Goal: Information Seeking & Learning: Learn about a topic

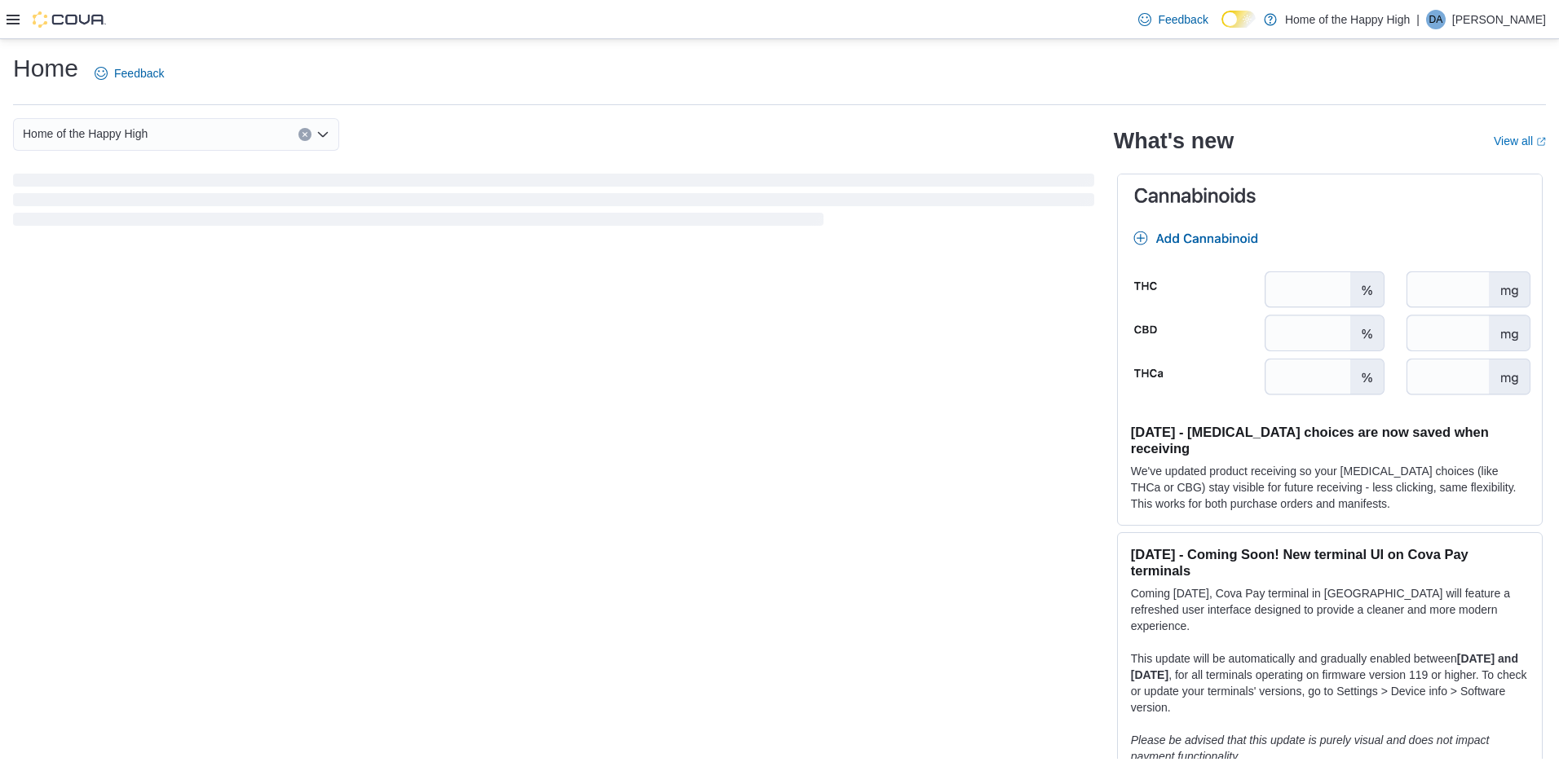
click at [9, 21] on icon at bounding box center [13, 20] width 13 height 13
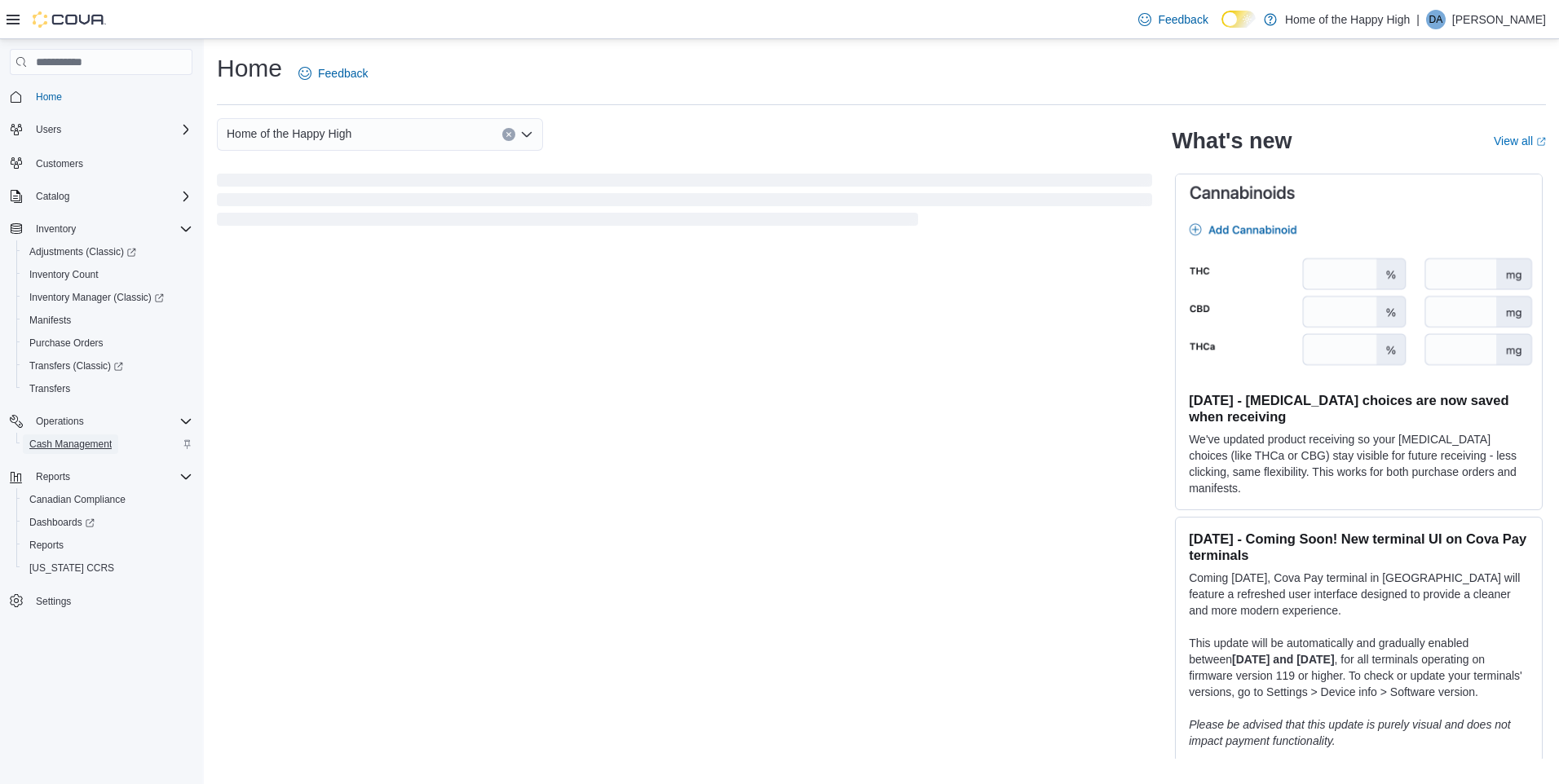
click at [62, 447] on span "Cash Management" at bounding box center [71, 445] width 83 height 13
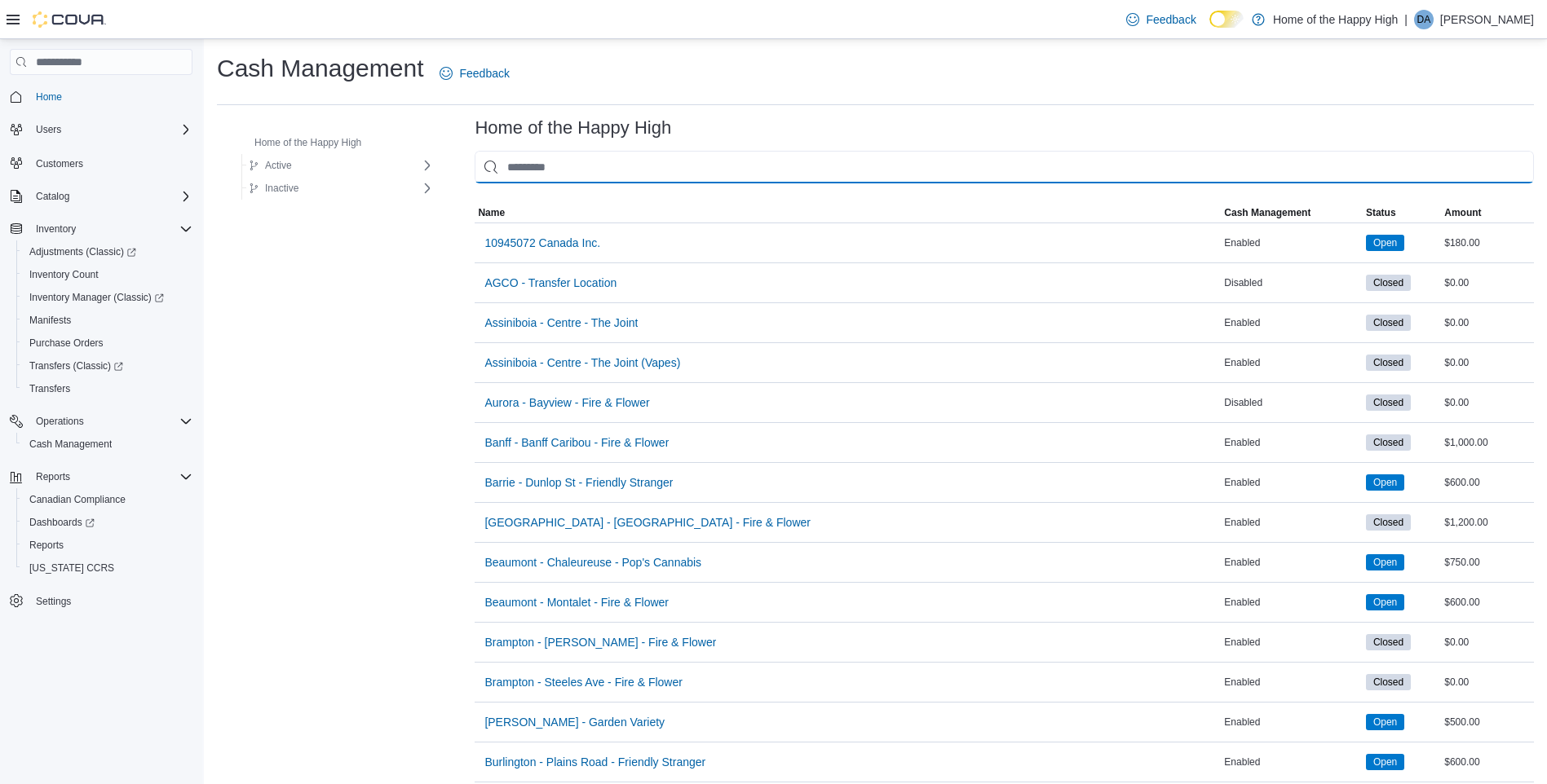
click at [522, 174] on input "This is a search bar. As you type, the results lower in the page will automatic…" at bounding box center [1004, 166] width 1060 height 33
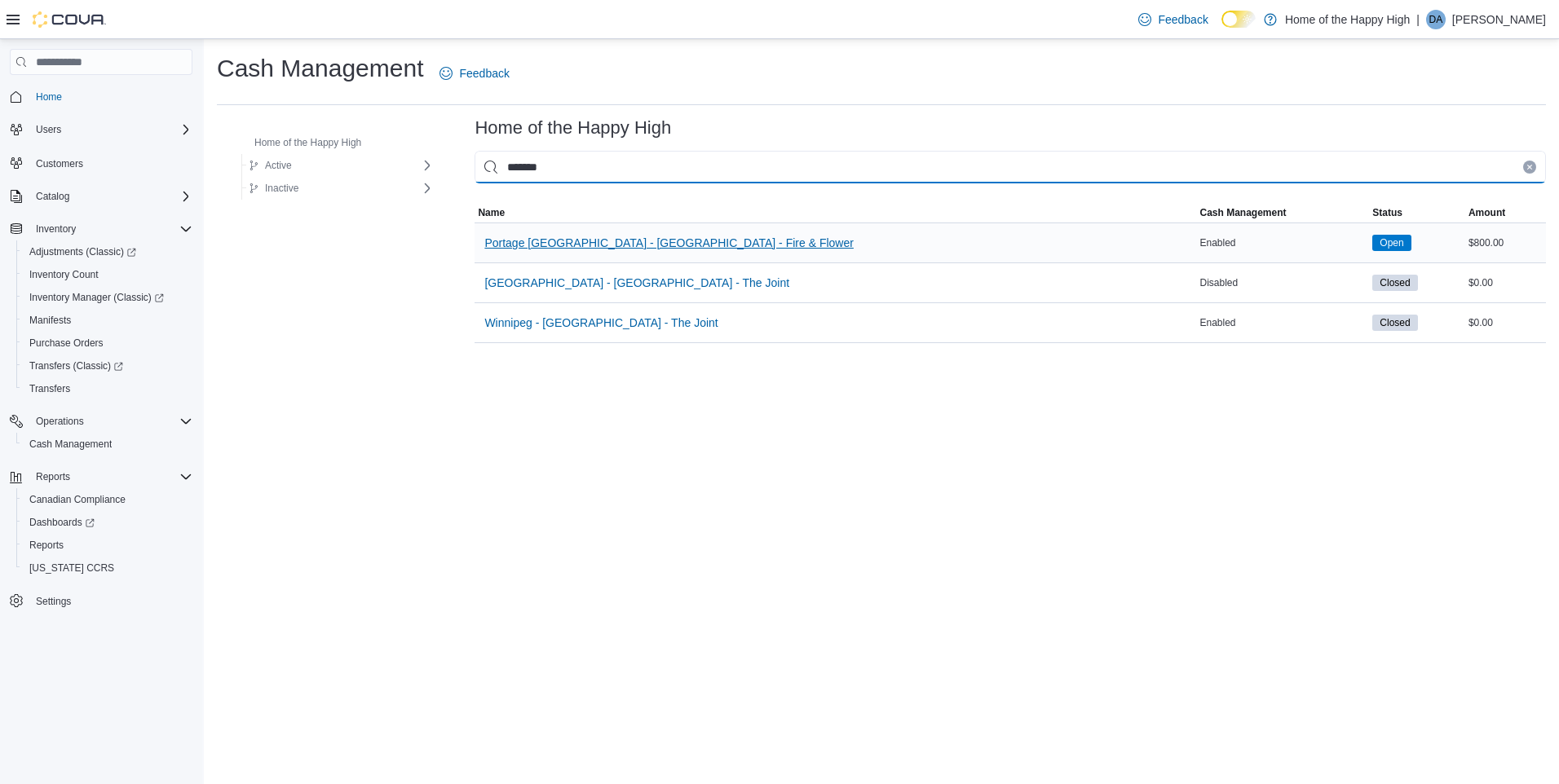
type input "*******"
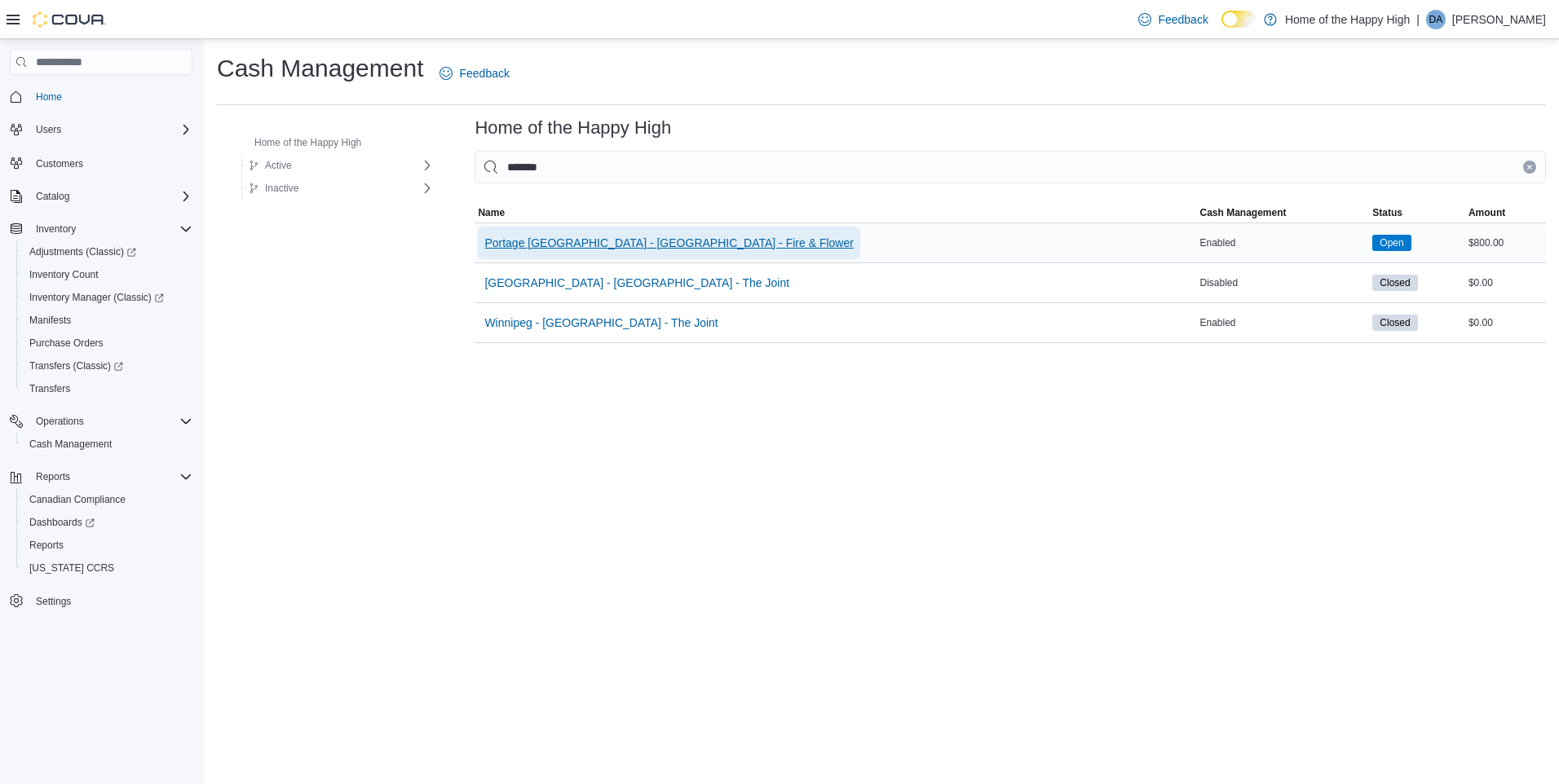
click at [556, 234] on span "Portage [GEOGRAPHIC_DATA] - [GEOGRAPHIC_DATA] - Fire & Flower" at bounding box center [669, 243] width 370 height 33
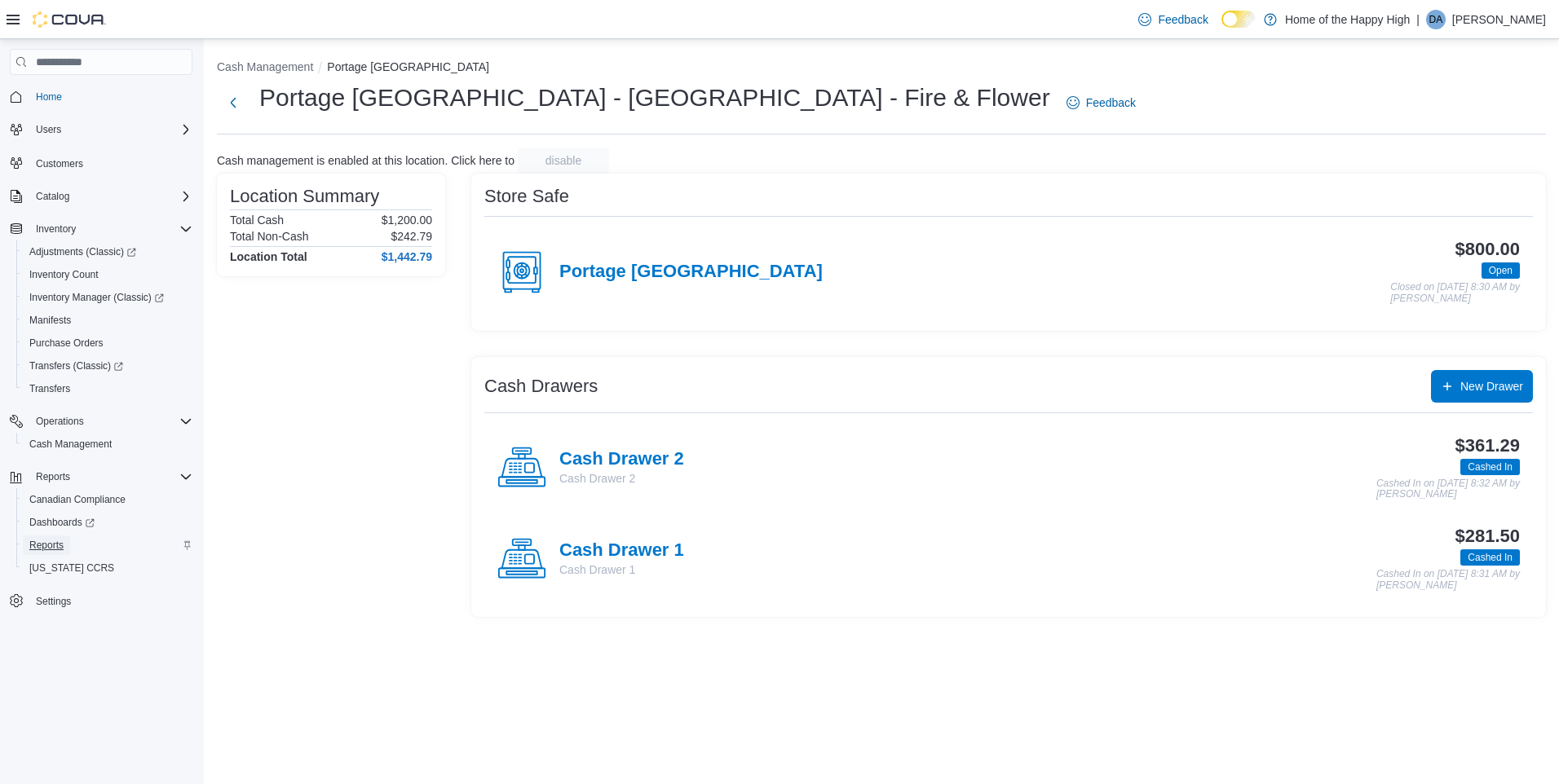
click at [55, 537] on span "Reports" at bounding box center [46, 545] width 34 height 20
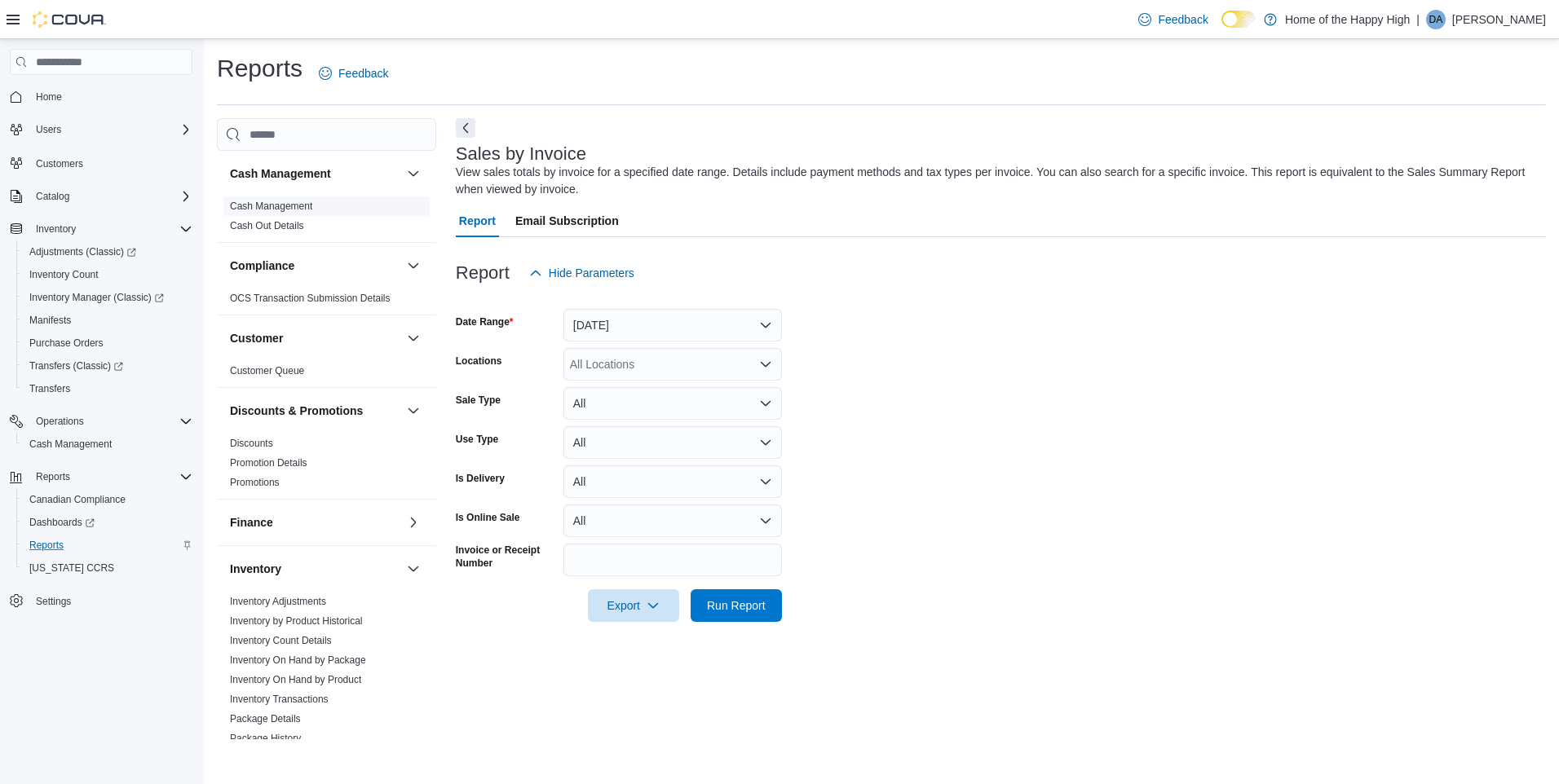
click at [286, 202] on link "Cash Management" at bounding box center [272, 206] width 83 height 11
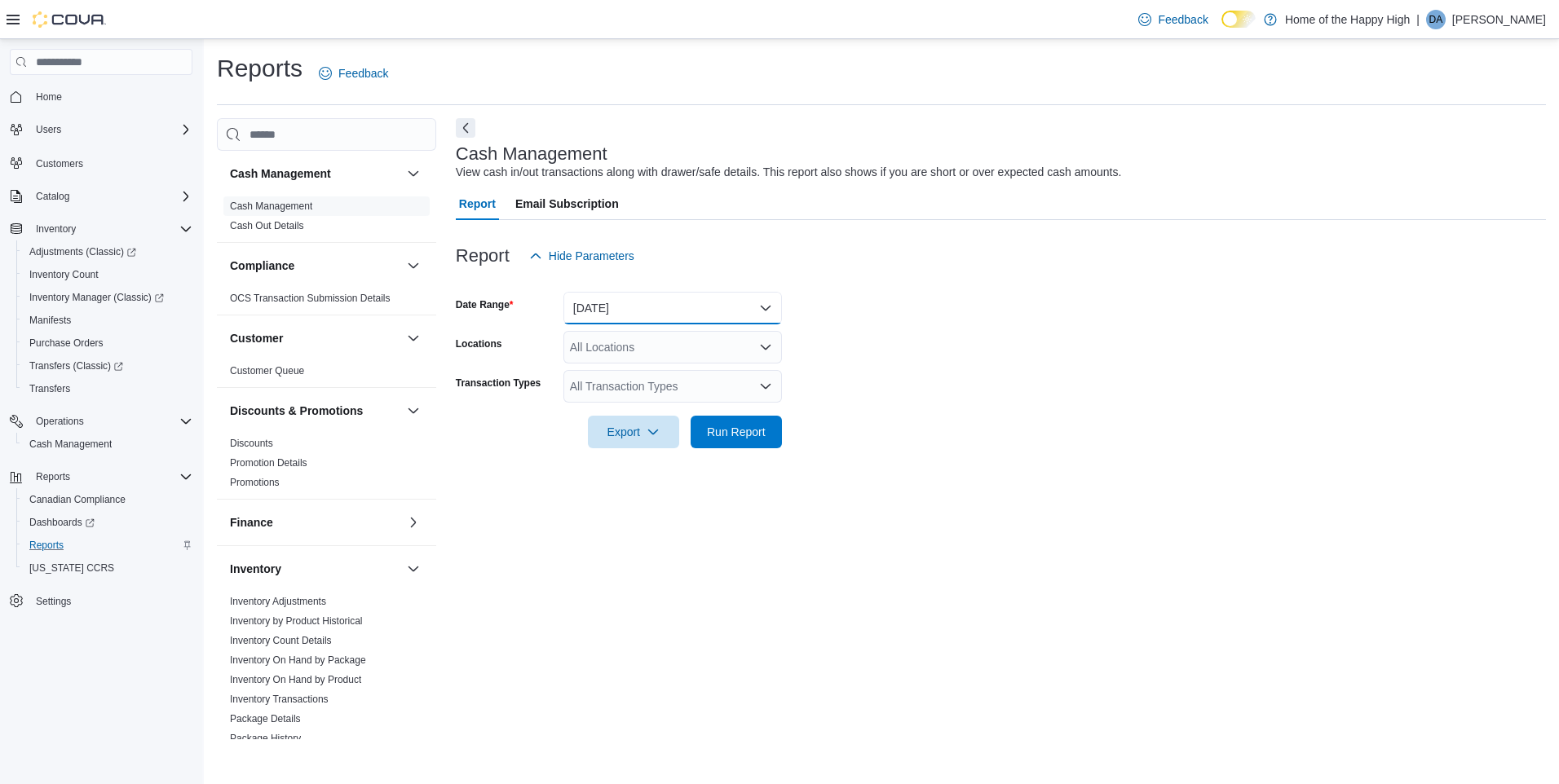
click at [693, 317] on button "Today" at bounding box center [672, 307] width 218 height 33
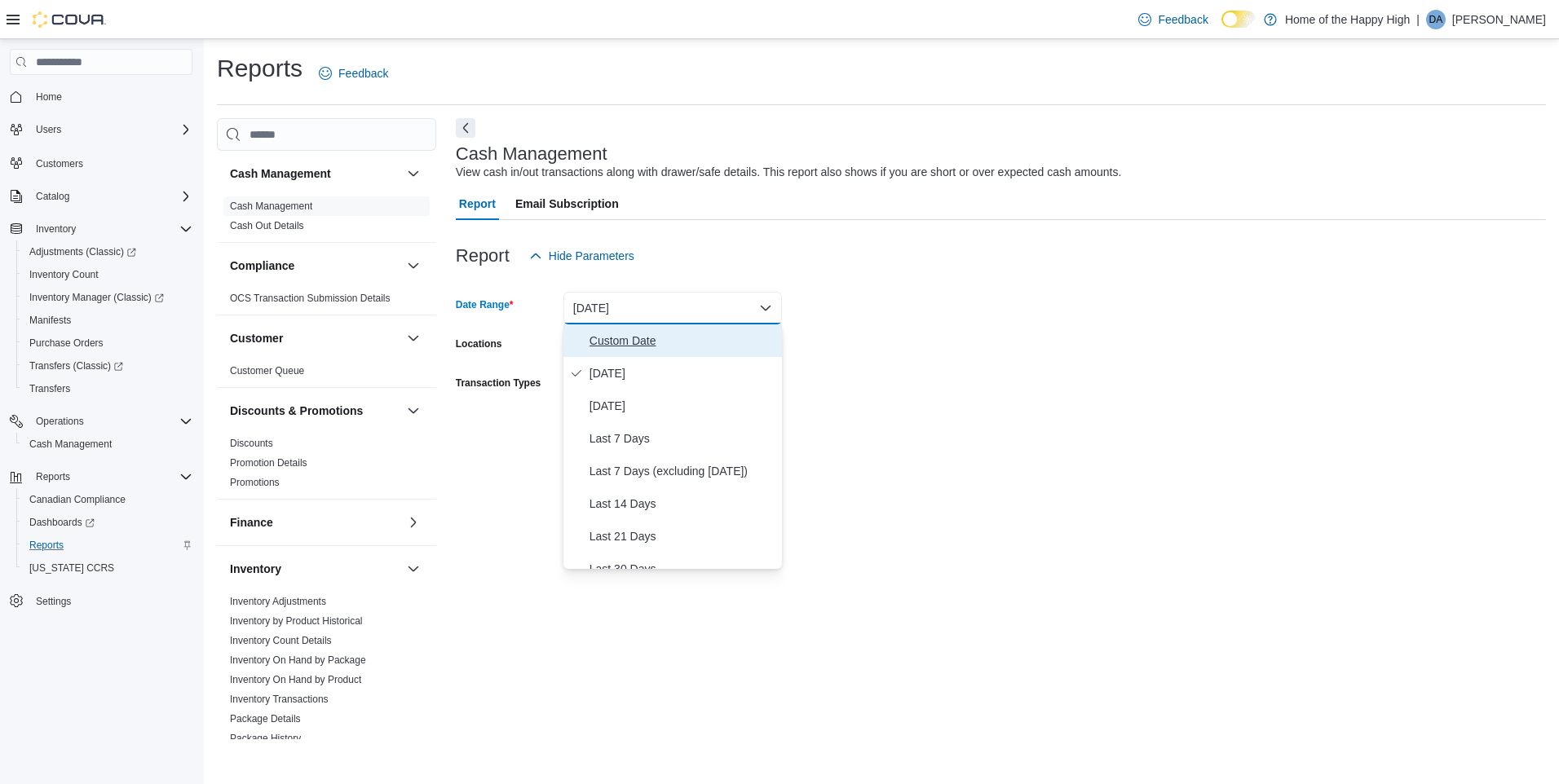
click at [685, 332] on span "Custom Date" at bounding box center [683, 340] width 186 height 20
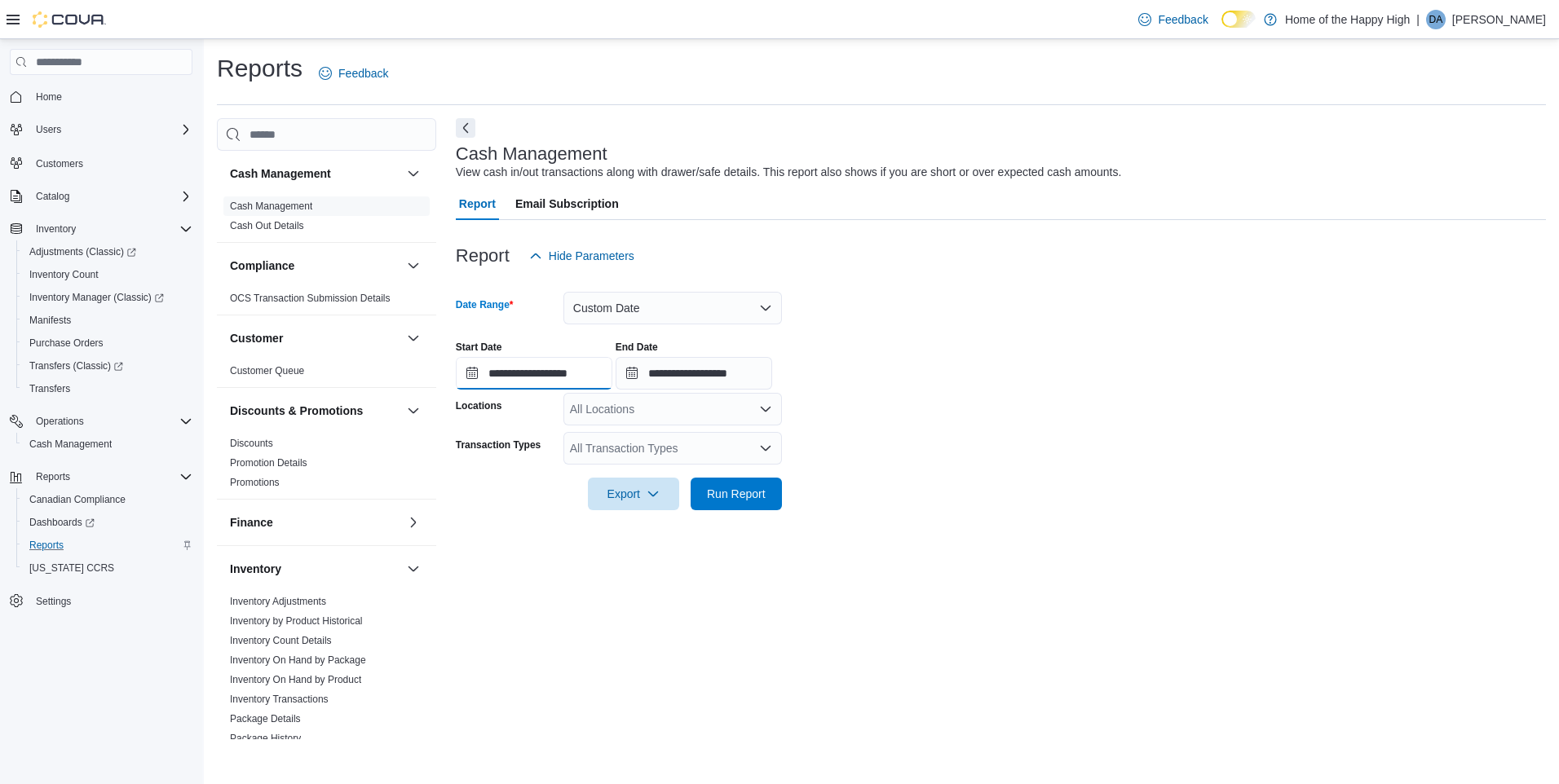
click at [559, 371] on input "**********" at bounding box center [534, 373] width 157 height 33
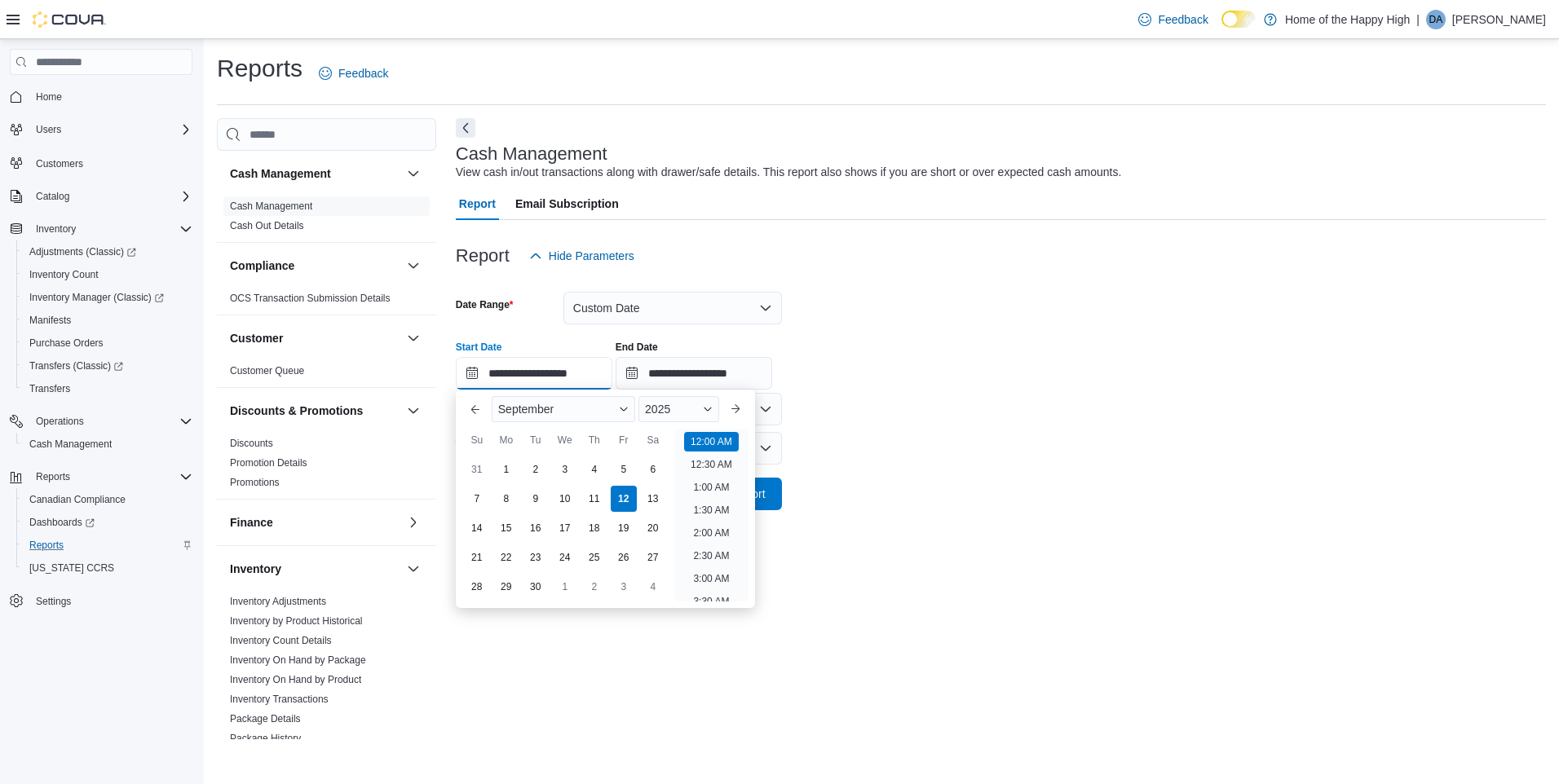
scroll to position [51, 0]
click at [470, 410] on button "Previous Month" at bounding box center [476, 409] width 26 height 26
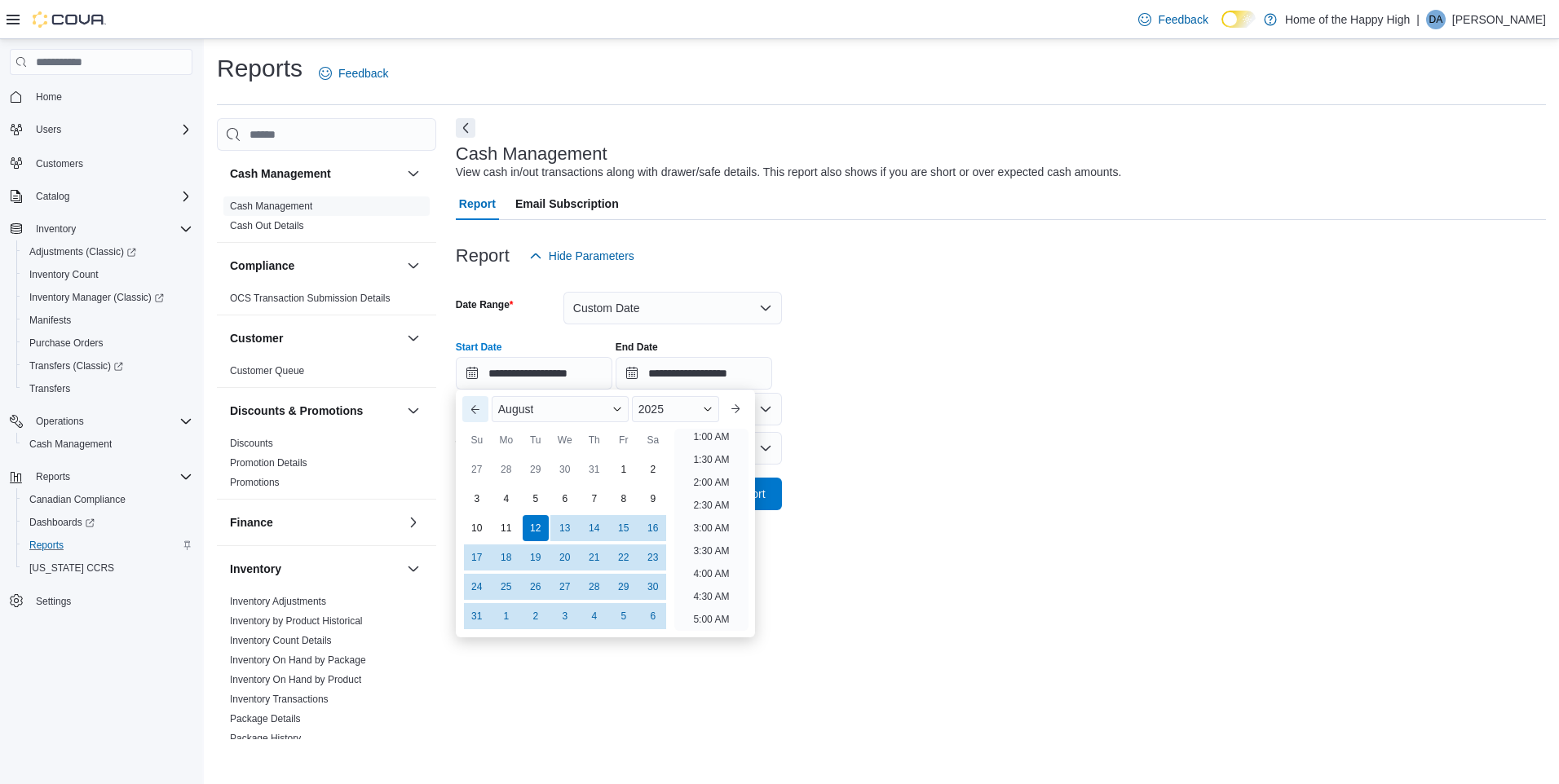
scroll to position [3, 0]
click at [616, 470] on div "1" at bounding box center [623, 469] width 28 height 28
click at [713, 481] on li "8:00 AM" at bounding box center [711, 478] width 49 height 20
type input "**********"
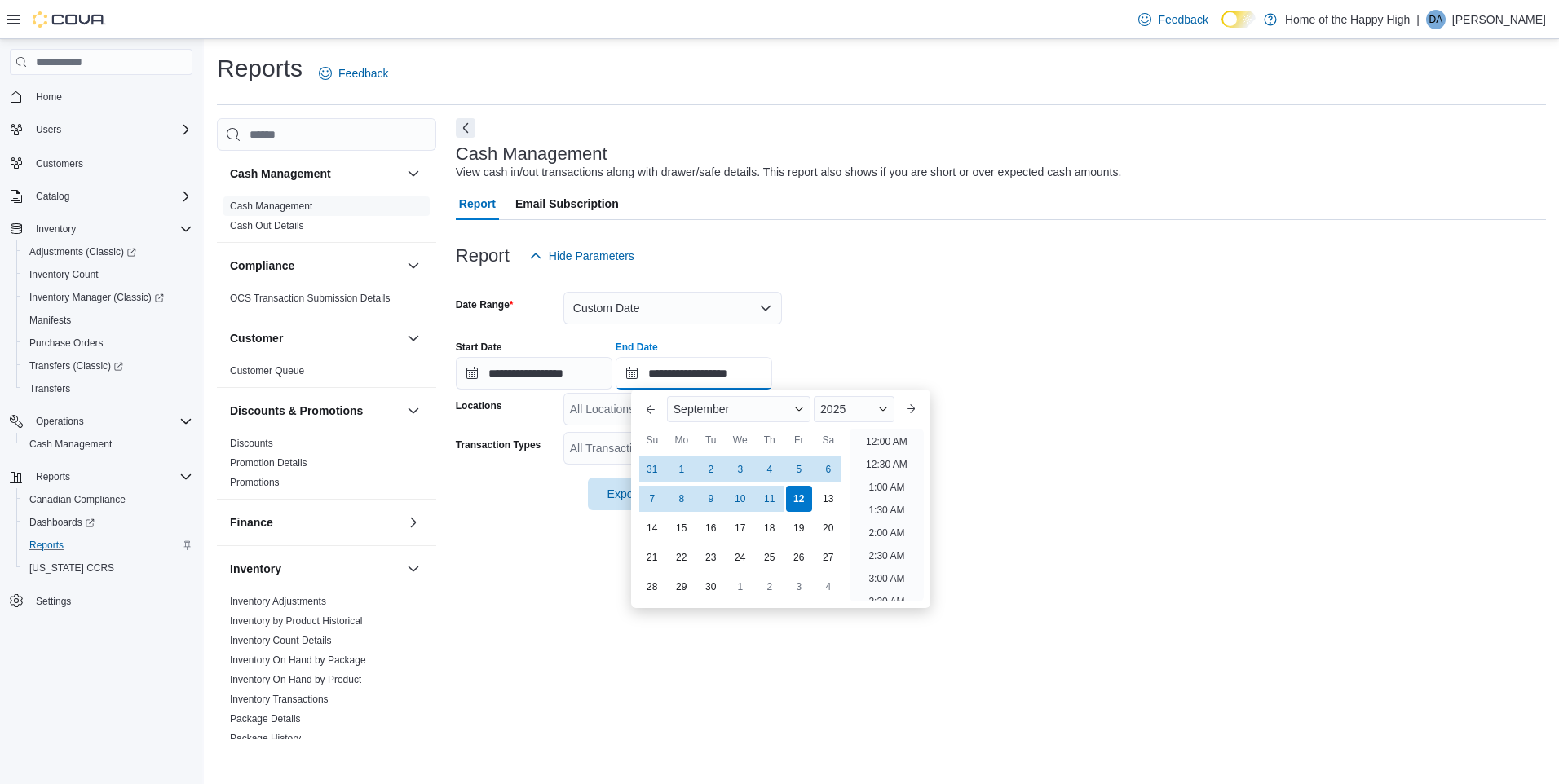
click at [758, 378] on input "**********" at bounding box center [694, 373] width 157 height 33
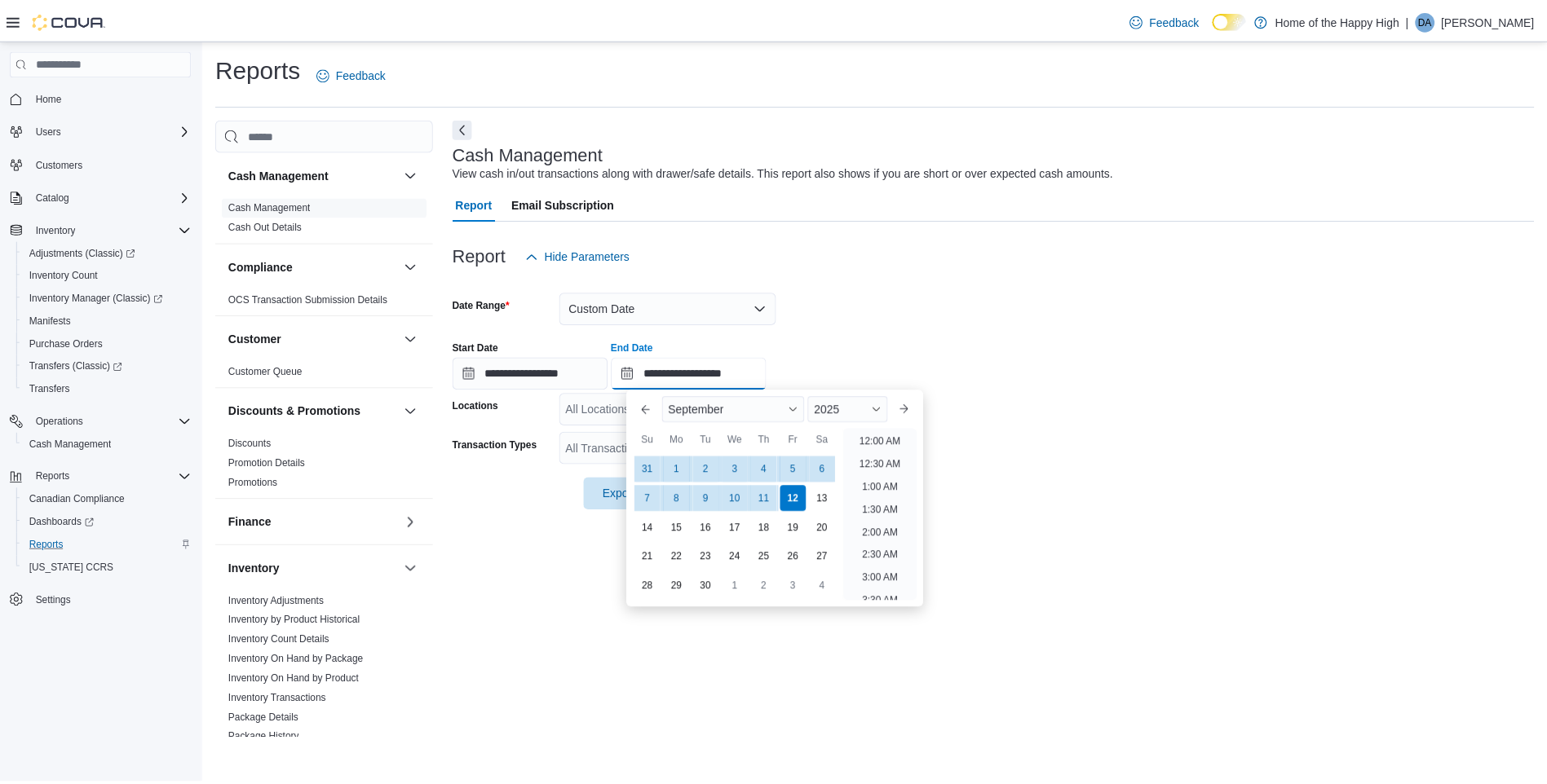
scroll to position [926, 0]
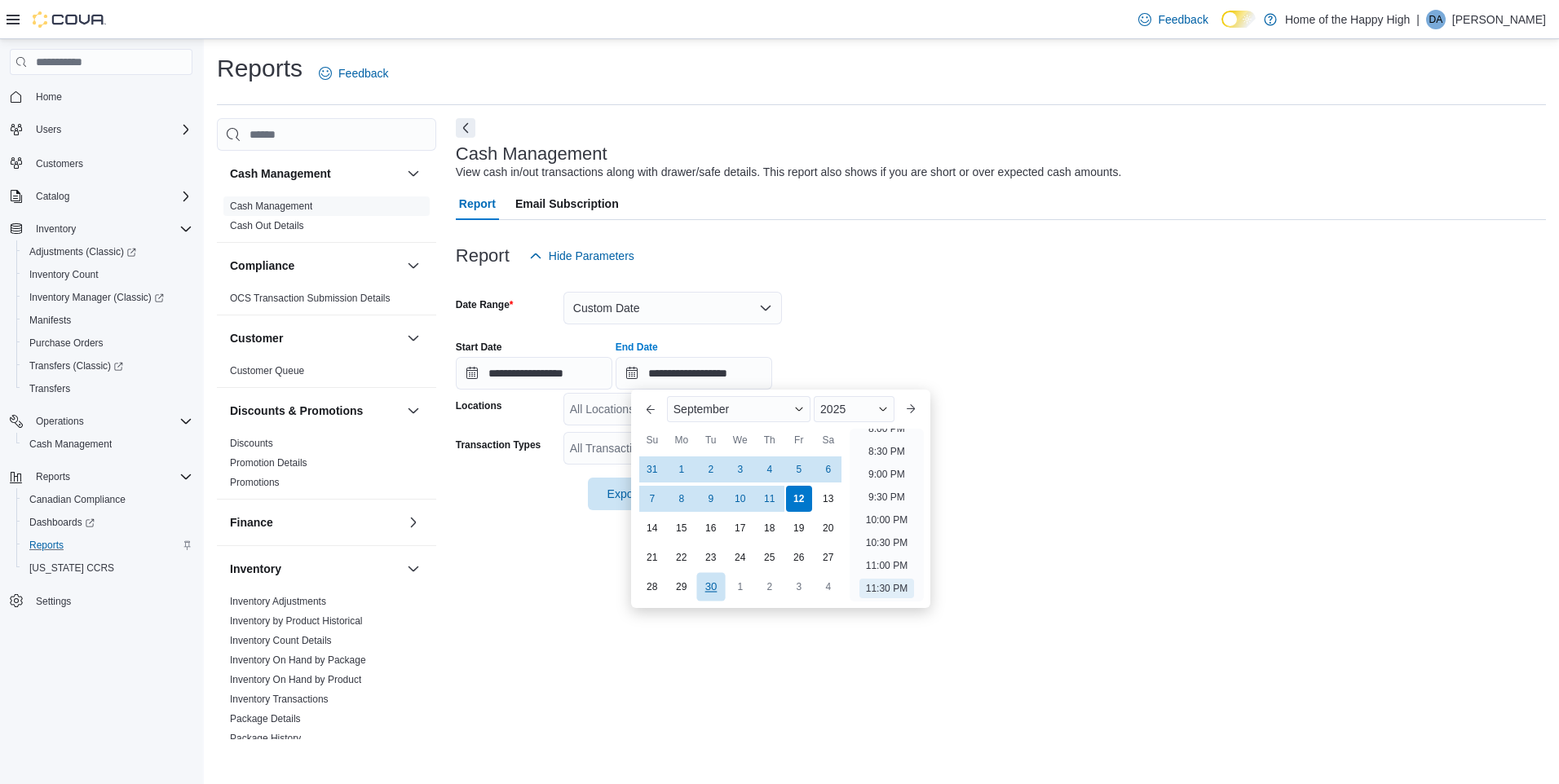
click at [720, 587] on div "30" at bounding box center [711, 587] width 28 height 28
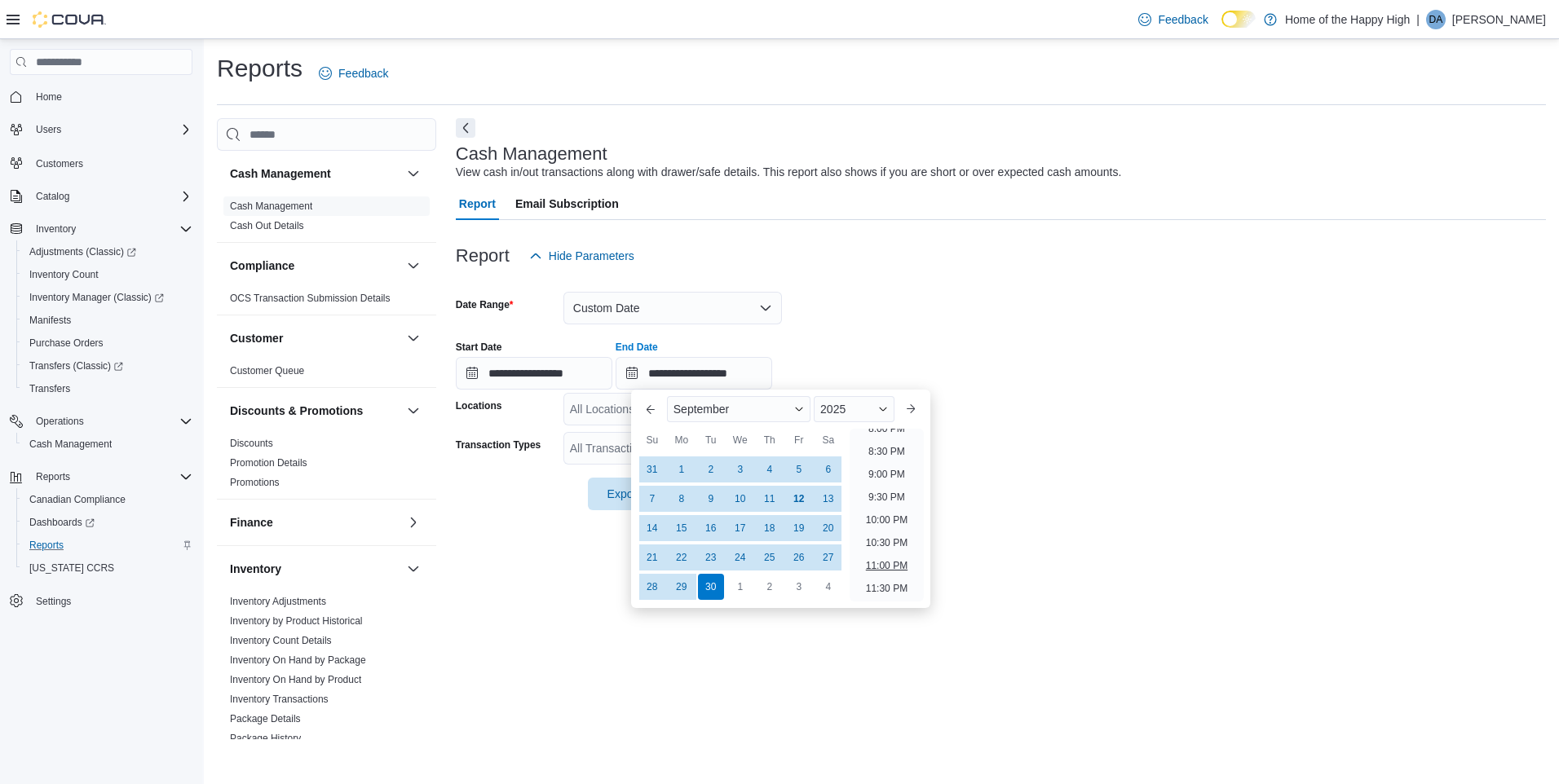
click at [881, 563] on li "11:00 PM" at bounding box center [887, 565] width 55 height 20
type input "**********"
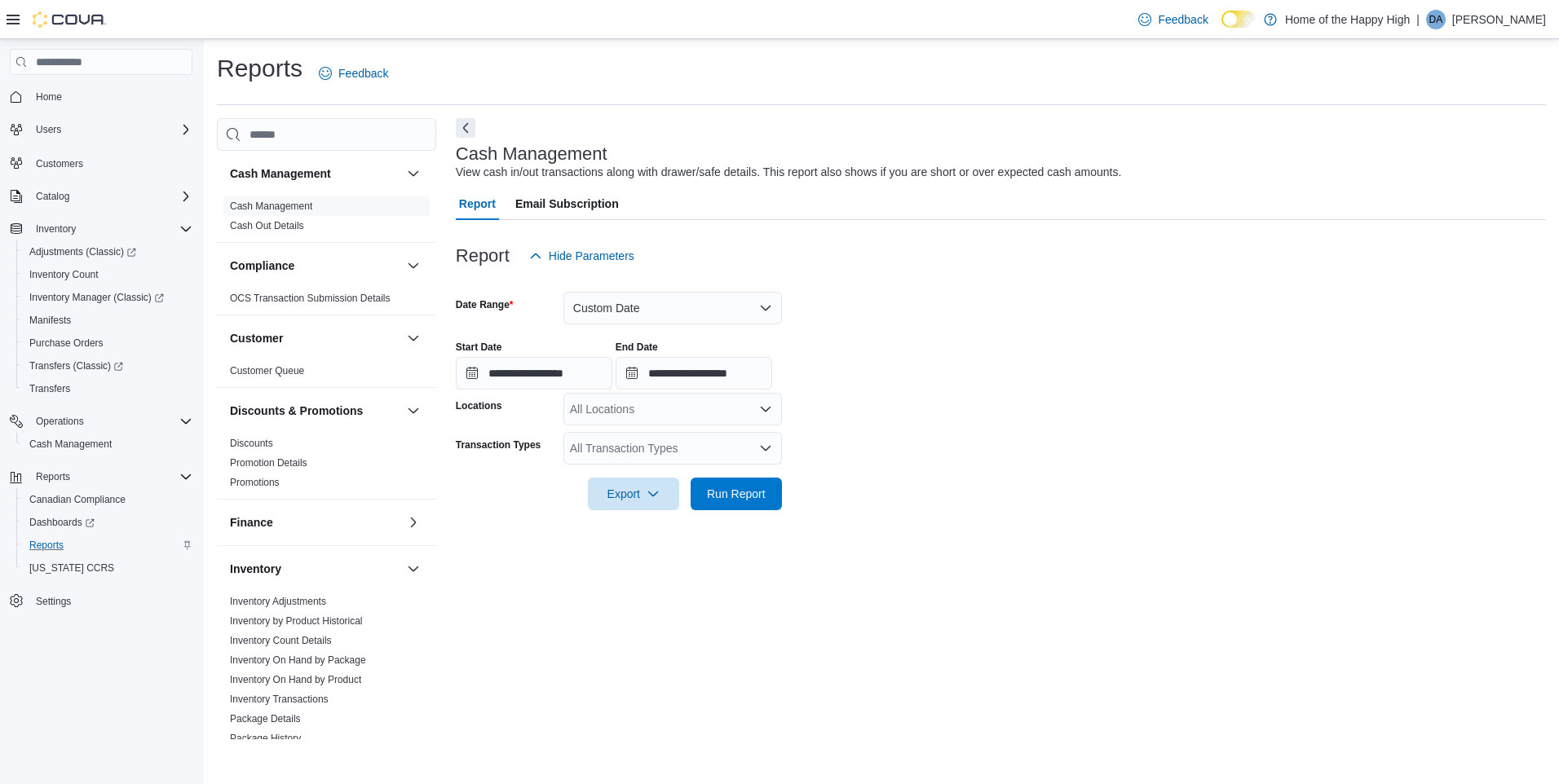
click at [695, 416] on div "All Locations" at bounding box center [672, 409] width 218 height 33
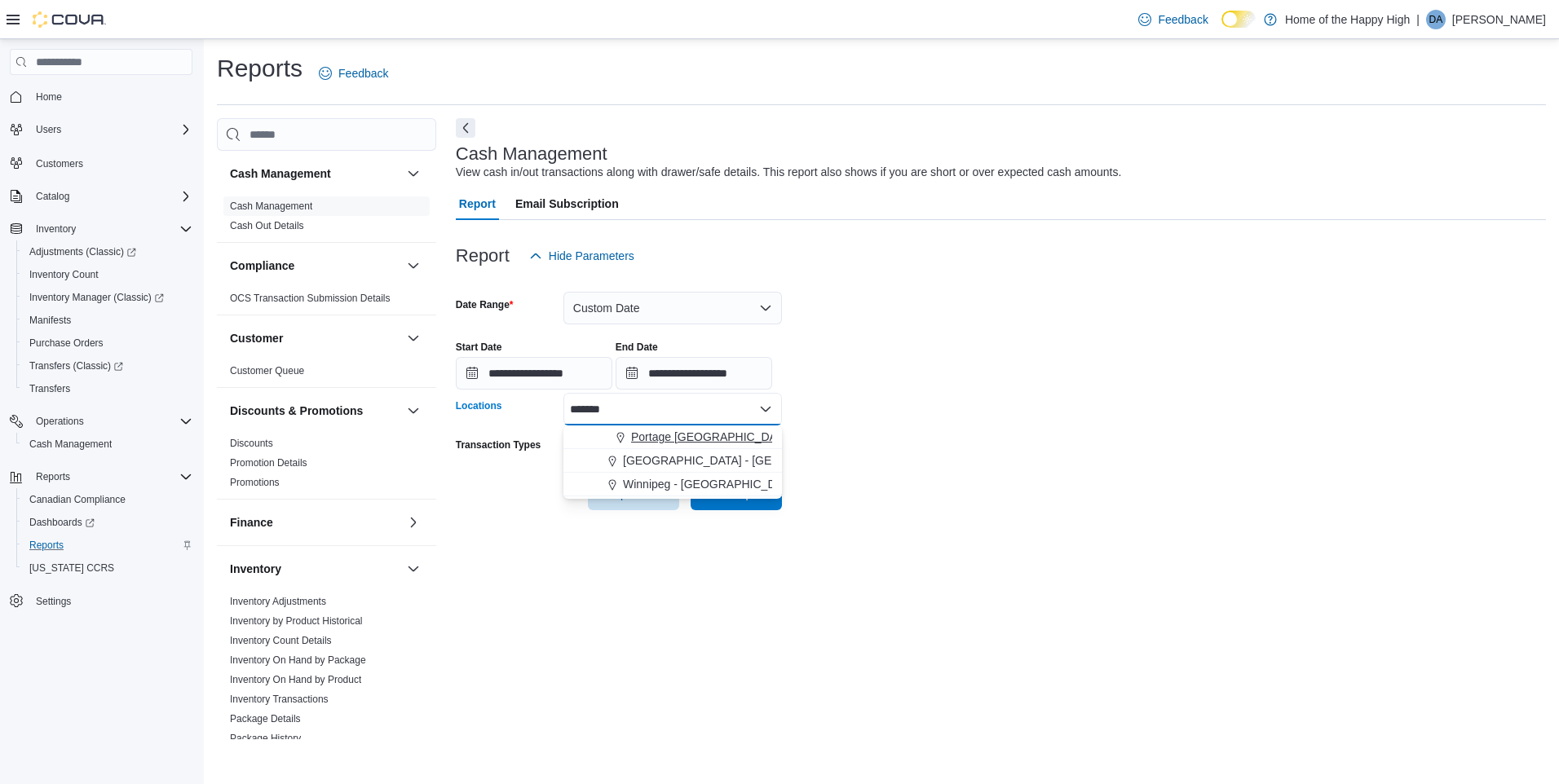
type input "*******"
click at [697, 439] on span "Portage [GEOGRAPHIC_DATA] - [GEOGRAPHIC_DATA] - Fire & Flower" at bounding box center [815, 436] width 370 height 16
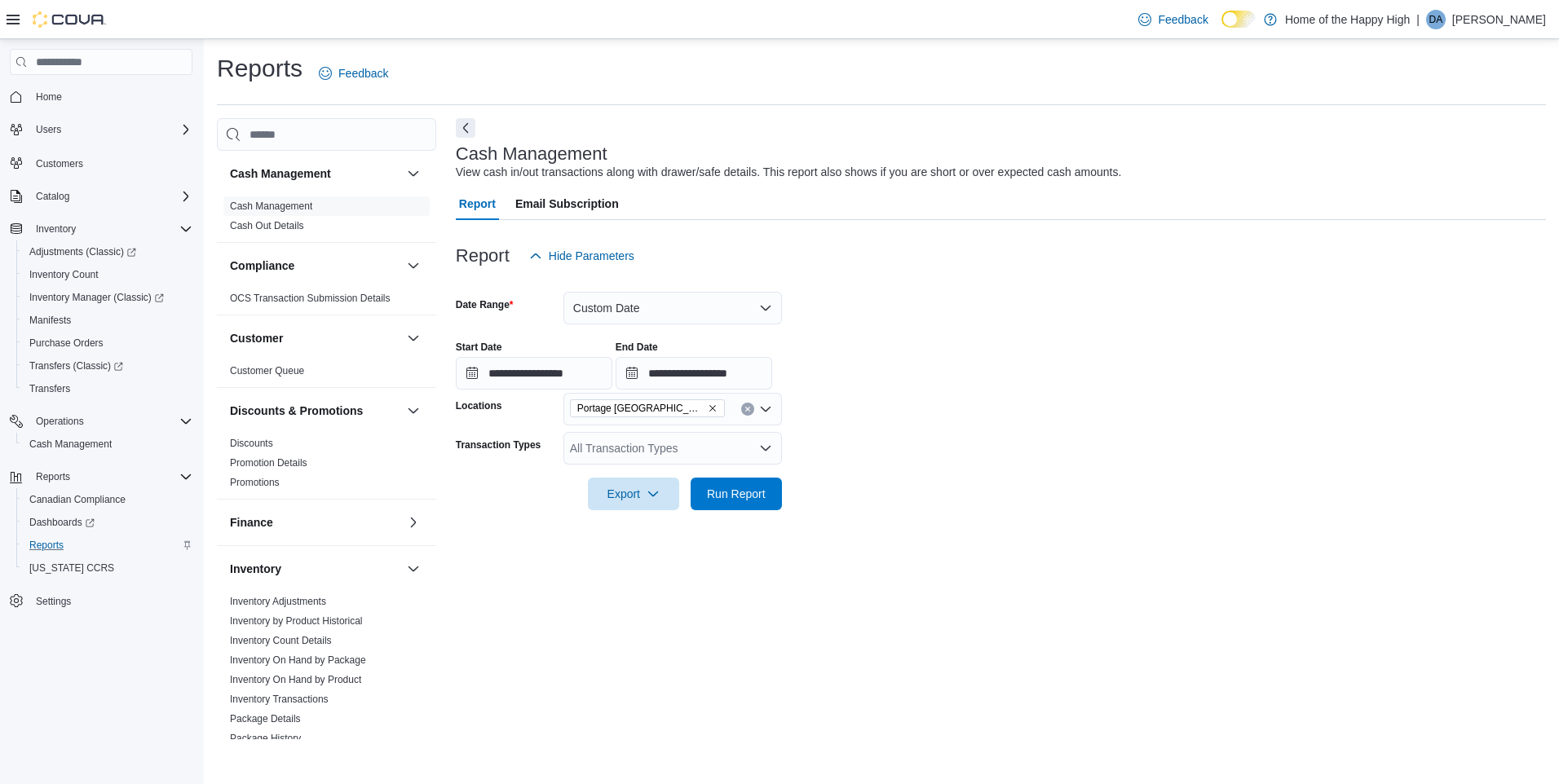
click at [935, 493] on form "**********" at bounding box center [1000, 391] width 1090 height 238
click at [764, 494] on span "Run Report" at bounding box center [736, 493] width 58 height 16
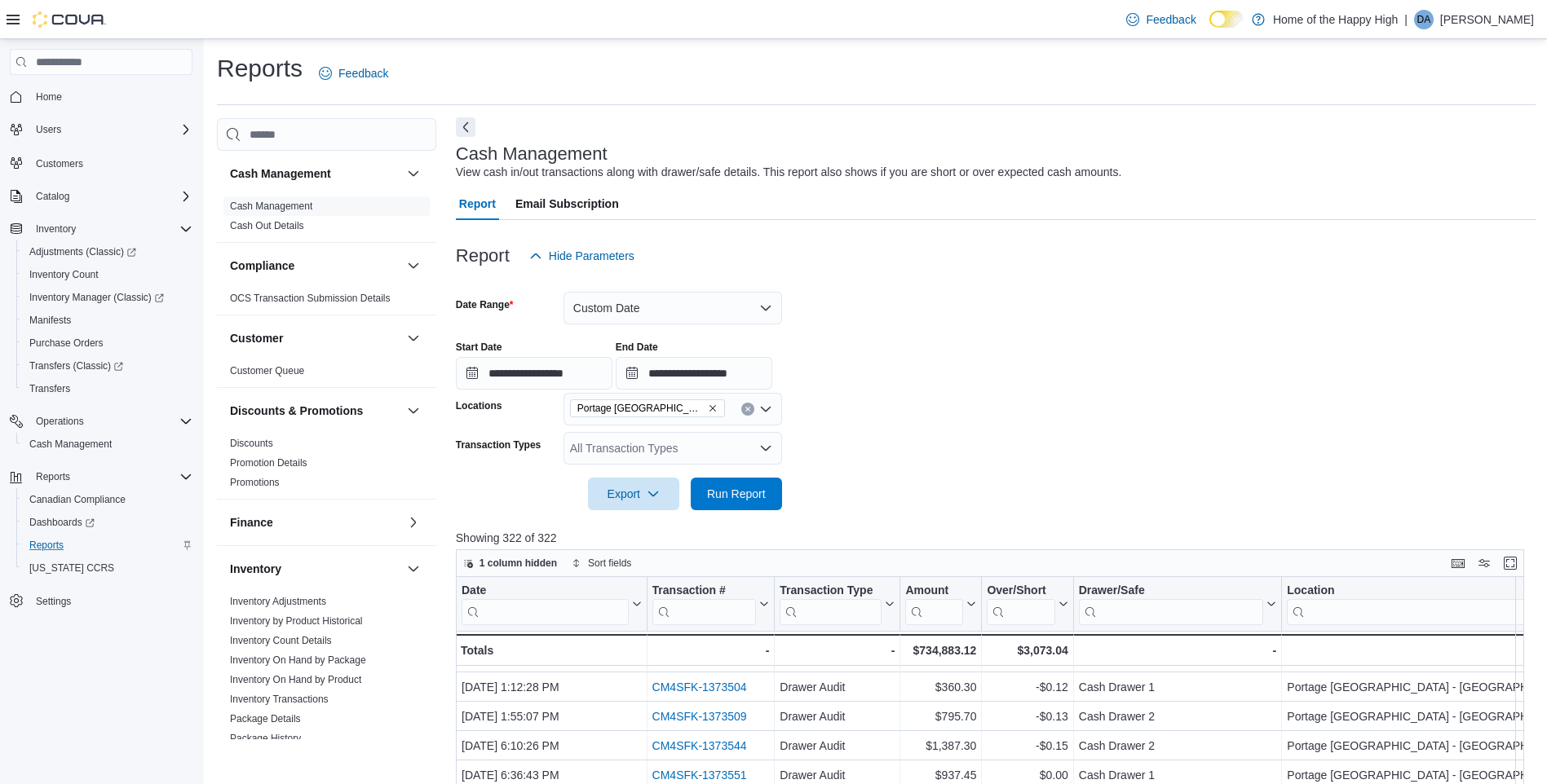
click at [459, 132] on button "Next" at bounding box center [466, 127] width 20 height 20
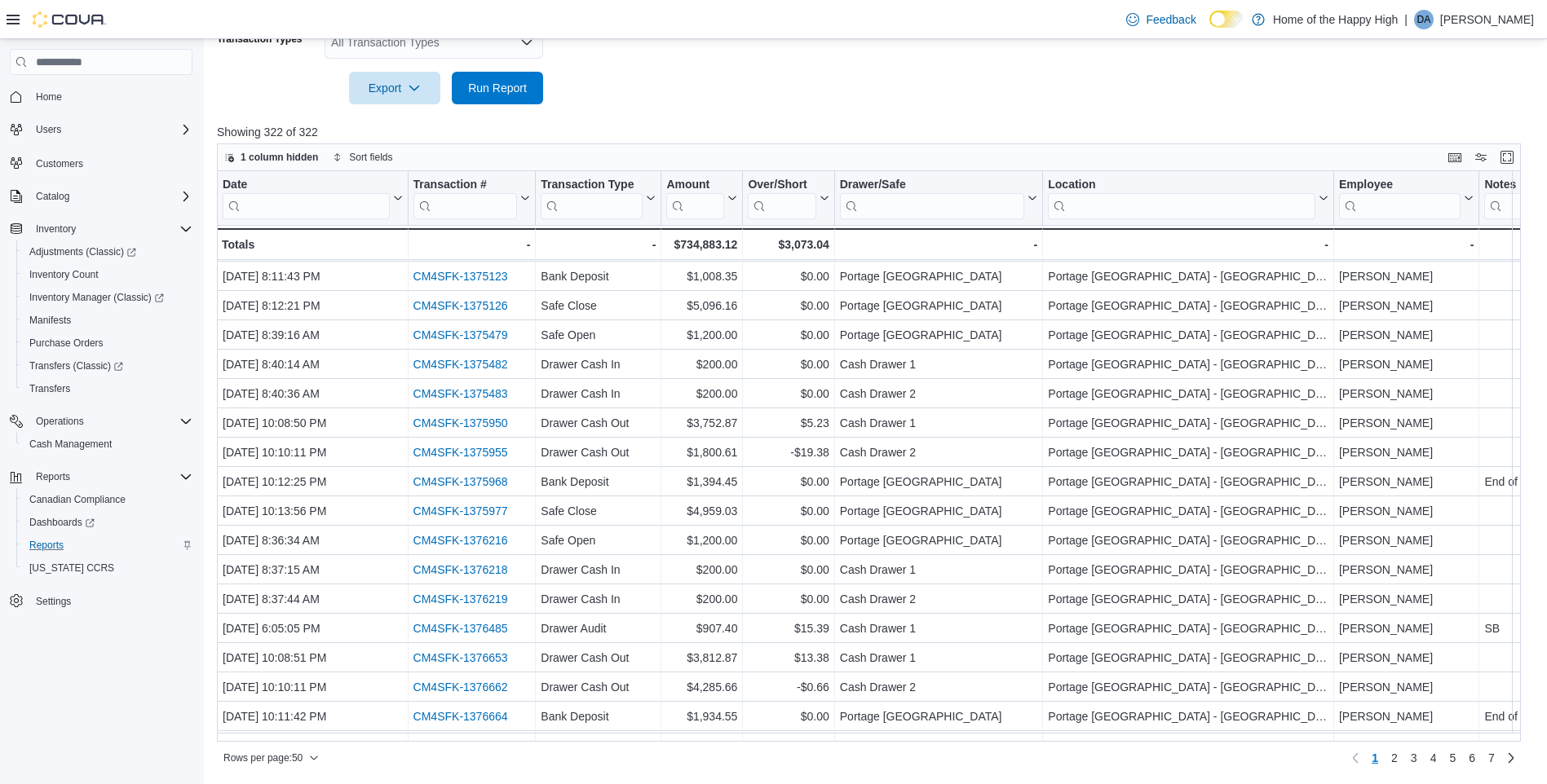
scroll to position [733, 0]
click at [651, 205] on button "Transaction Type" at bounding box center [598, 198] width 115 height 41
click at [631, 202] on input "search" at bounding box center [592, 207] width 102 height 26
click at [645, 194] on icon at bounding box center [649, 198] width 13 height 9
click at [652, 198] on icon at bounding box center [649, 198] width 13 height 9
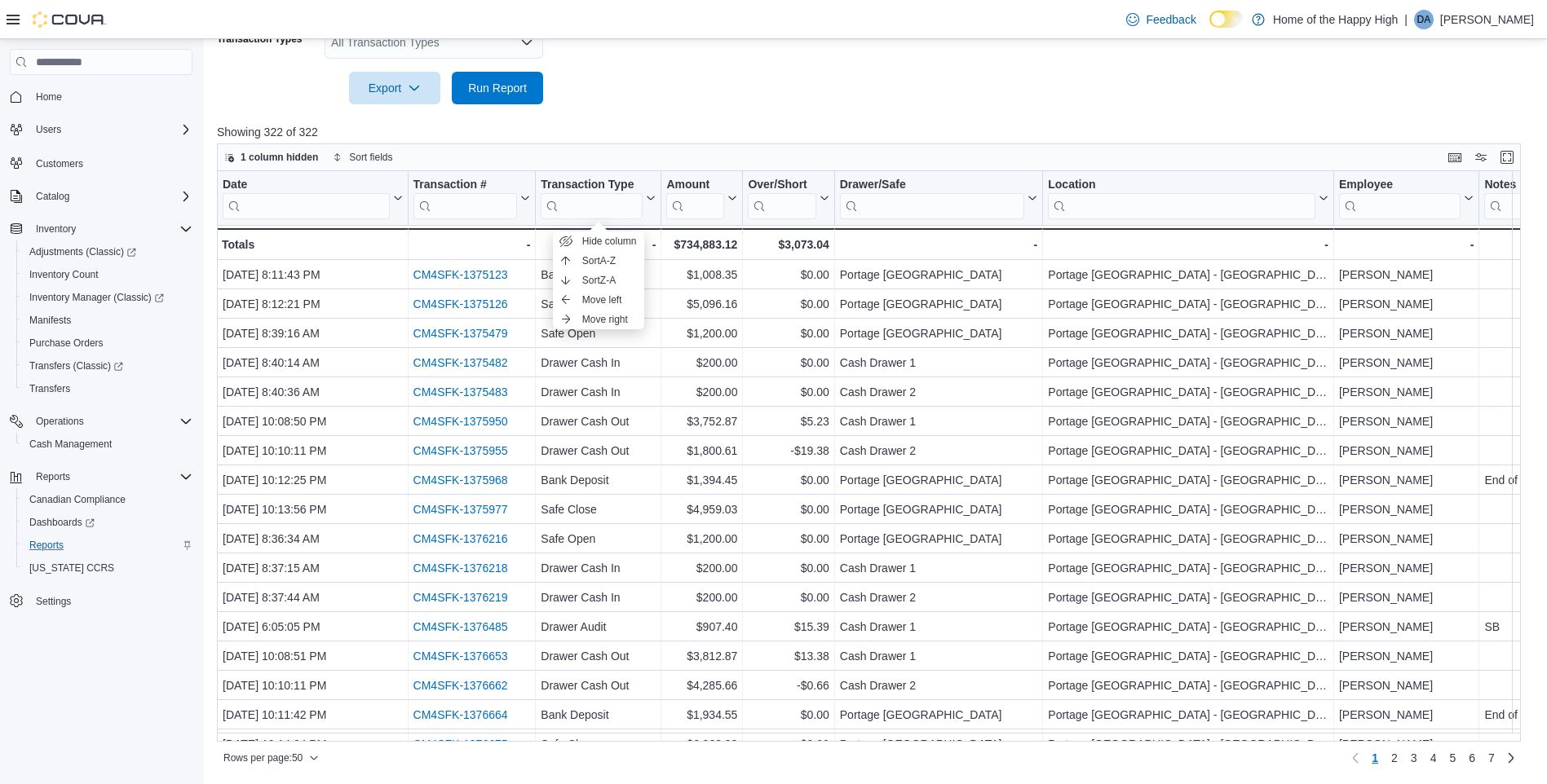
click at [646, 143] on div at bounding box center [876, 141] width 1318 height 3
click at [601, 203] on input "search" at bounding box center [592, 207] width 102 height 26
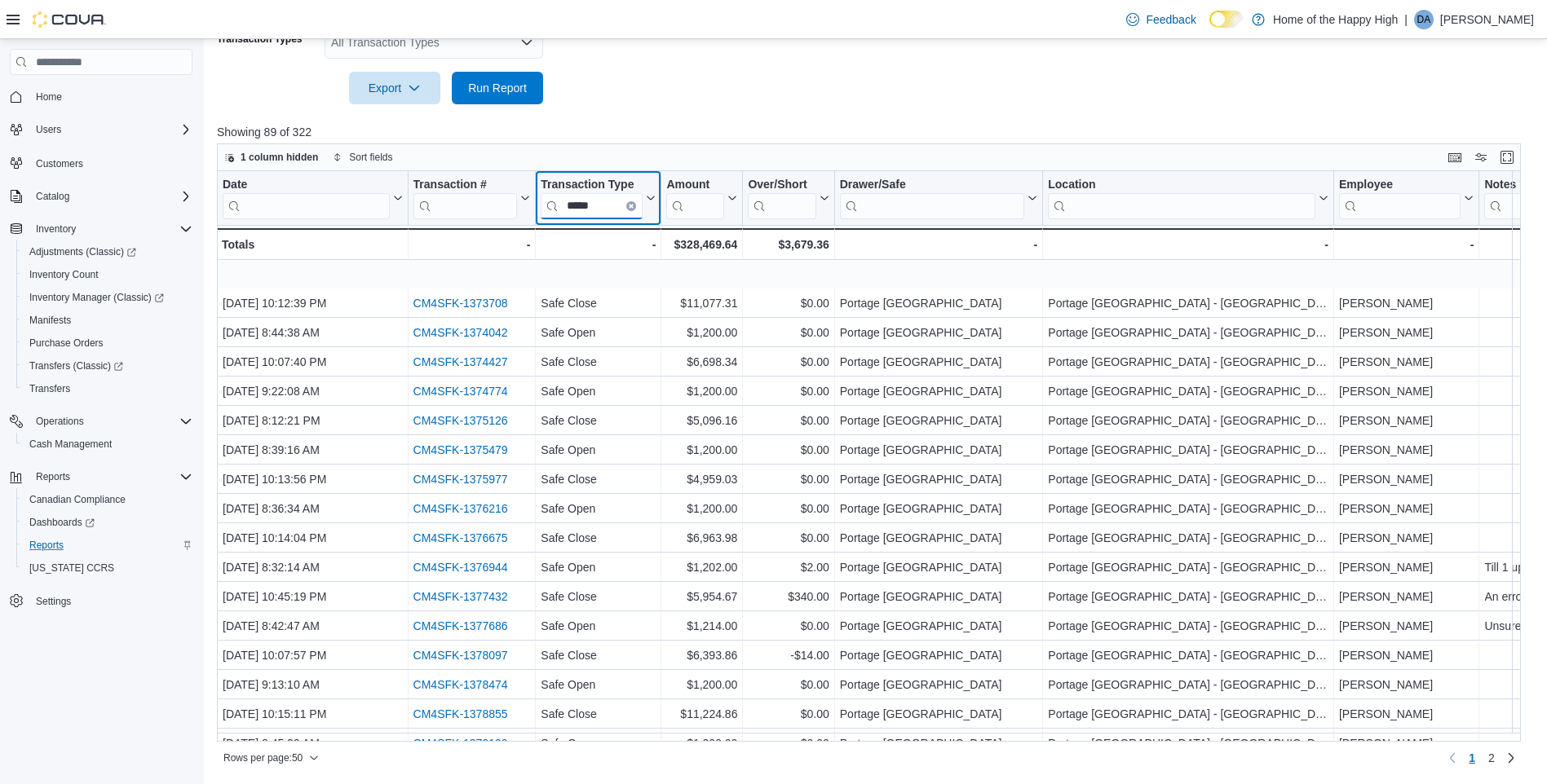
scroll to position [0, 0]
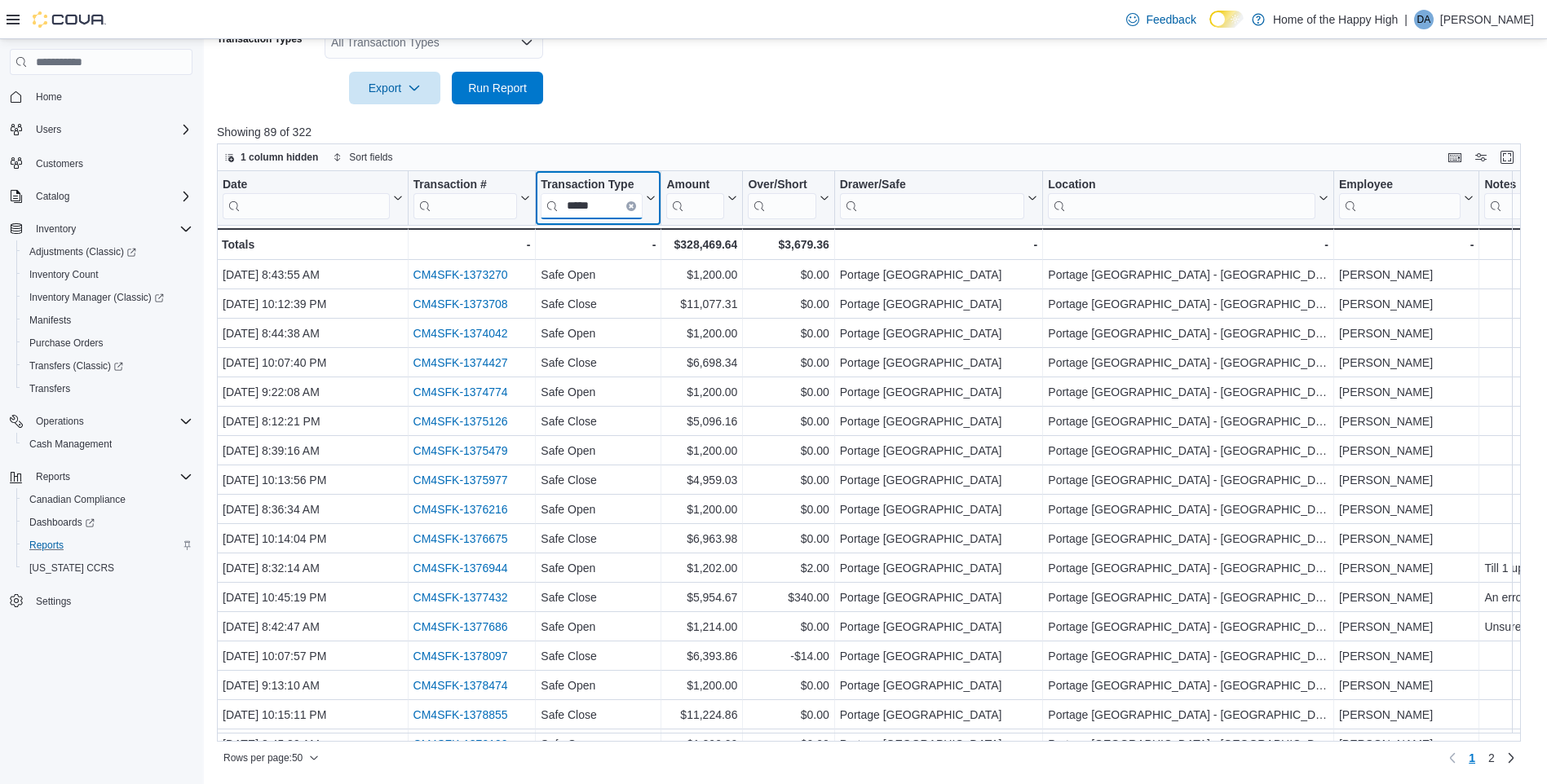
type input "****"
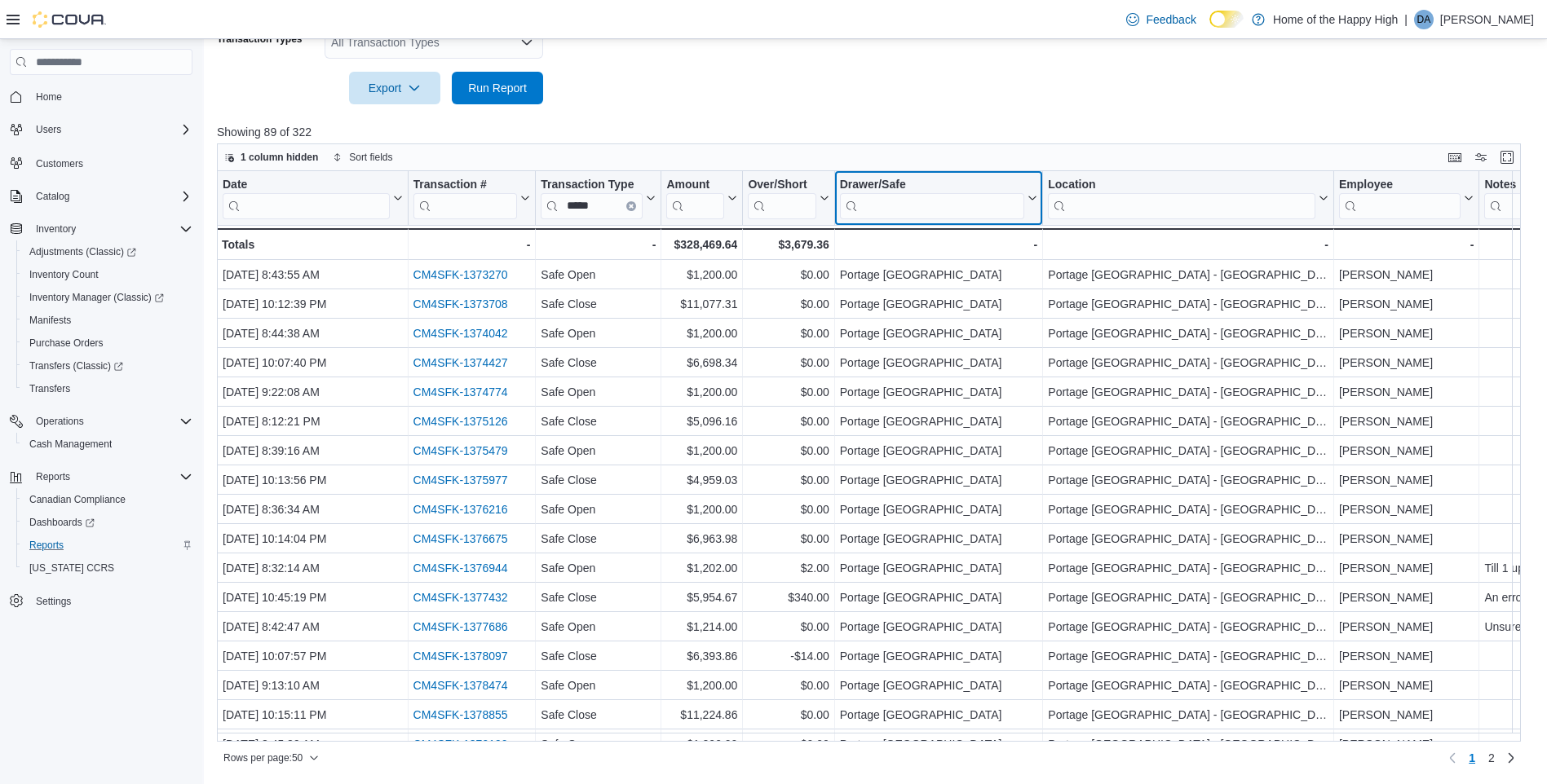
click at [1034, 199] on icon at bounding box center [1033, 198] width 8 height 4
click at [954, 236] on span "Hide column" at bounding box center [950, 242] width 55 height 13
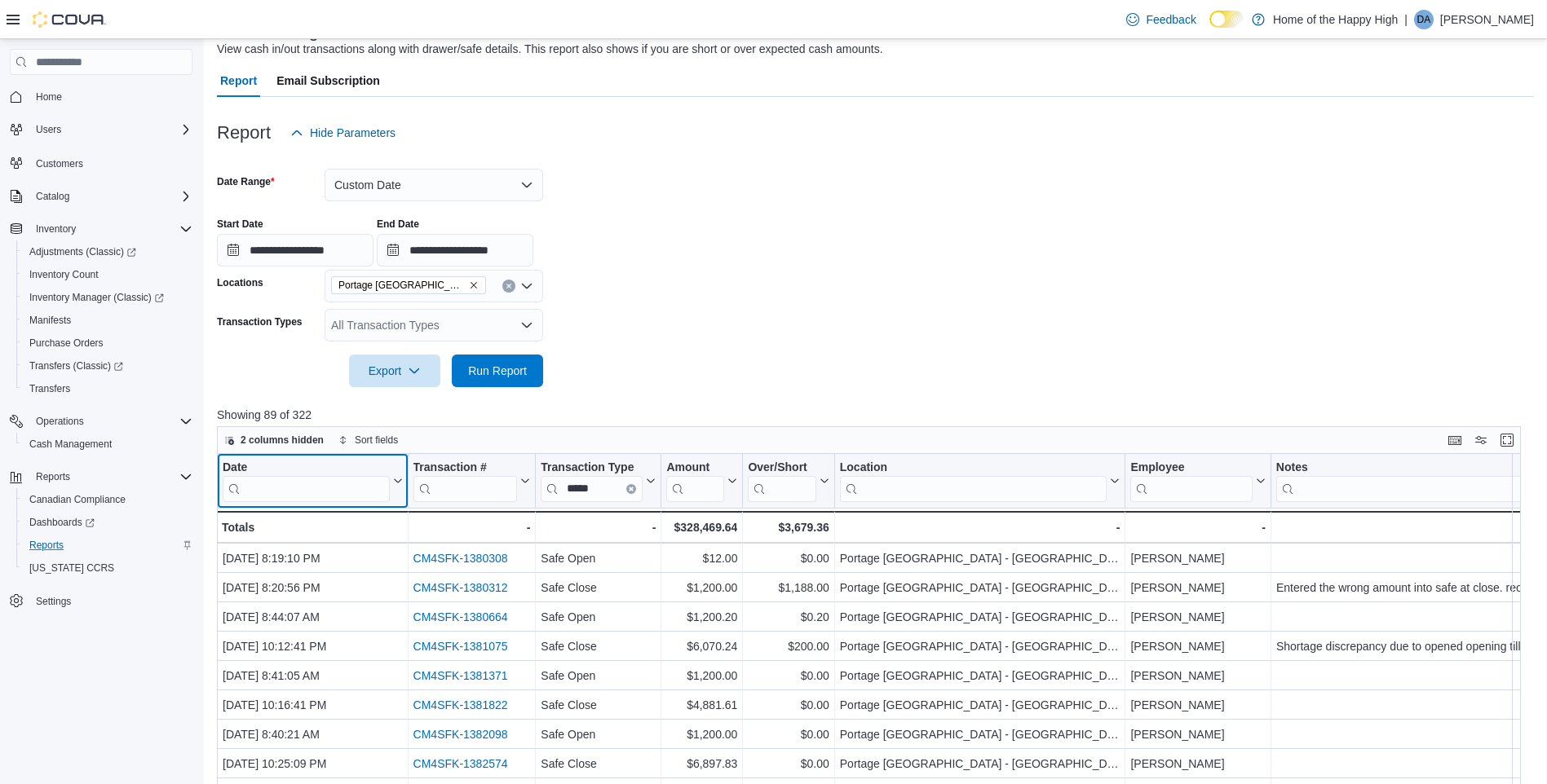
scroll to position [80, 0]
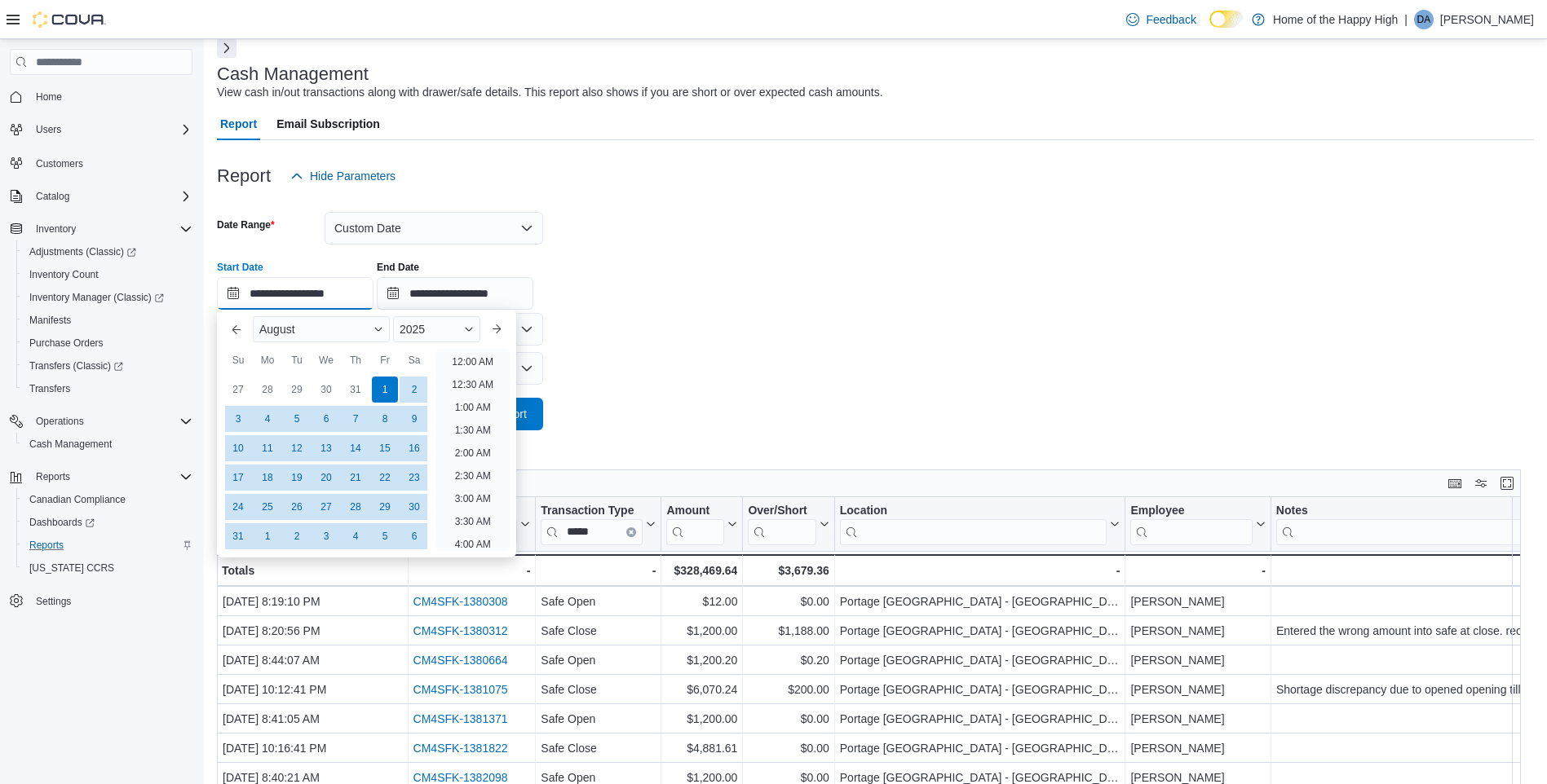
click at [342, 302] on input "**********" at bounding box center [295, 293] width 157 height 33
click at [385, 340] on div "August" at bounding box center [322, 329] width 137 height 26
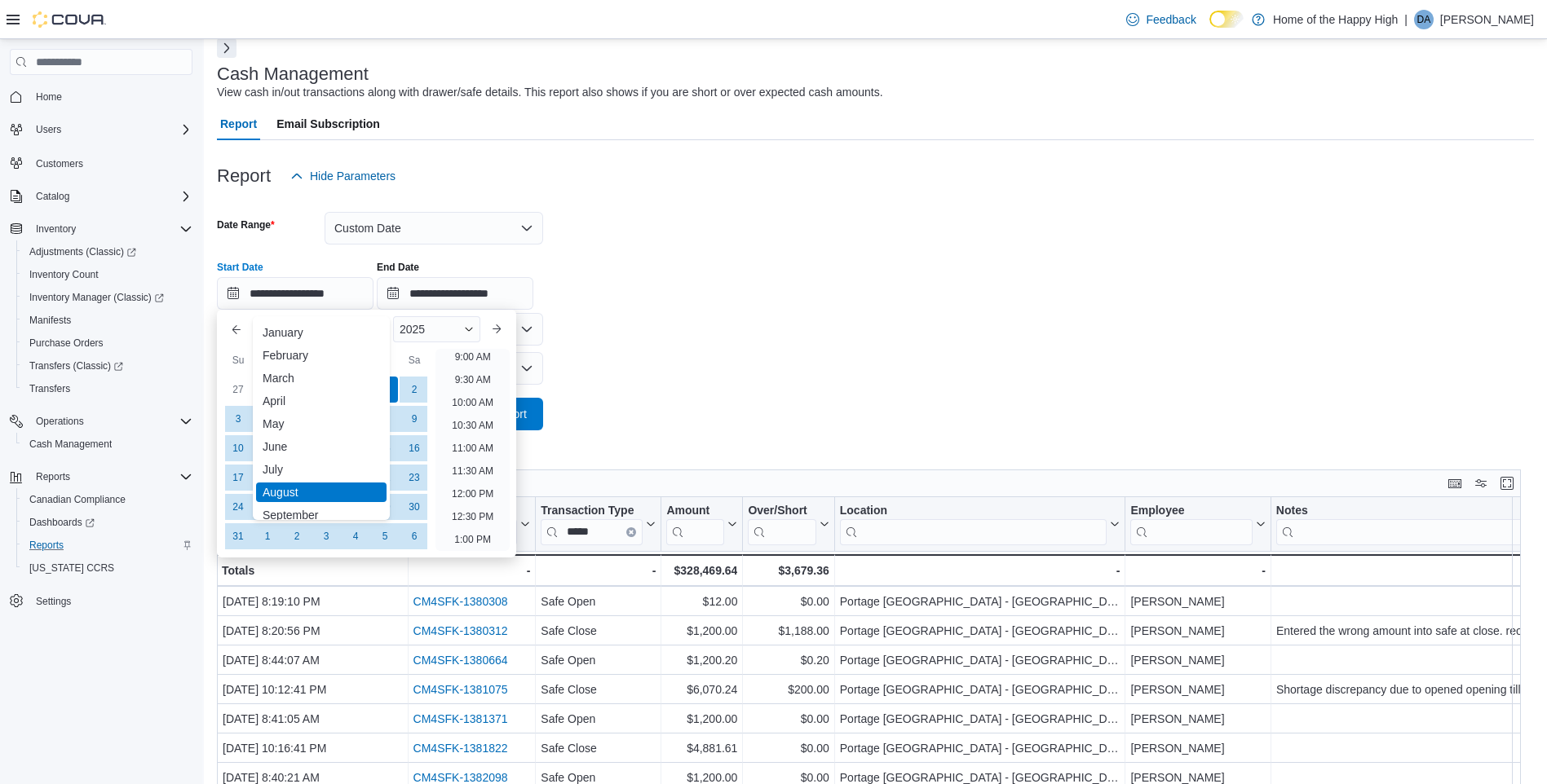
click at [352, 517] on div "September" at bounding box center [321, 515] width 131 height 20
type input "**********"
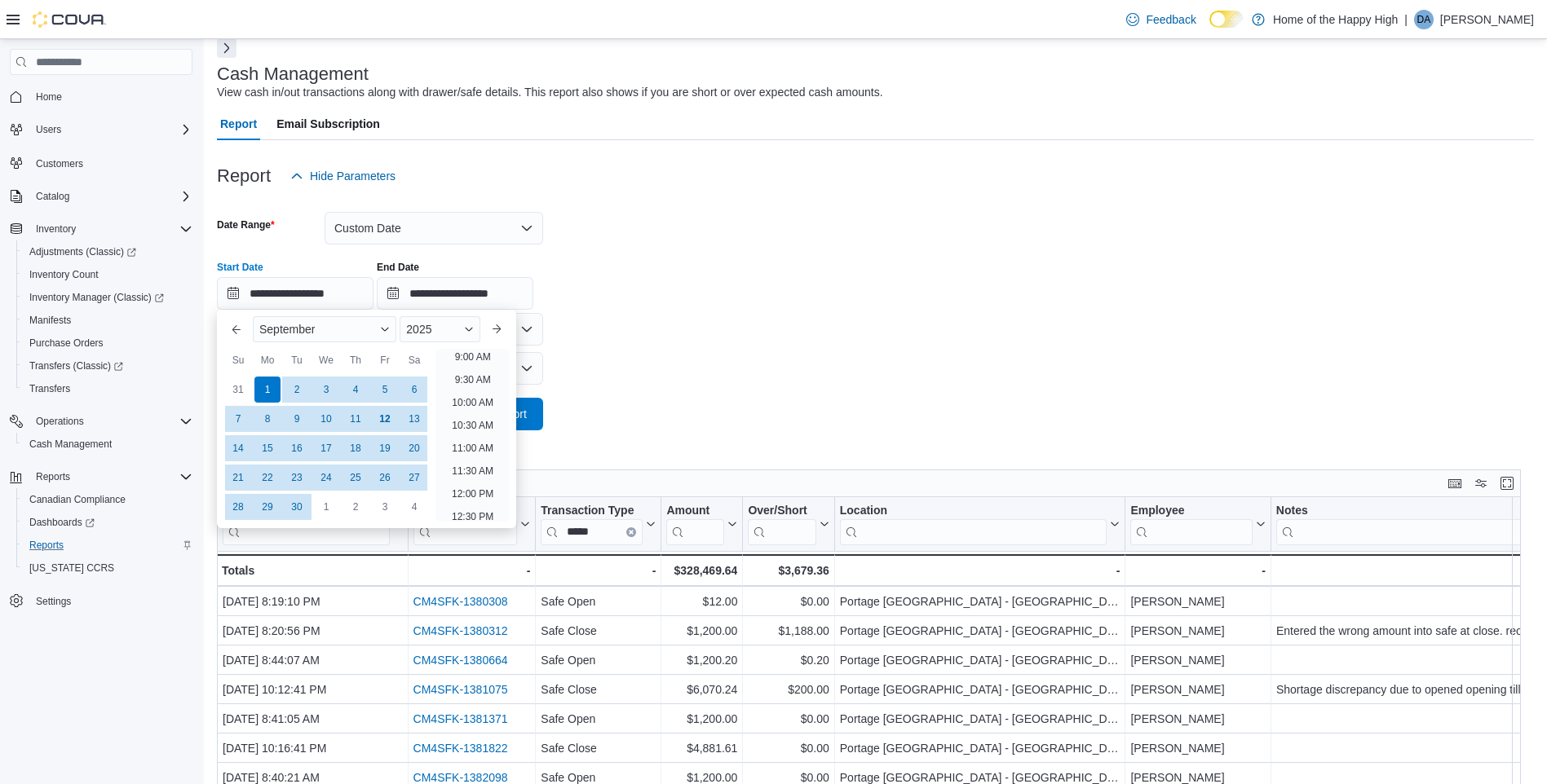
scroll to position [368, 0]
click at [267, 396] on div "1" at bounding box center [267, 389] width 28 height 28
click at [449, 294] on input "**********" at bounding box center [455, 293] width 157 height 33
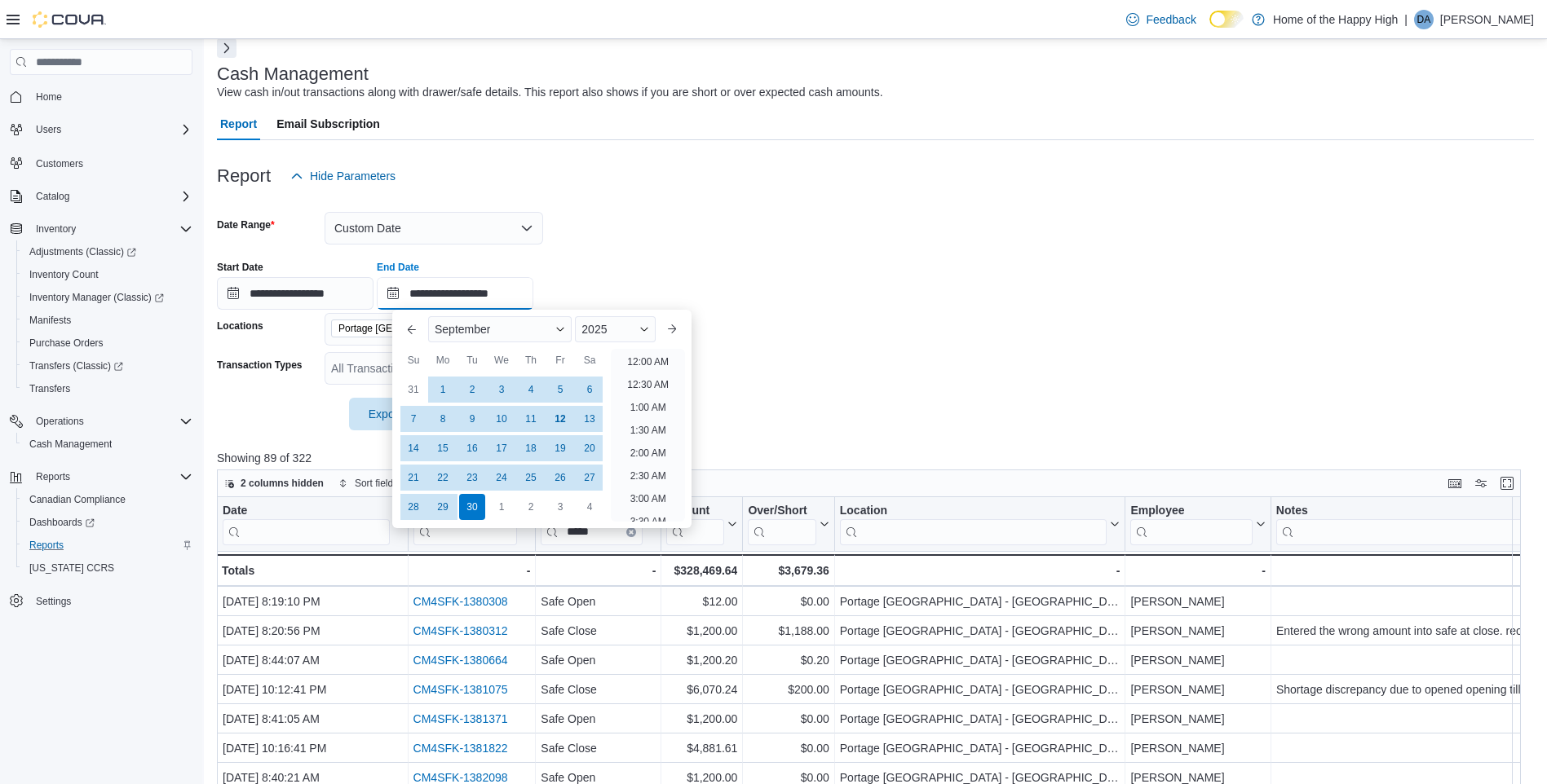
scroll to position [926, 0]
click at [568, 425] on div "12" at bounding box center [560, 418] width 28 height 28
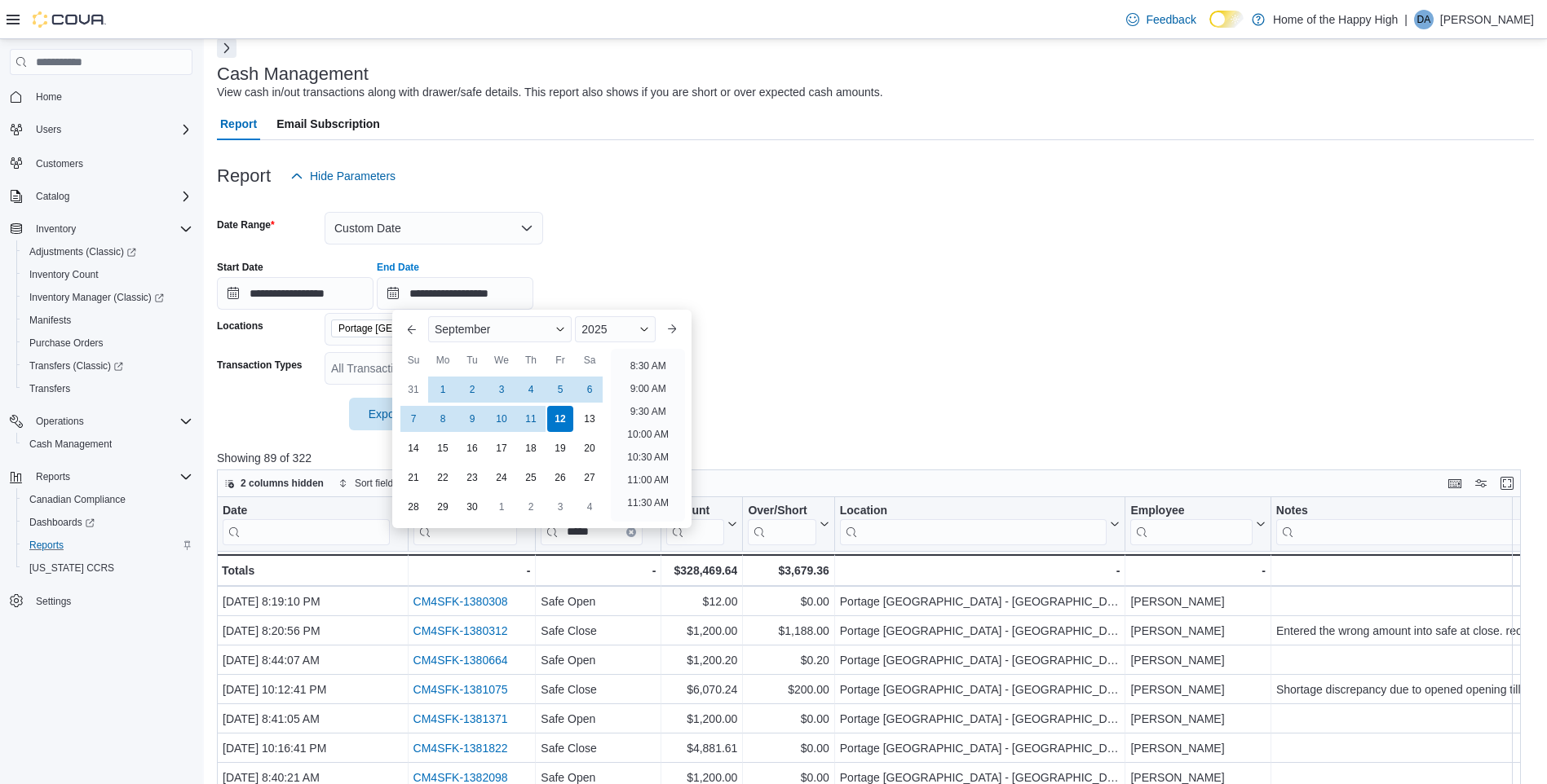
scroll to position [355, 0]
click at [537, 415] on div "11" at bounding box center [530, 418] width 28 height 28
type input "**********"
click at [800, 385] on div at bounding box center [876, 391] width 1318 height 13
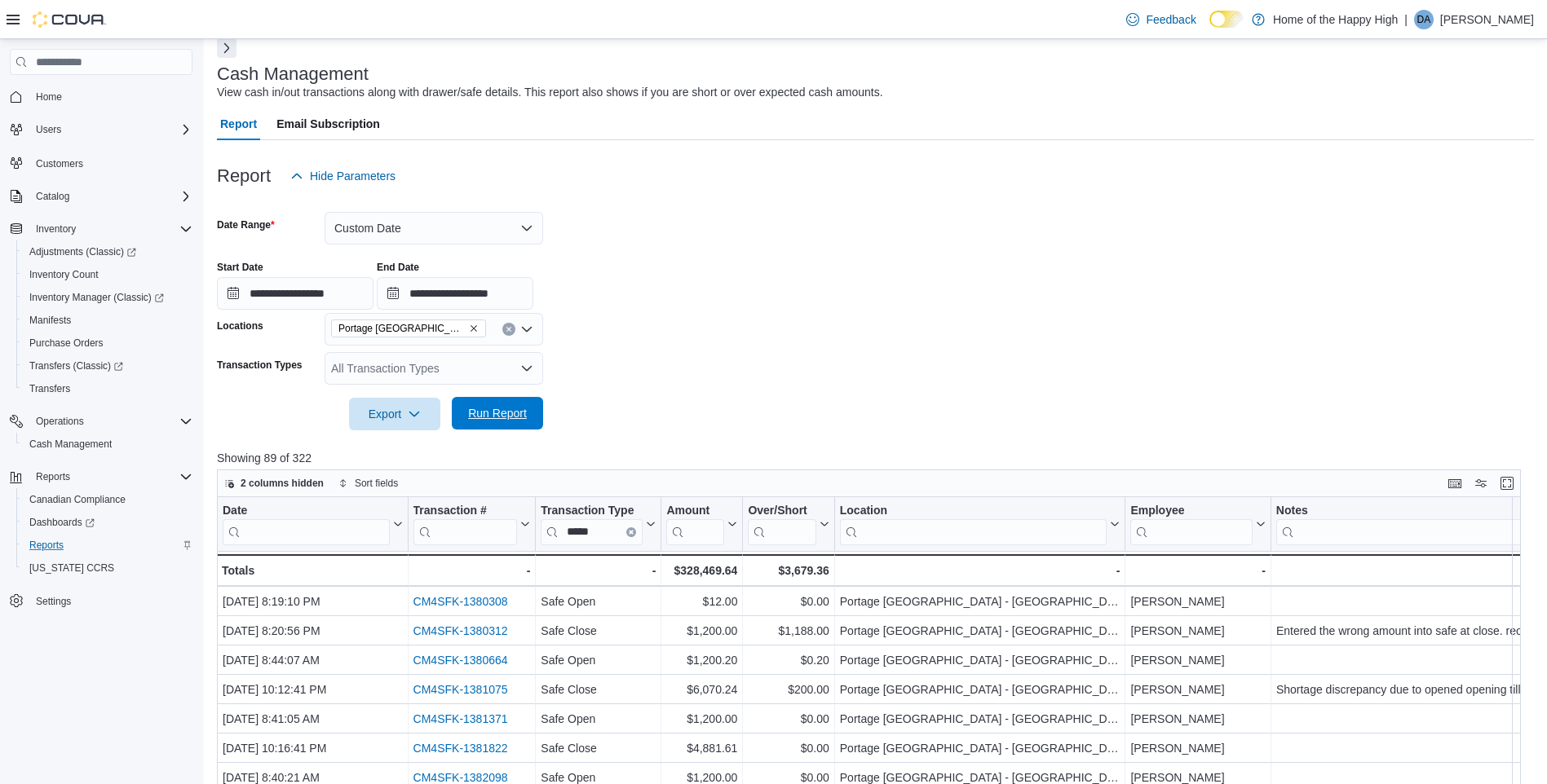
click at [500, 424] on span "Run Report" at bounding box center [497, 413] width 71 height 33
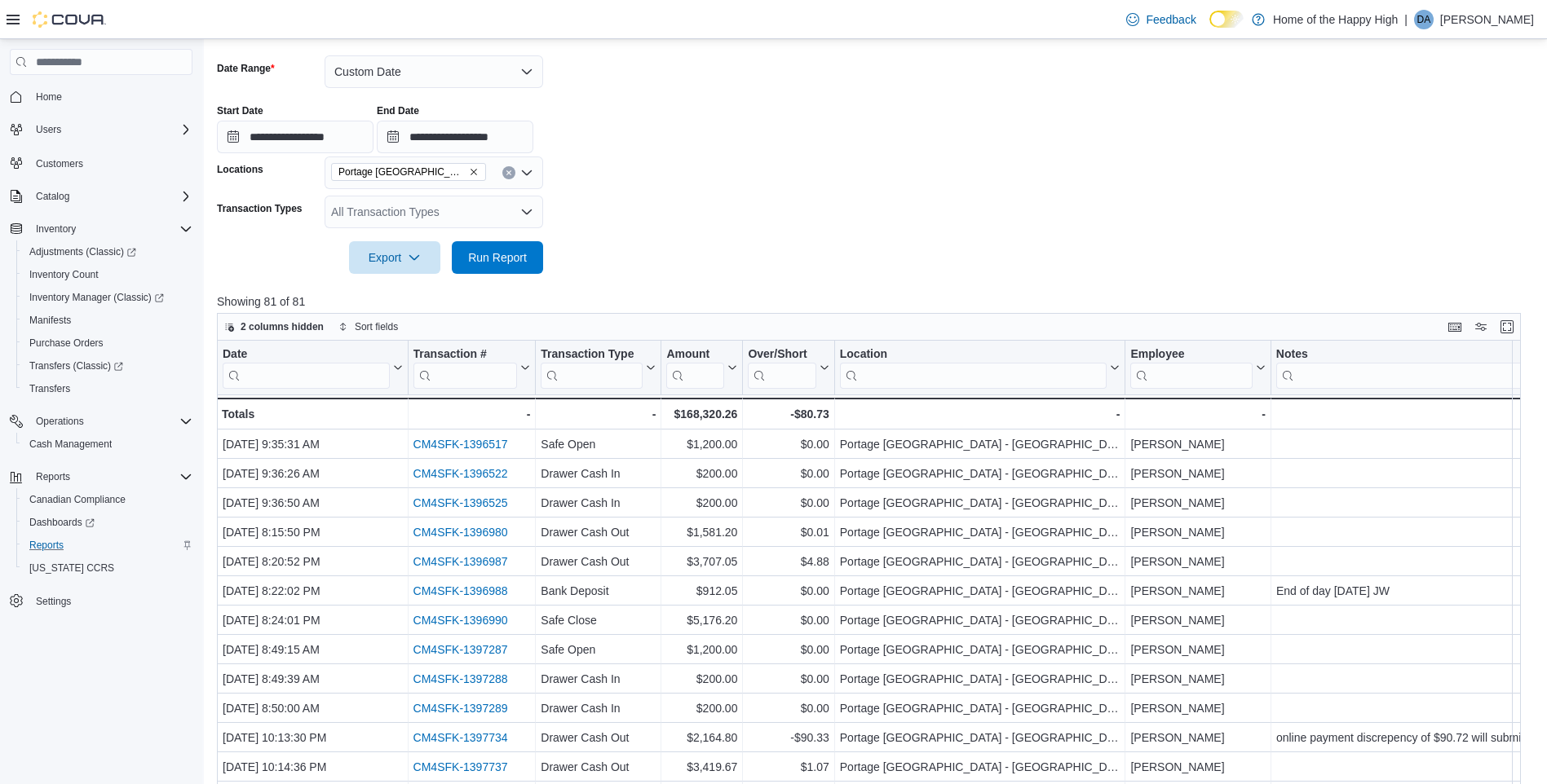
scroll to position [243, 0]
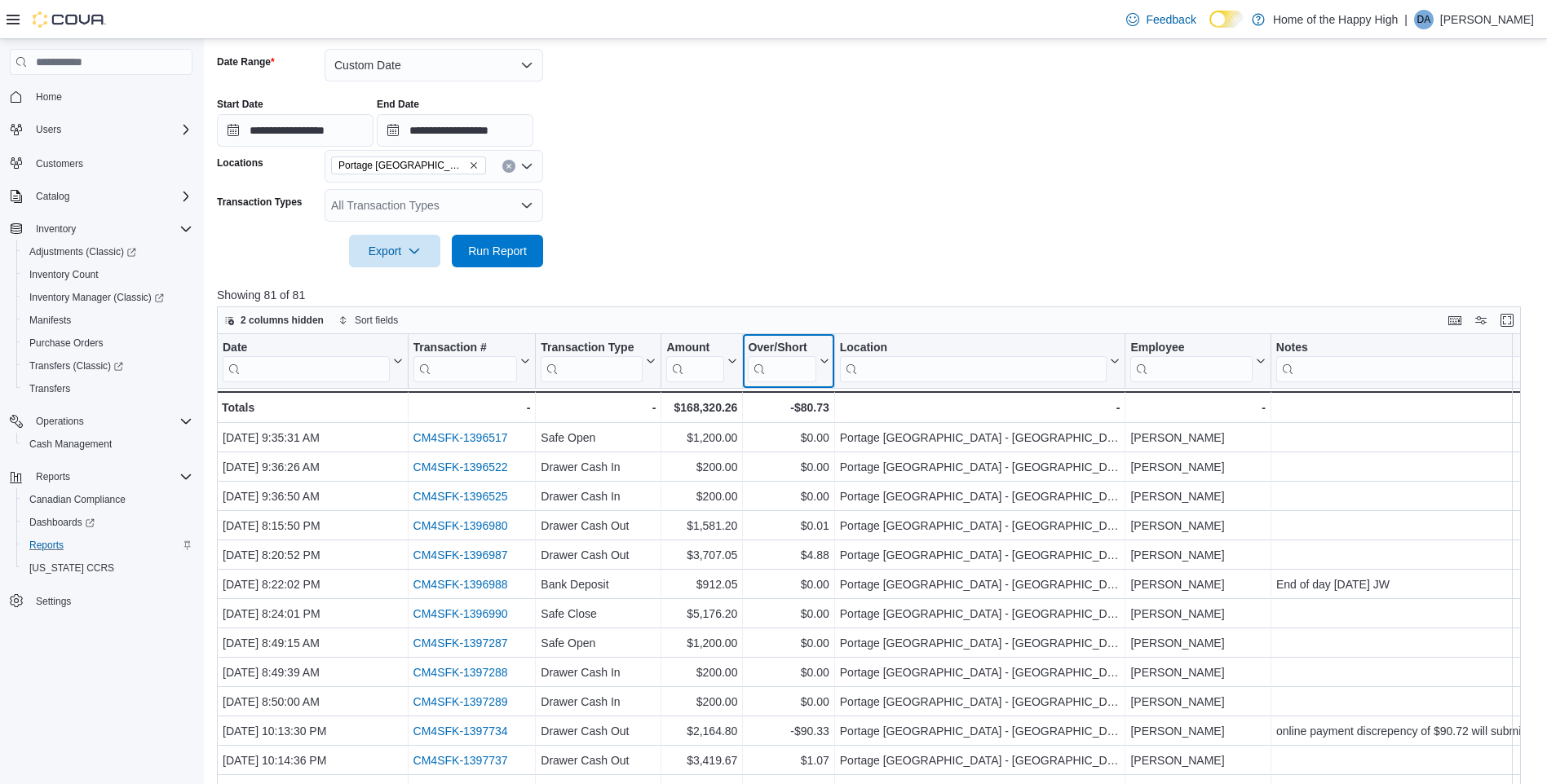
click at [763, 370] on input "search" at bounding box center [781, 369] width 68 height 26
click at [601, 368] on input "search" at bounding box center [592, 369] width 102 height 26
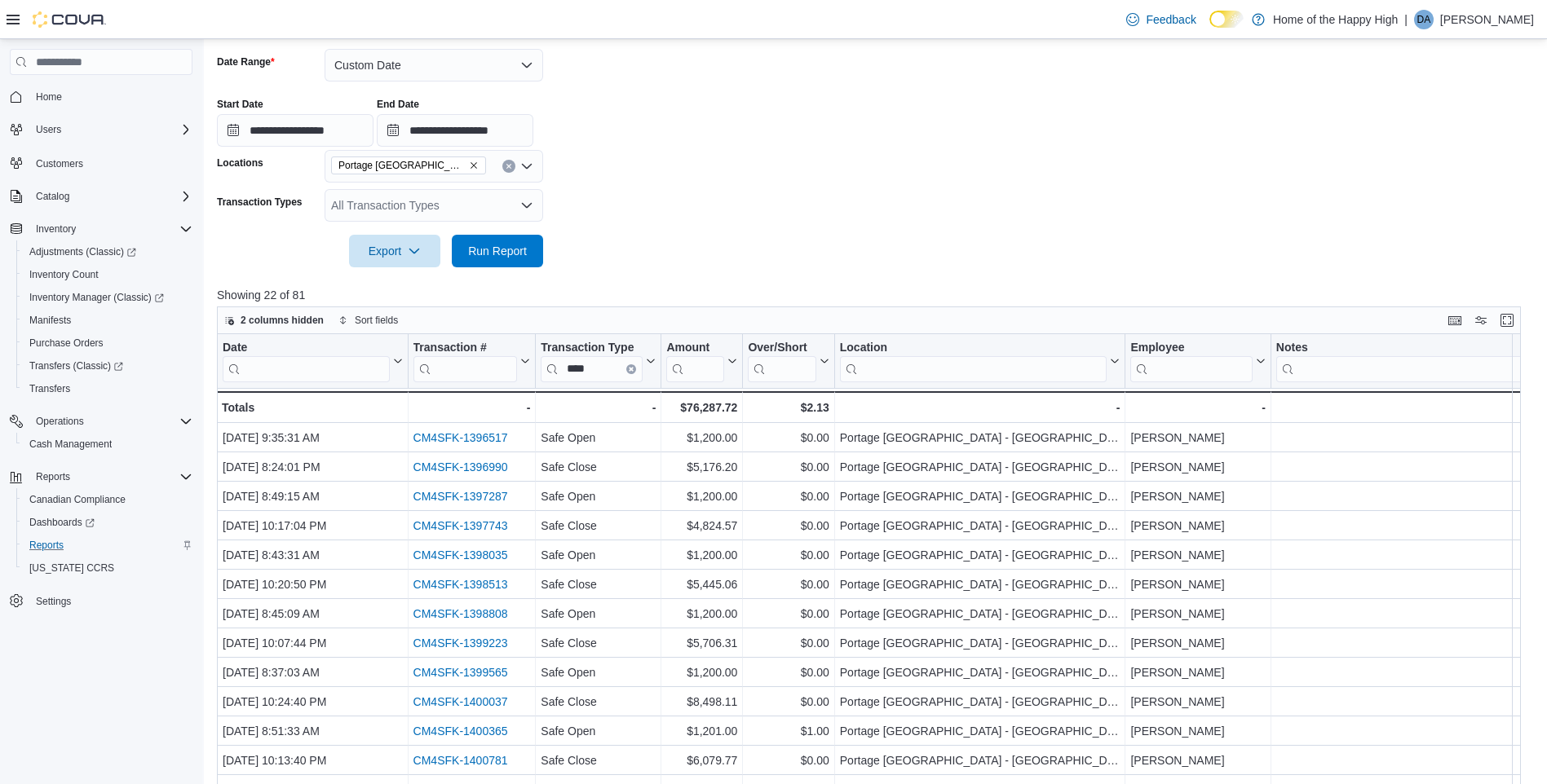
click at [781, 200] on form "**********" at bounding box center [876, 148] width 1318 height 238
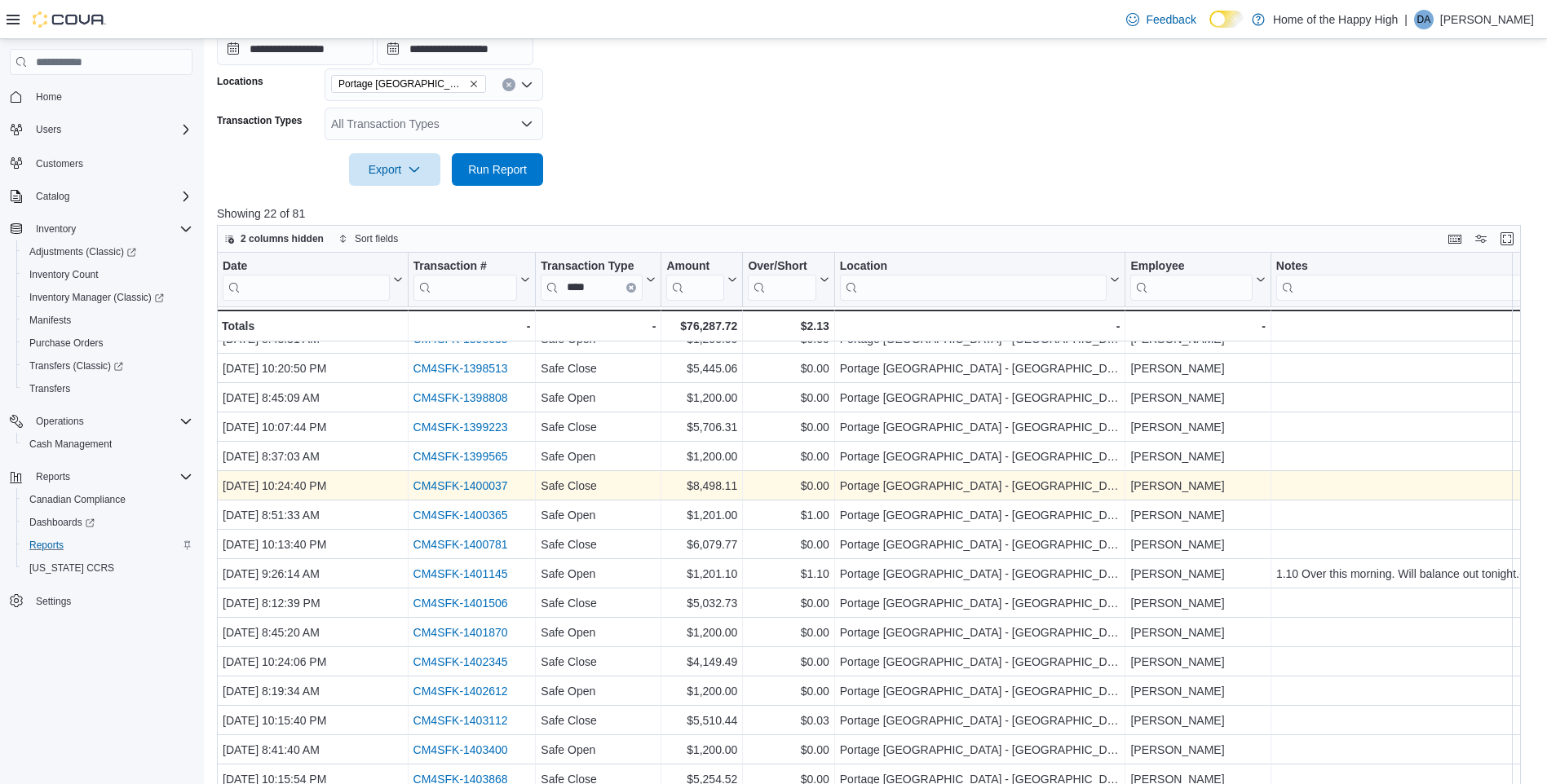
scroll to position [406, 0]
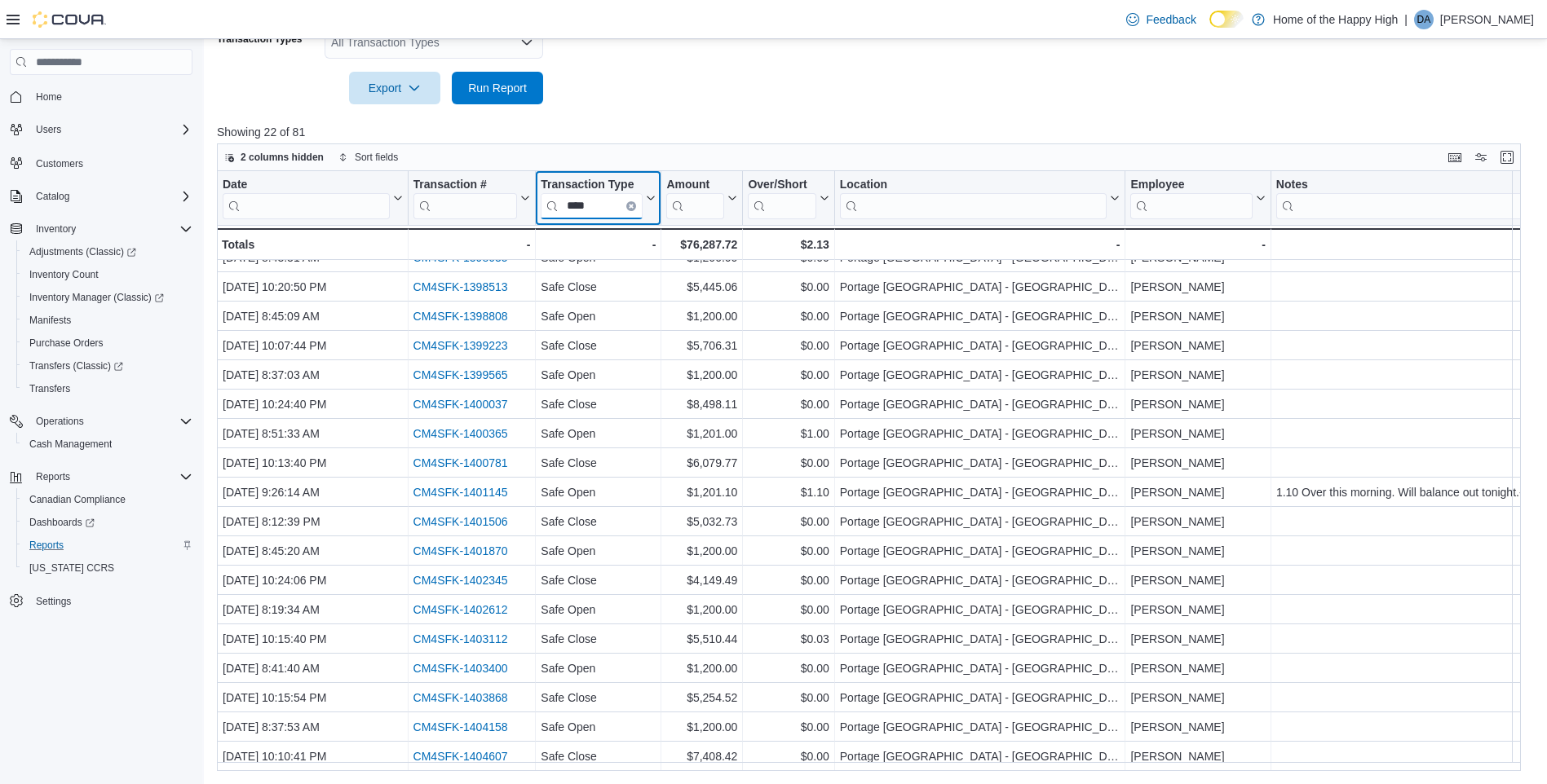
click at [603, 194] on input "****" at bounding box center [592, 207] width 102 height 26
type input "*"
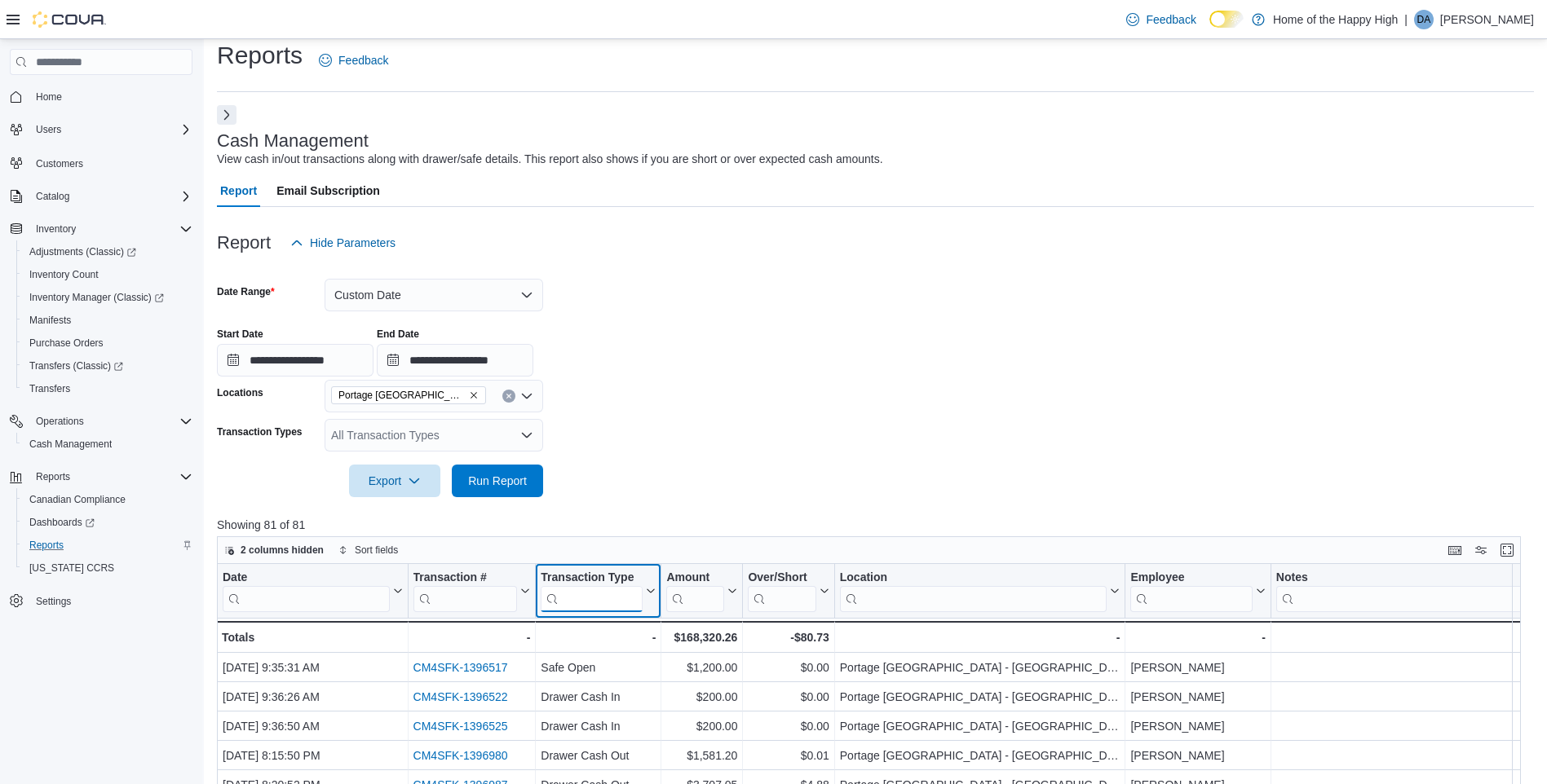
scroll to position [0, 0]
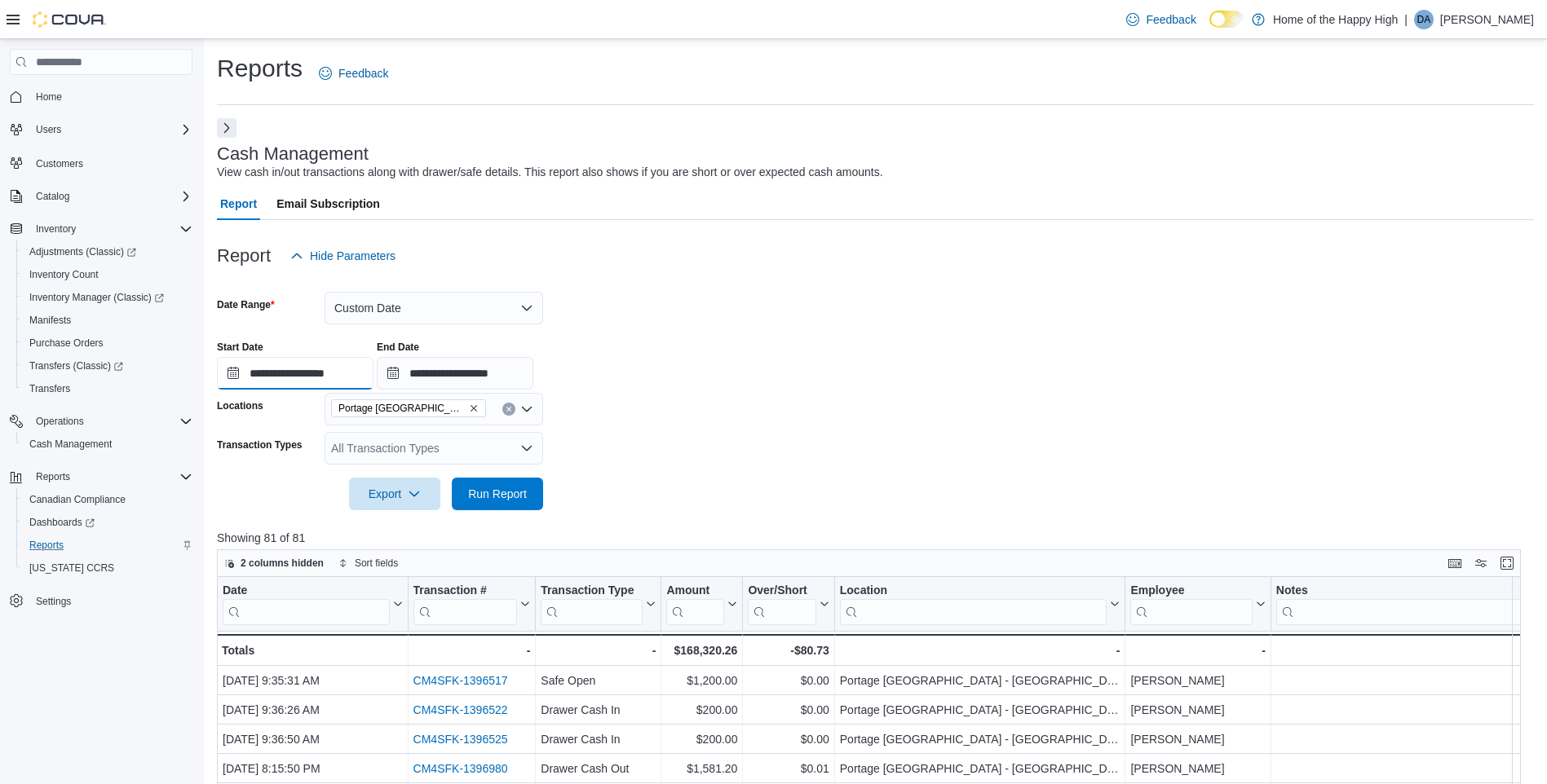
click at [325, 374] on input "**********" at bounding box center [295, 373] width 157 height 33
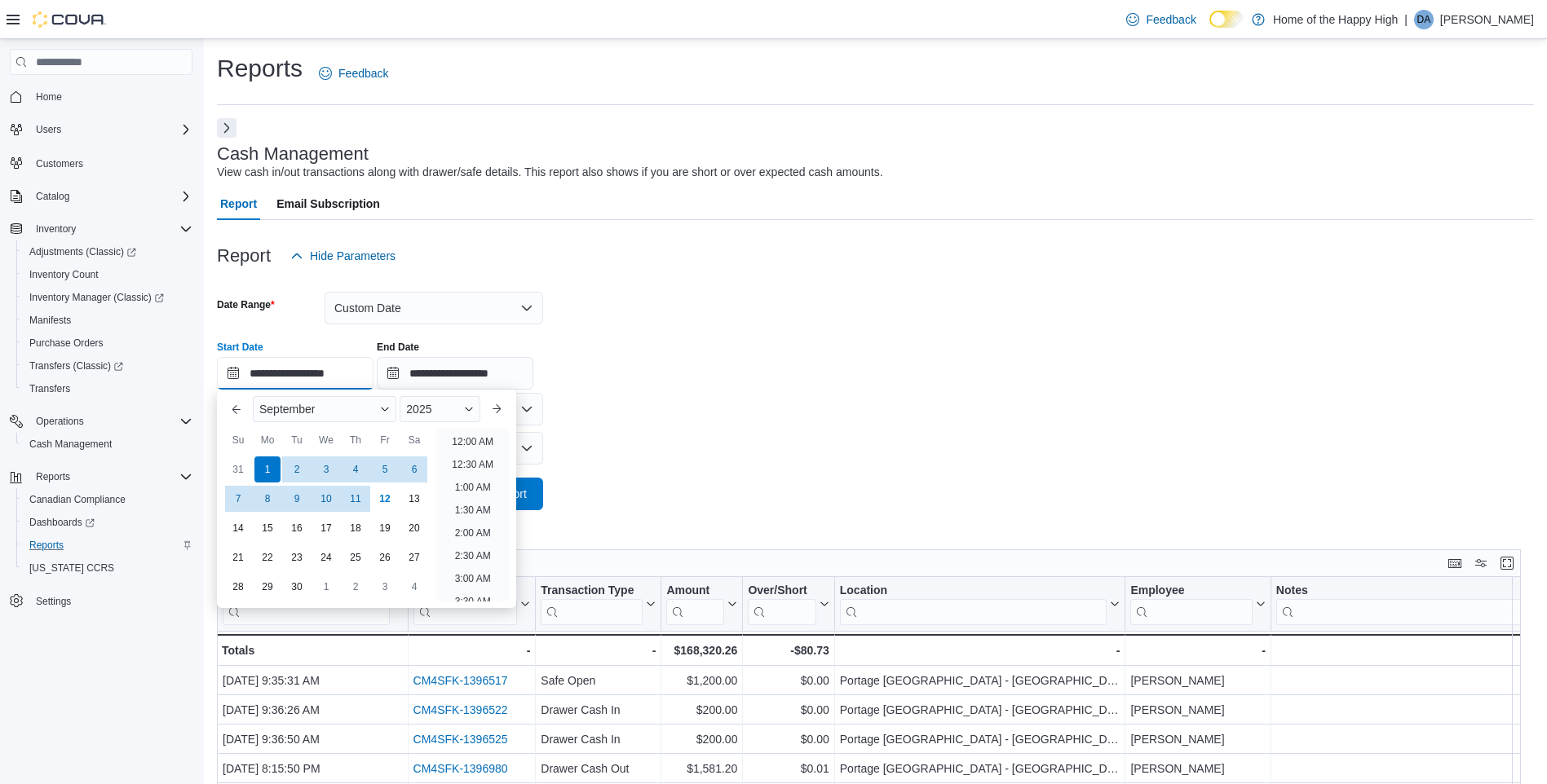
scroll to position [416, 0]
click at [327, 403] on div "September" at bounding box center [324, 409] width 144 height 26
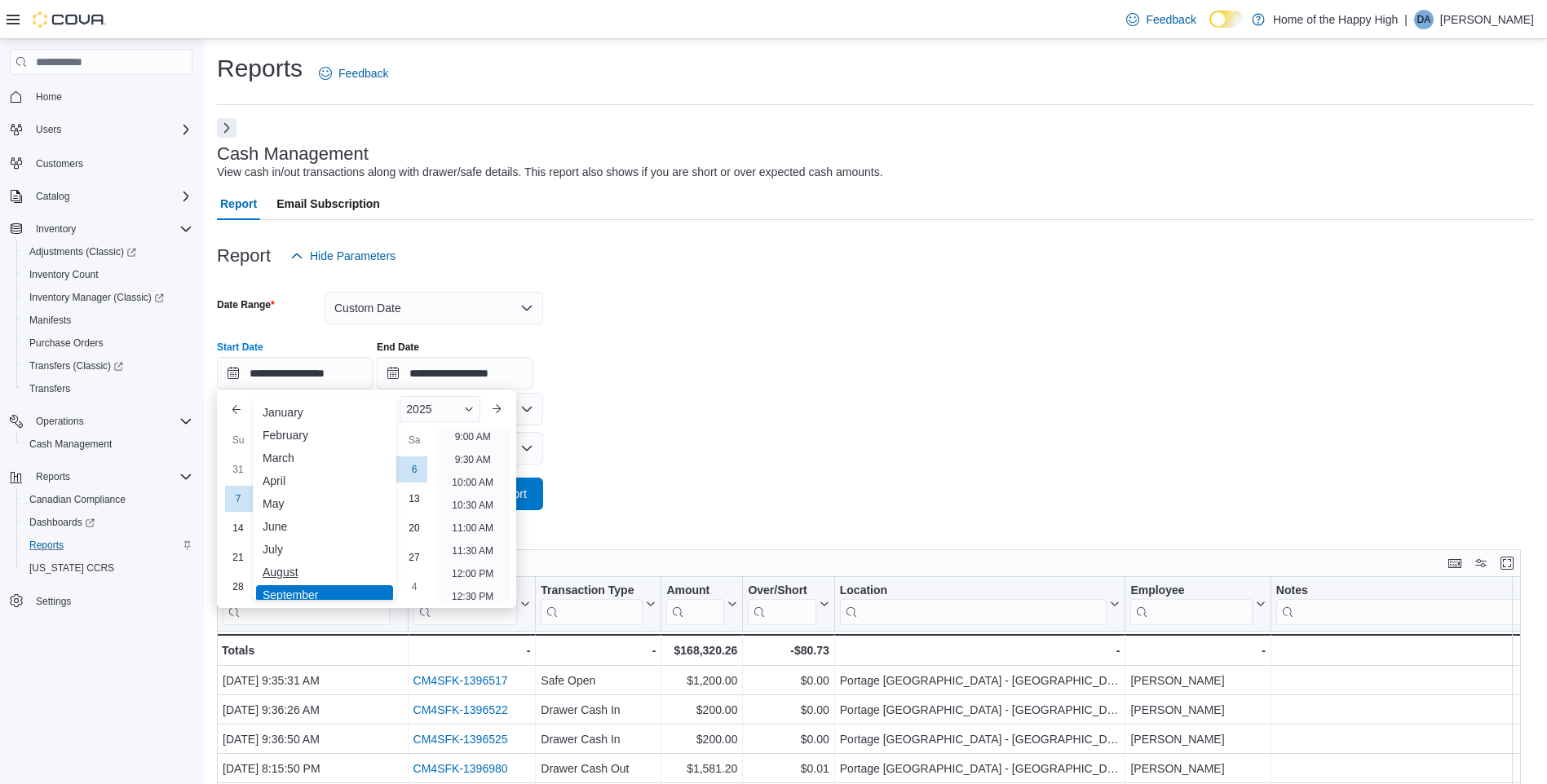
click at [317, 568] on div "August" at bounding box center [324, 572] width 137 height 20
type input "**********"
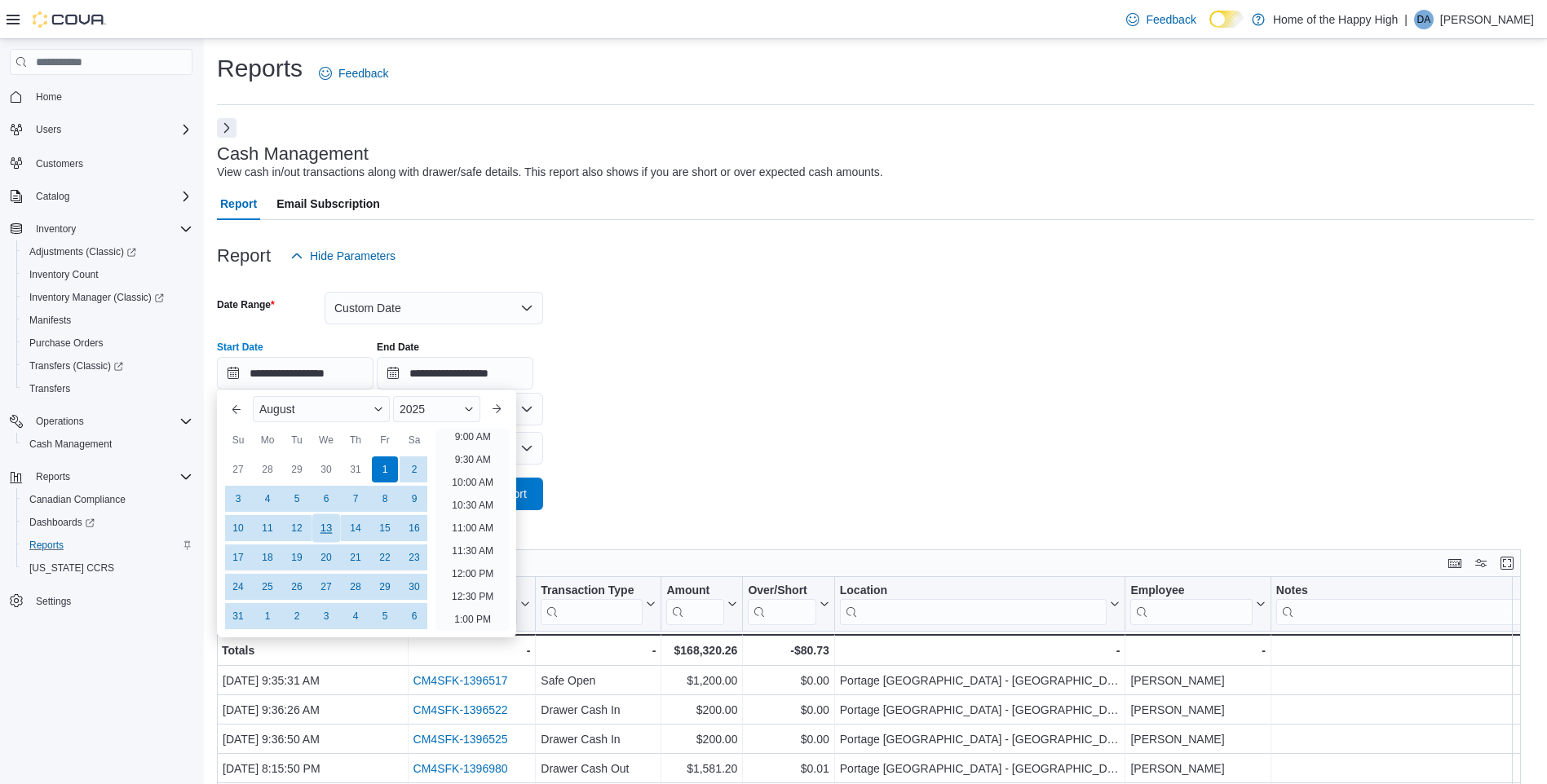
scroll to position [368, 0]
click at [386, 463] on div "1" at bounding box center [385, 469] width 28 height 28
click at [454, 380] on input "**********" at bounding box center [455, 373] width 157 height 33
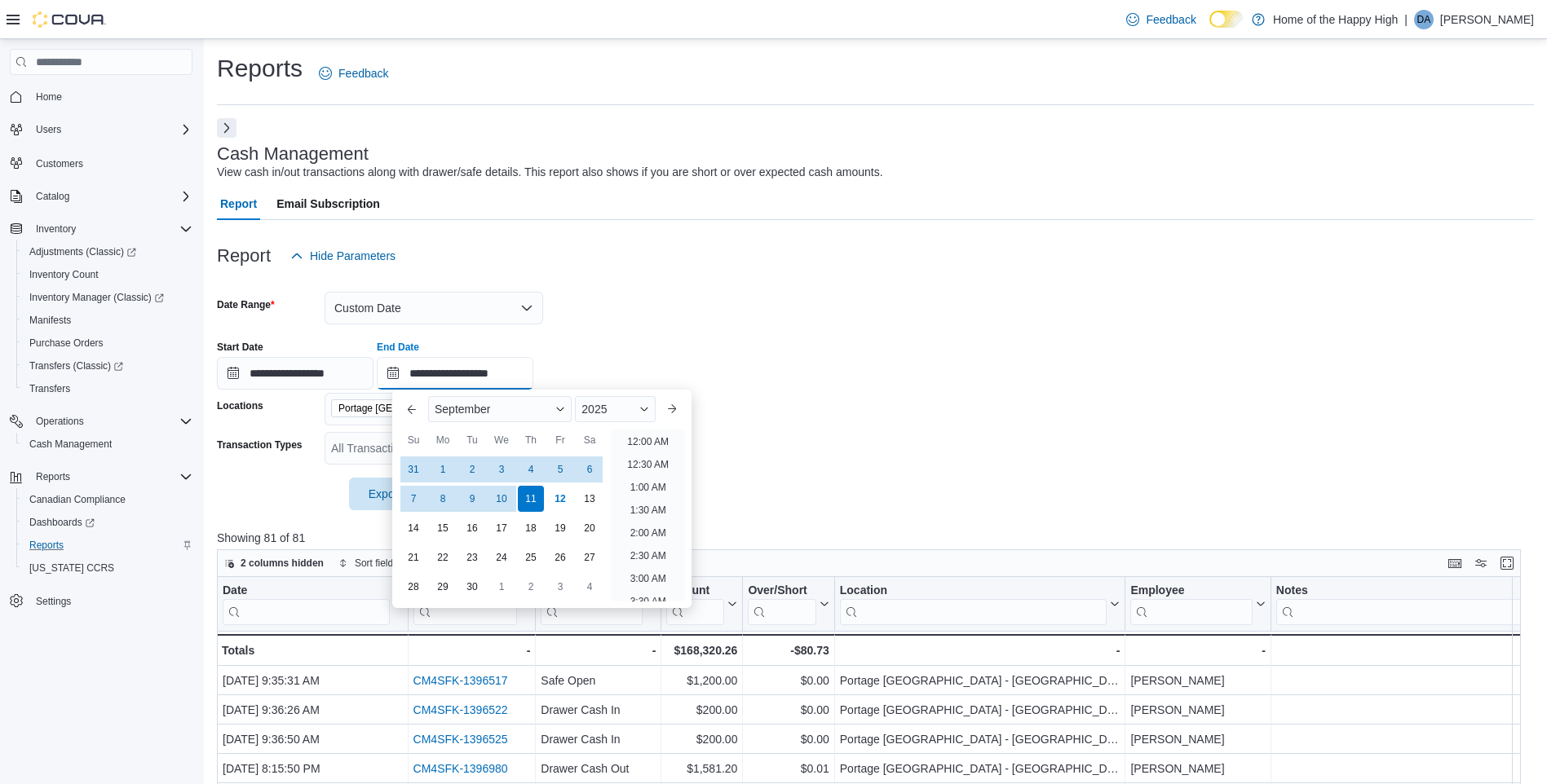
scroll to position [926, 0]
click at [562, 416] on div "September" at bounding box center [499, 409] width 144 height 26
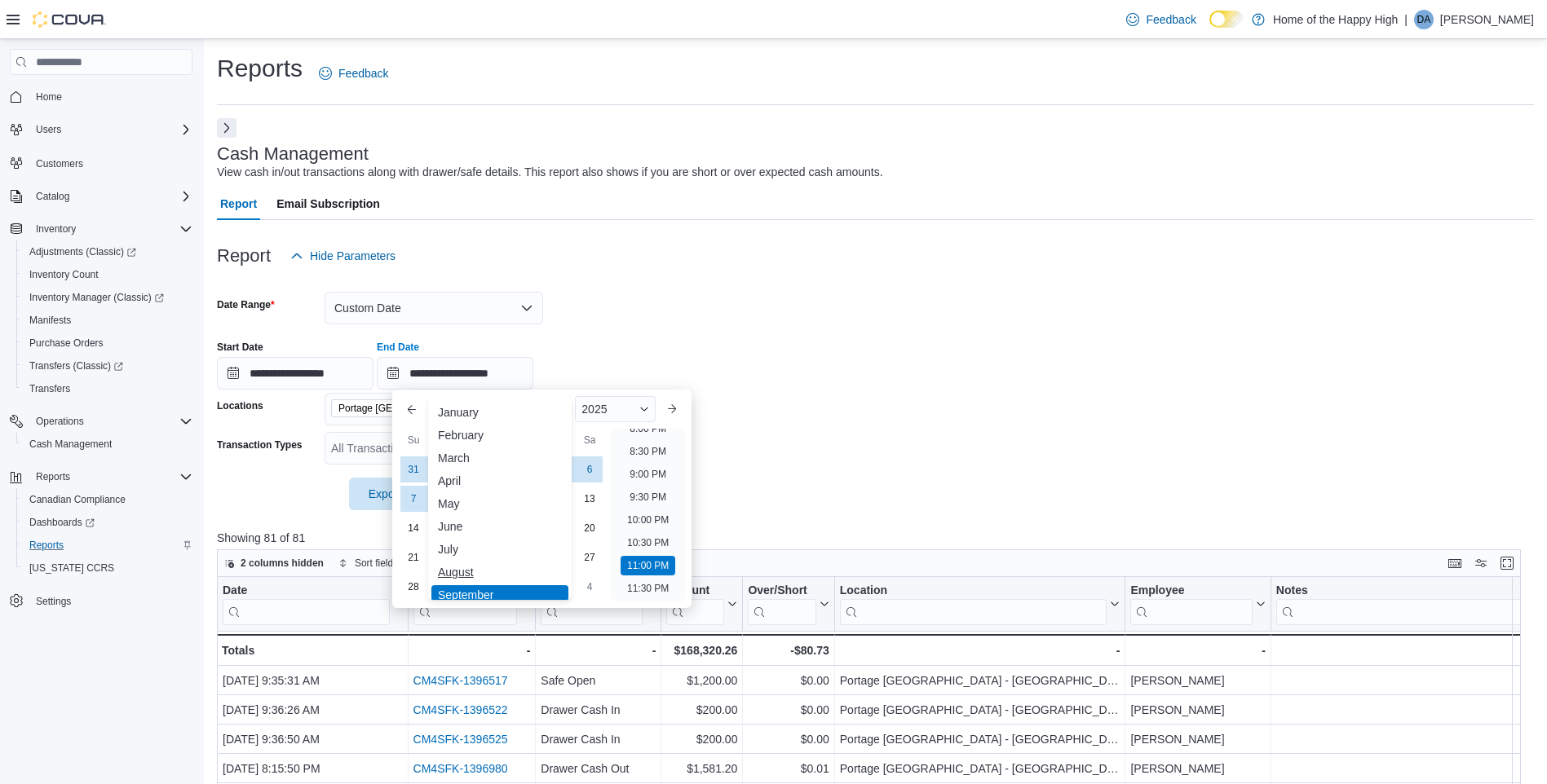
click at [515, 566] on div "August" at bounding box center [500, 572] width 137 height 20
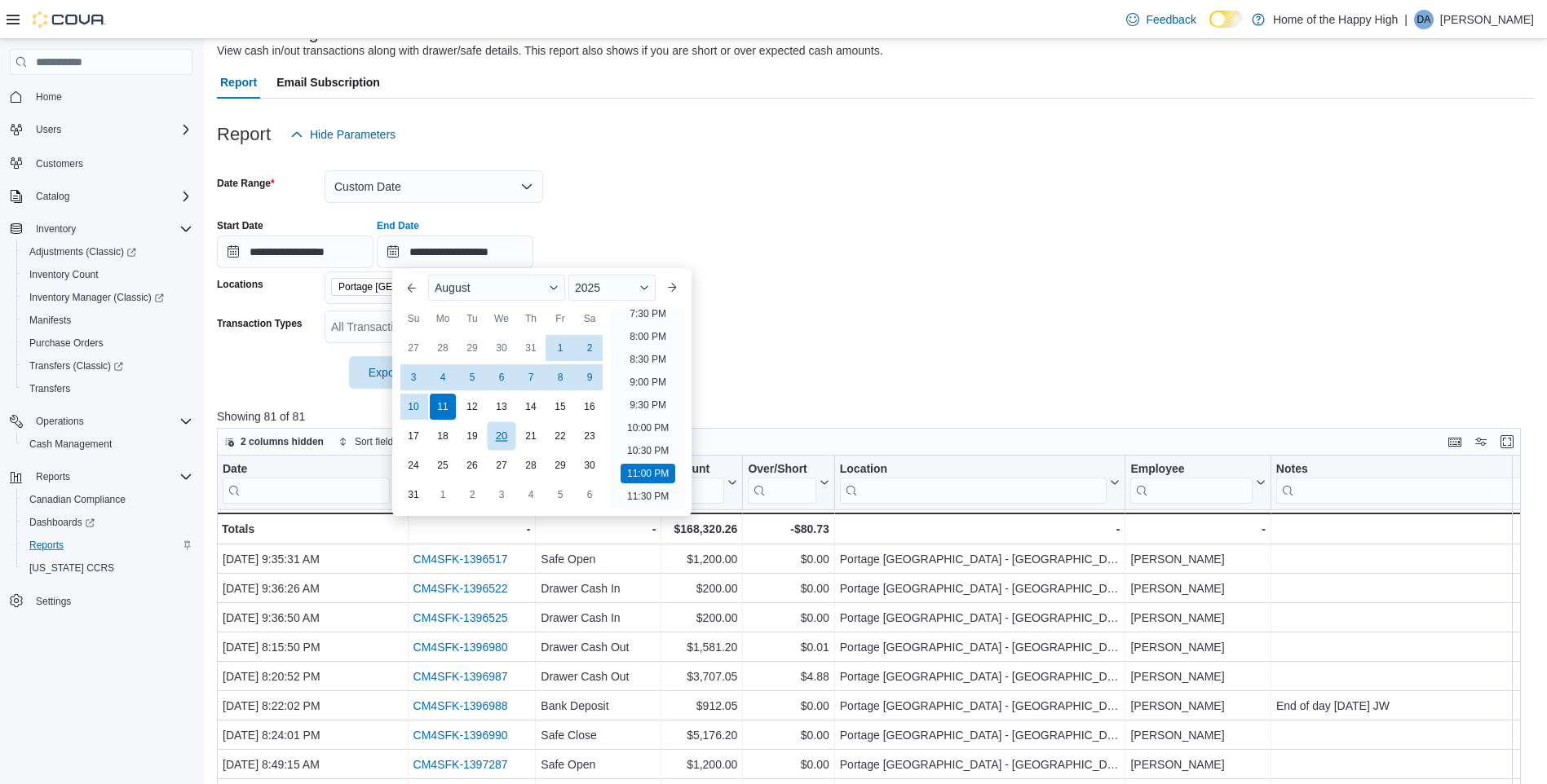
scroll to position [163, 0]
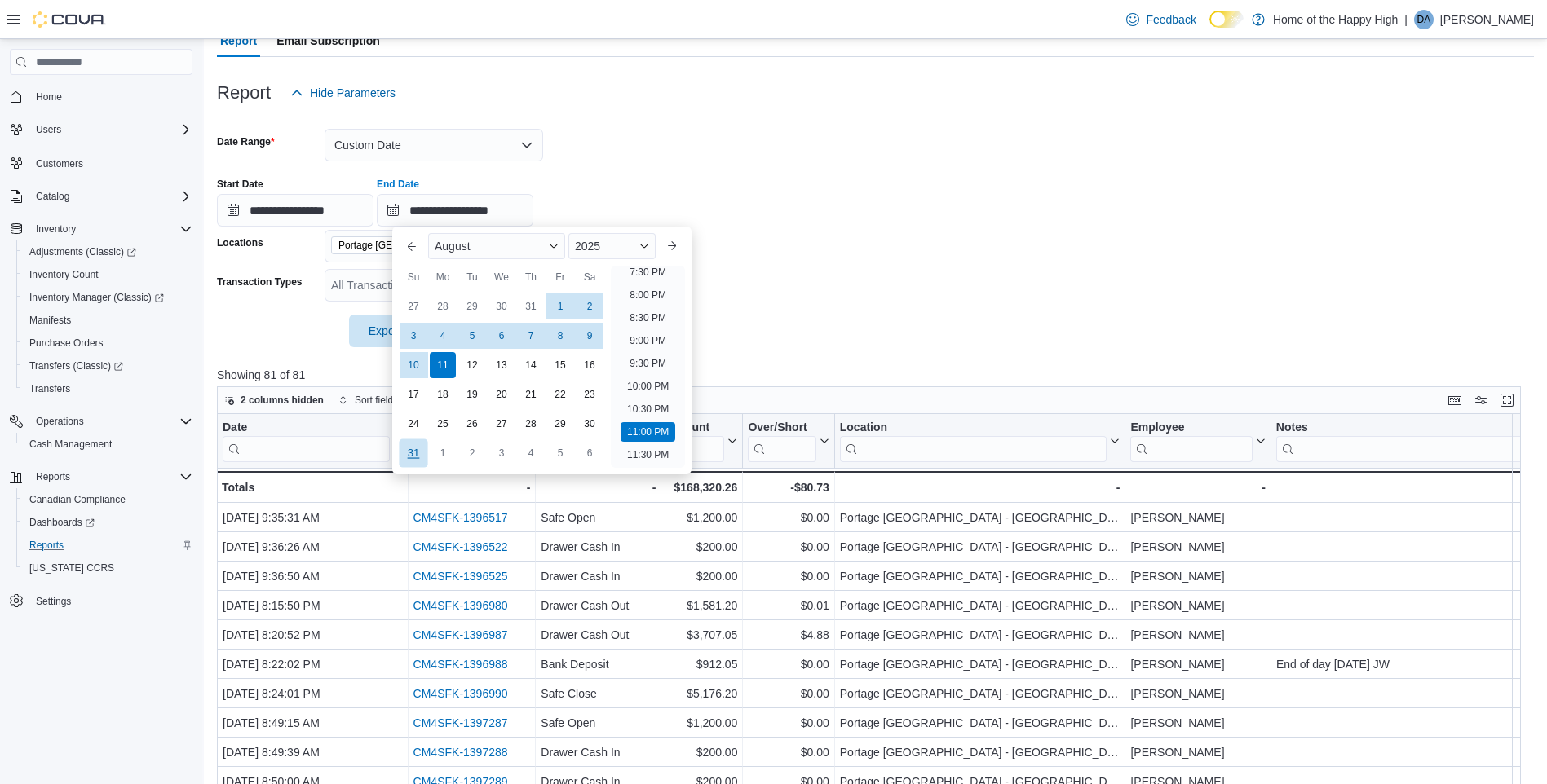
click at [412, 456] on div "31" at bounding box center [413, 453] width 28 height 28
type input "**********"
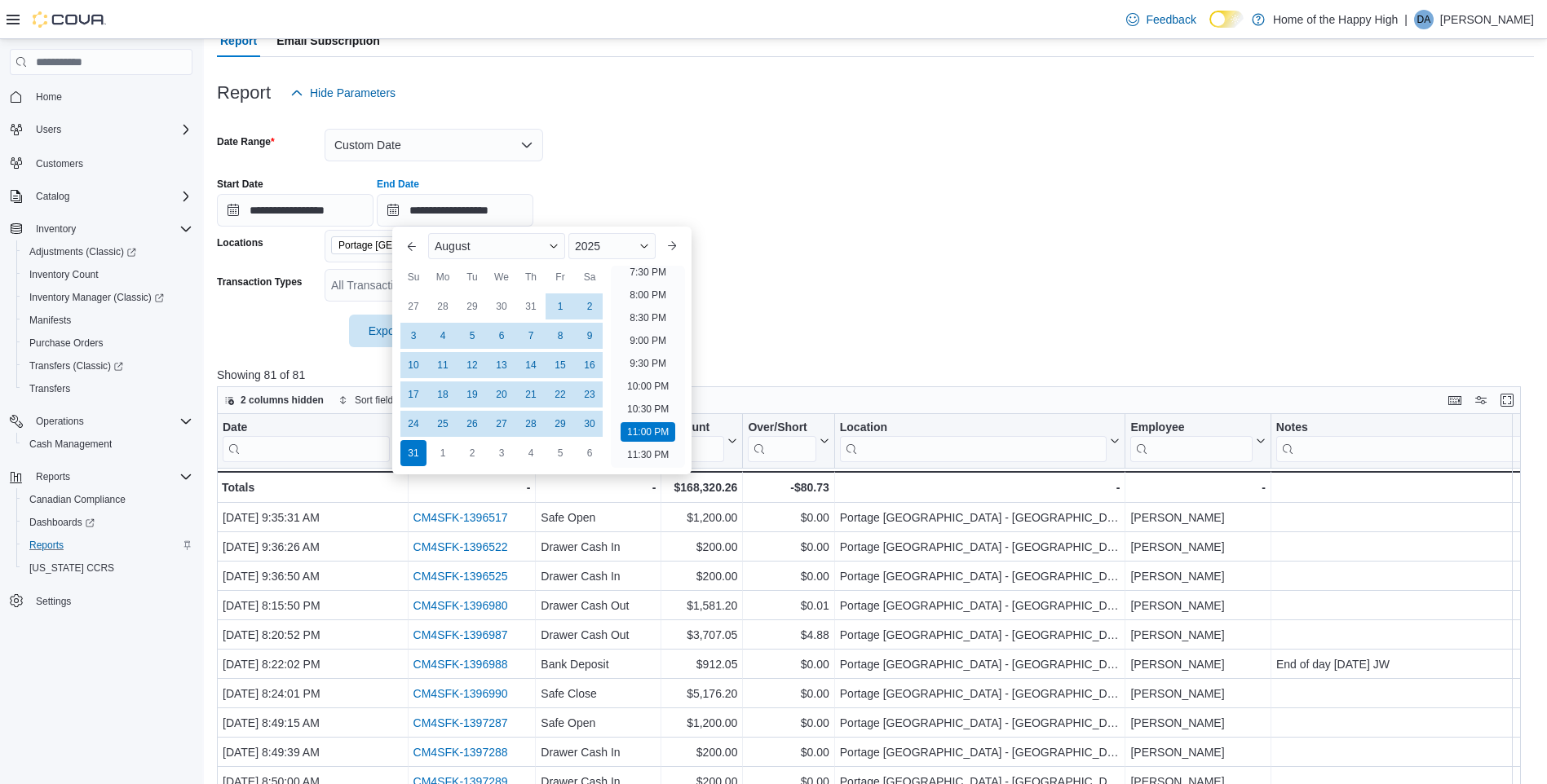
click at [776, 302] on div at bounding box center [876, 308] width 1318 height 13
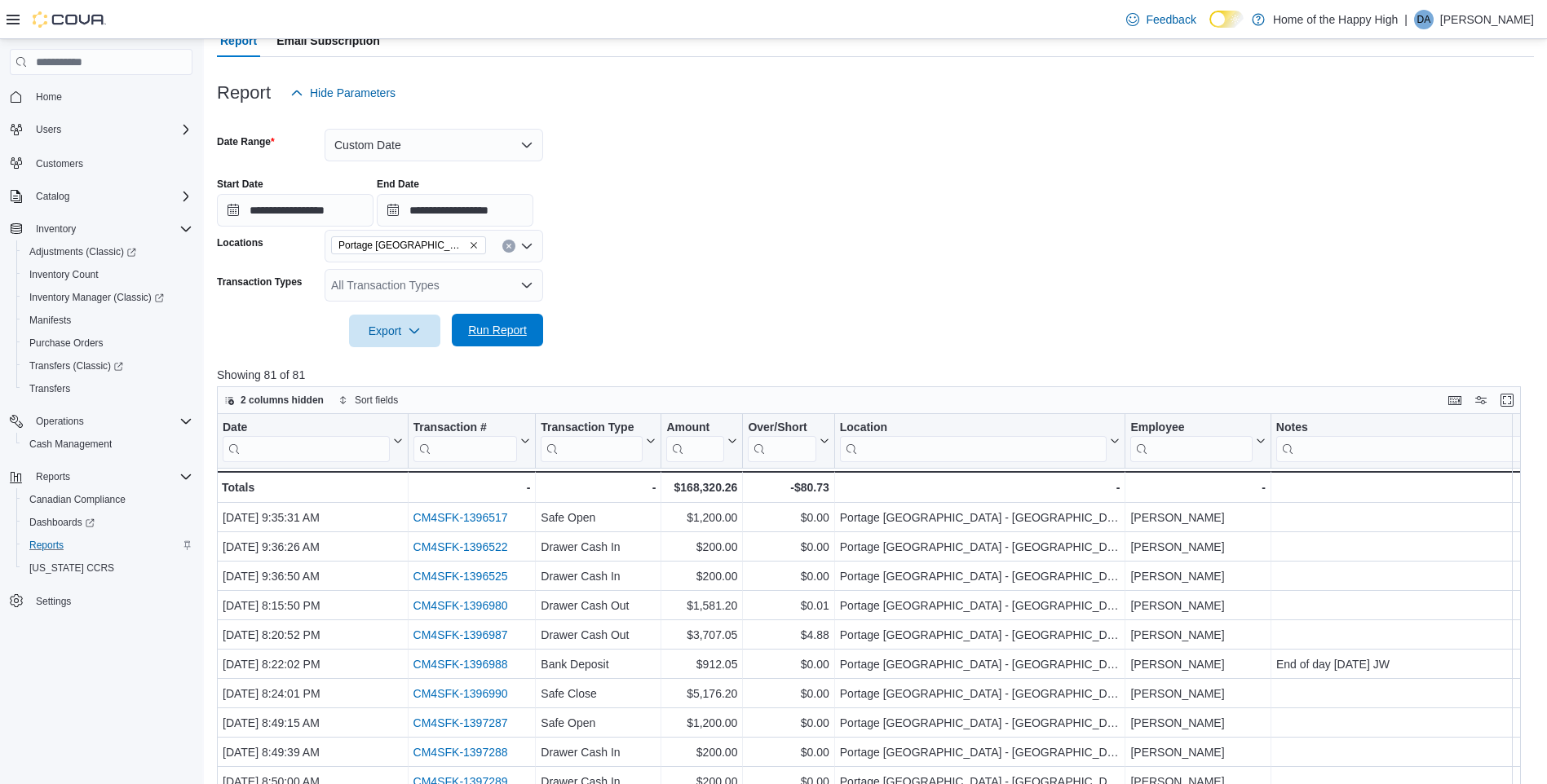
click at [477, 318] on span "Run Report" at bounding box center [497, 330] width 71 height 33
click at [608, 451] on input "search" at bounding box center [592, 449] width 102 height 26
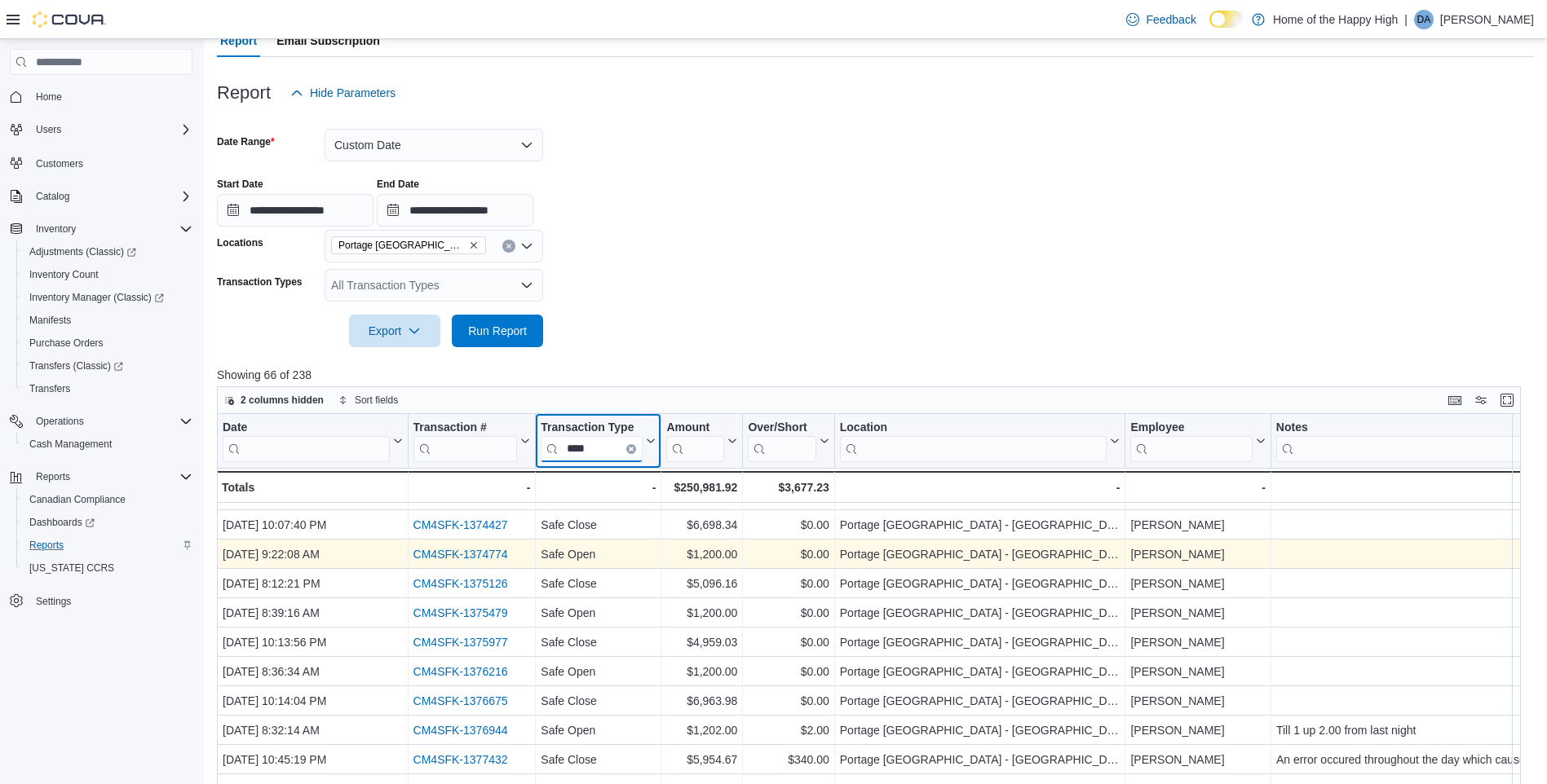
scroll to position [163, 0]
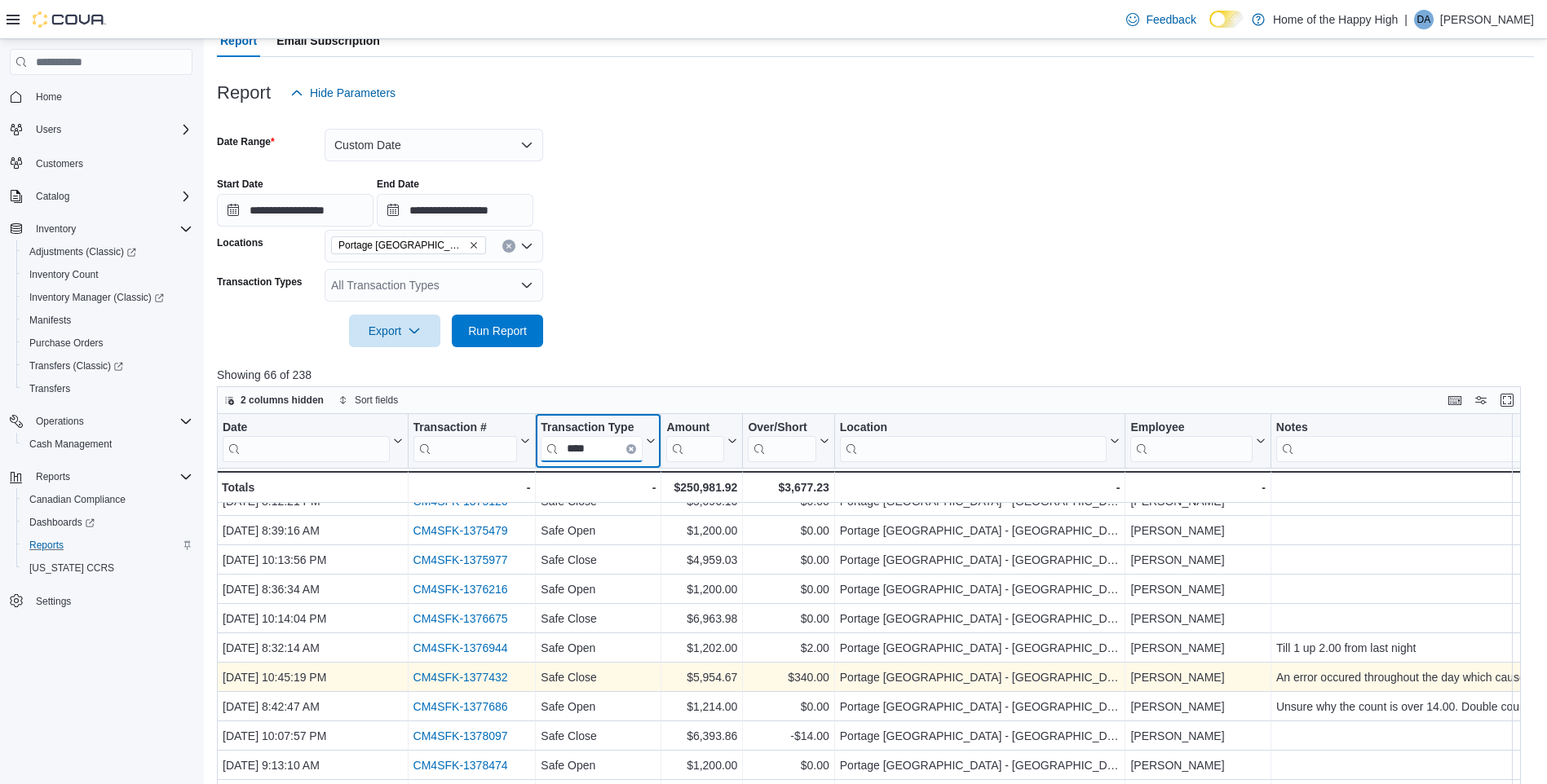
type input "****"
click at [453, 680] on link "CM4SFK-1377432" at bounding box center [461, 678] width 95 height 13
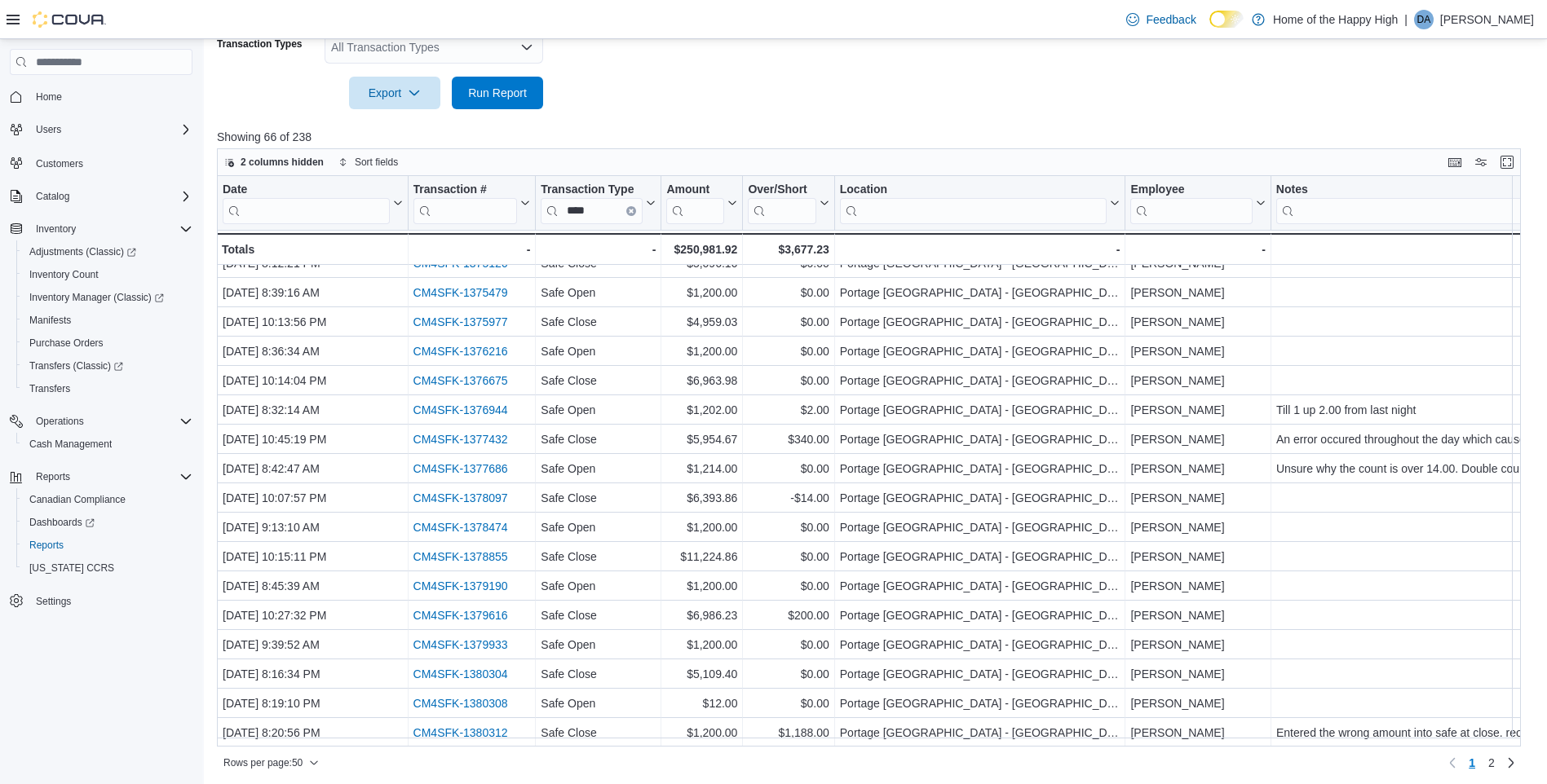
scroll to position [406, 0]
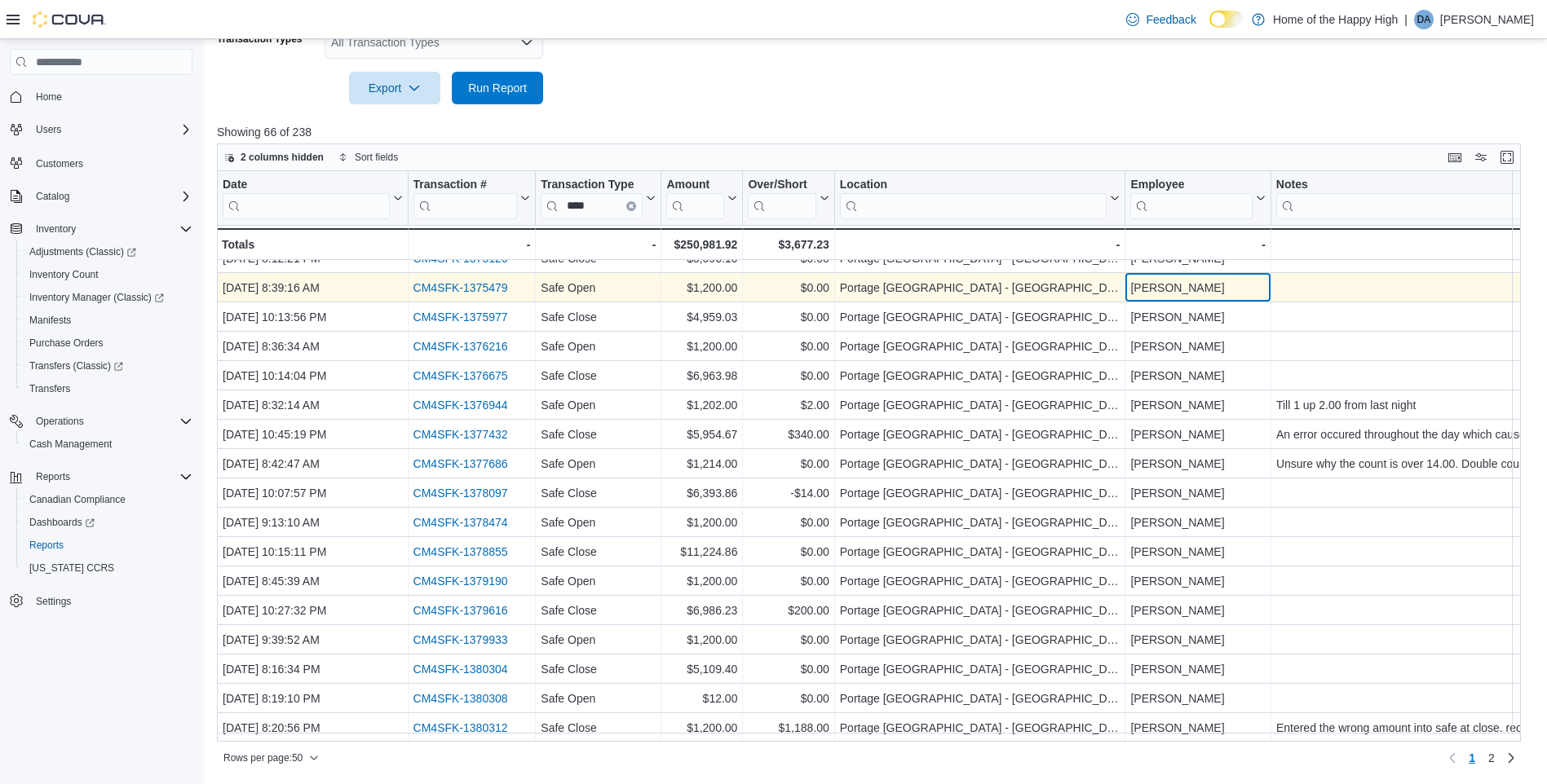
click at [1193, 274] on div "Lance Daniels - Employee, column 7, row 7" at bounding box center [1198, 288] width 145 height 29
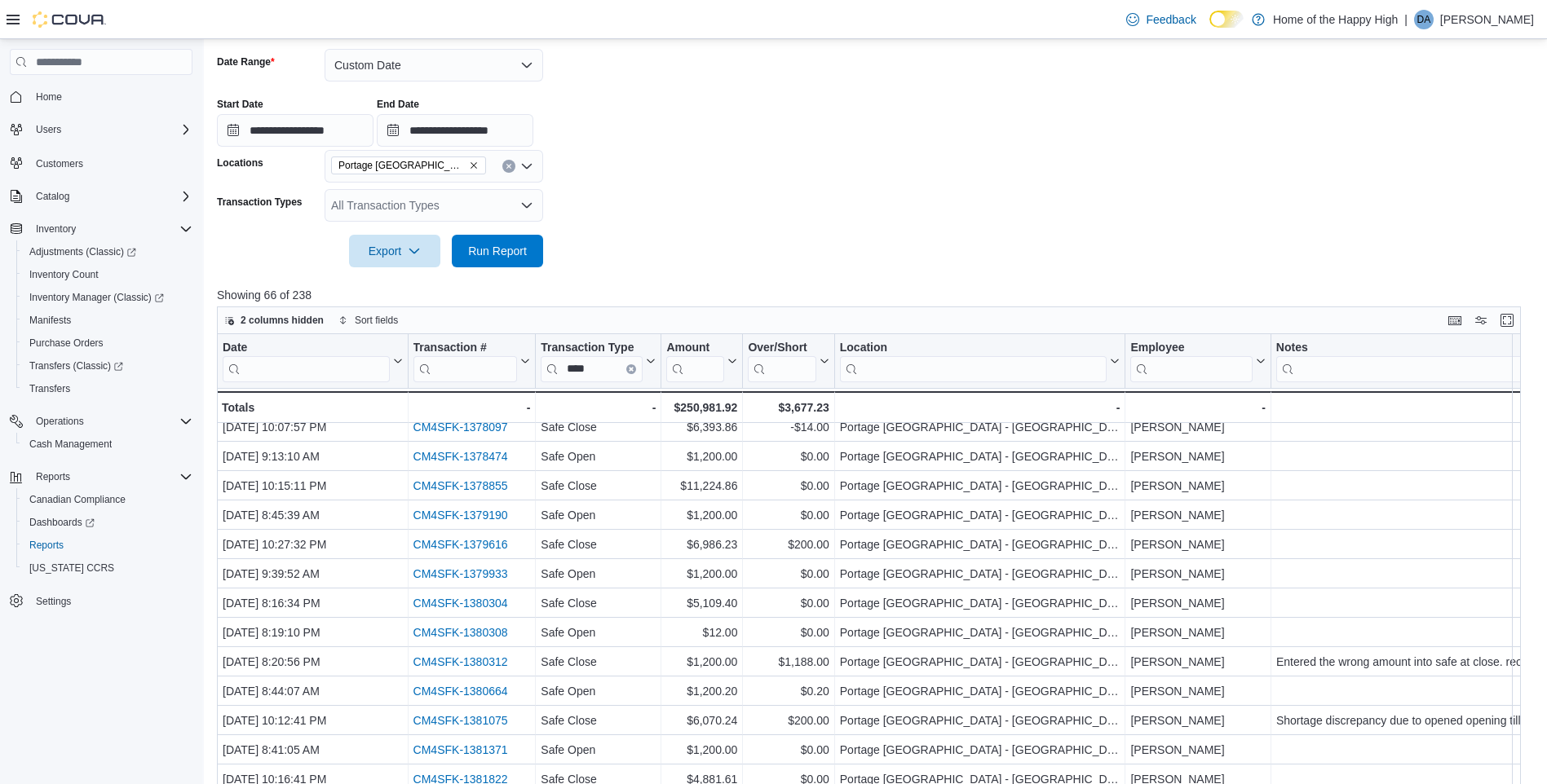
scroll to position [408, 0]
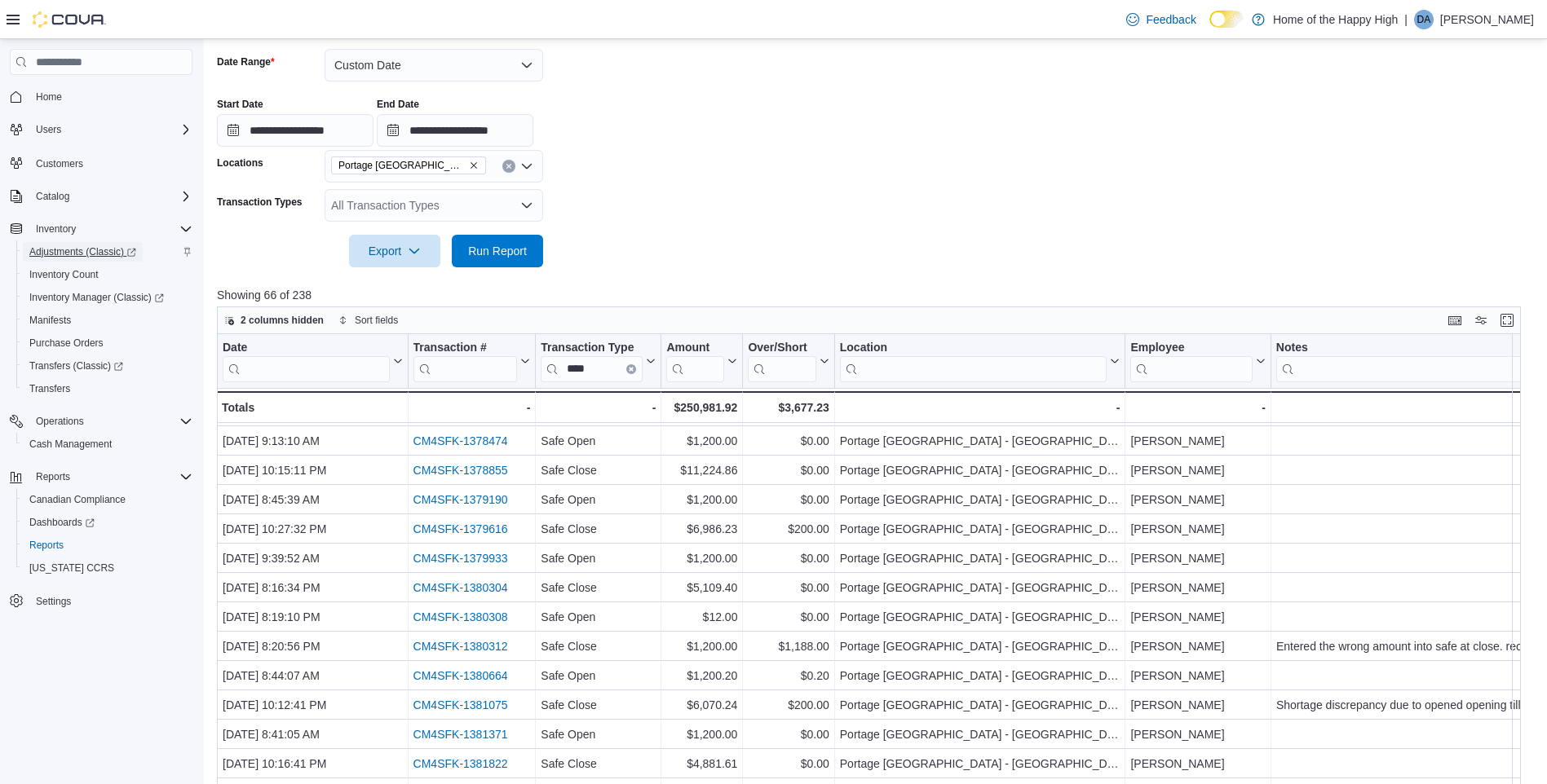
click at [104, 254] on span "Adjustments (Classic)" at bounding box center [83, 252] width 107 height 13
click at [63, 250] on span "Adjustments (Classic)" at bounding box center [83, 252] width 107 height 13
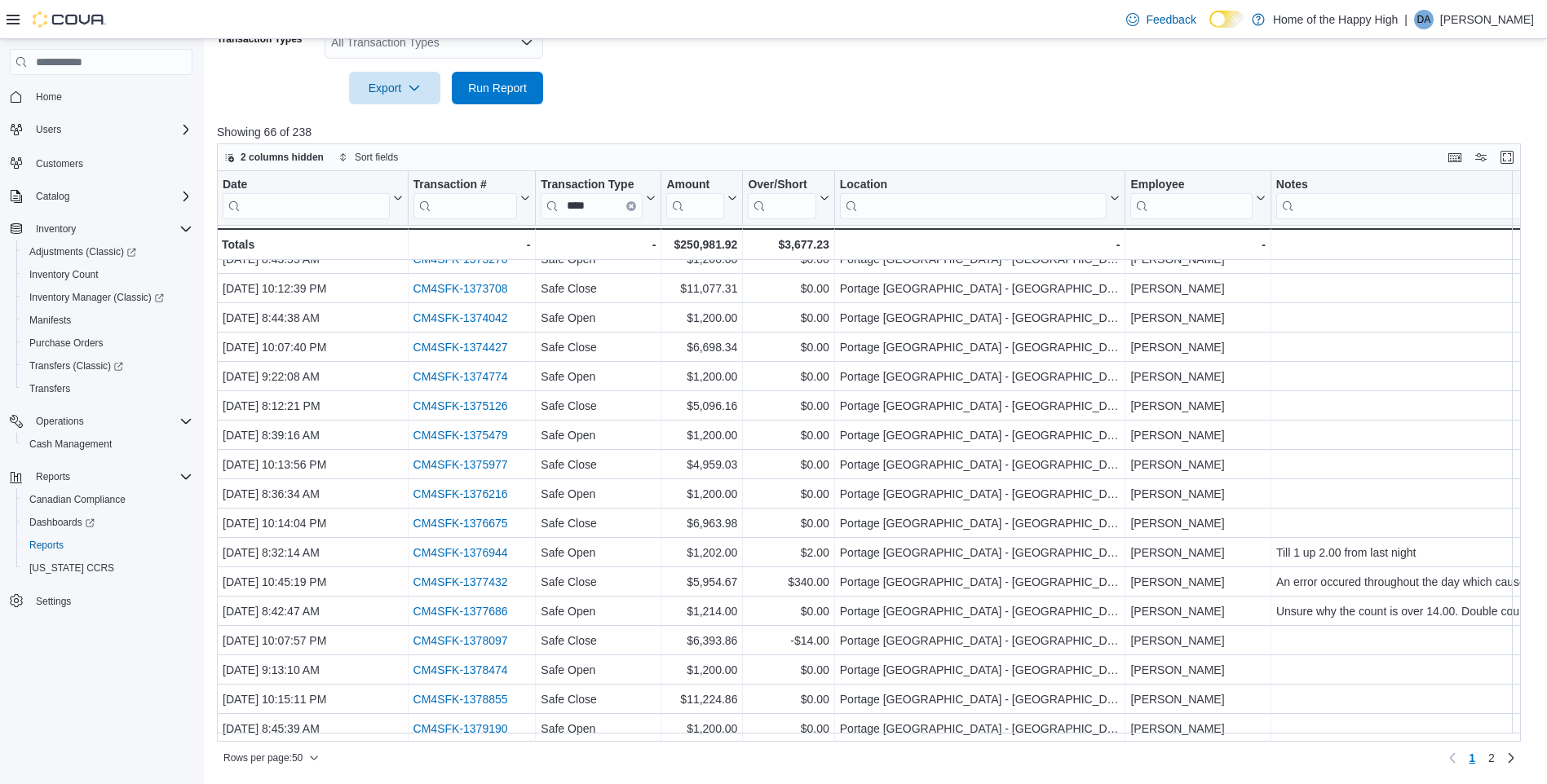
scroll to position [0, 0]
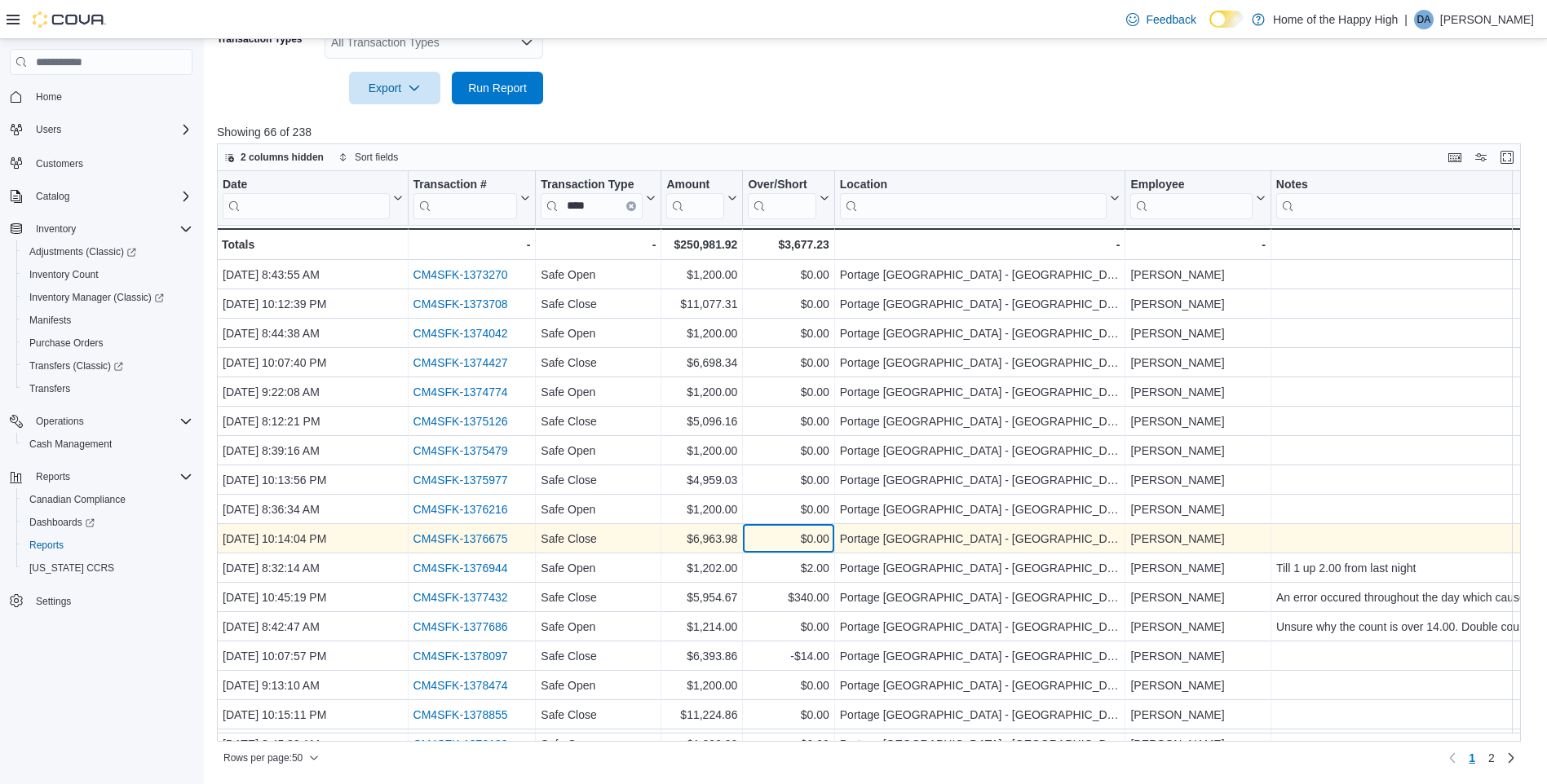
click at [743, 531] on div "$0.00 - Over/Short, column 5, row 10" at bounding box center [788, 539] width 91 height 29
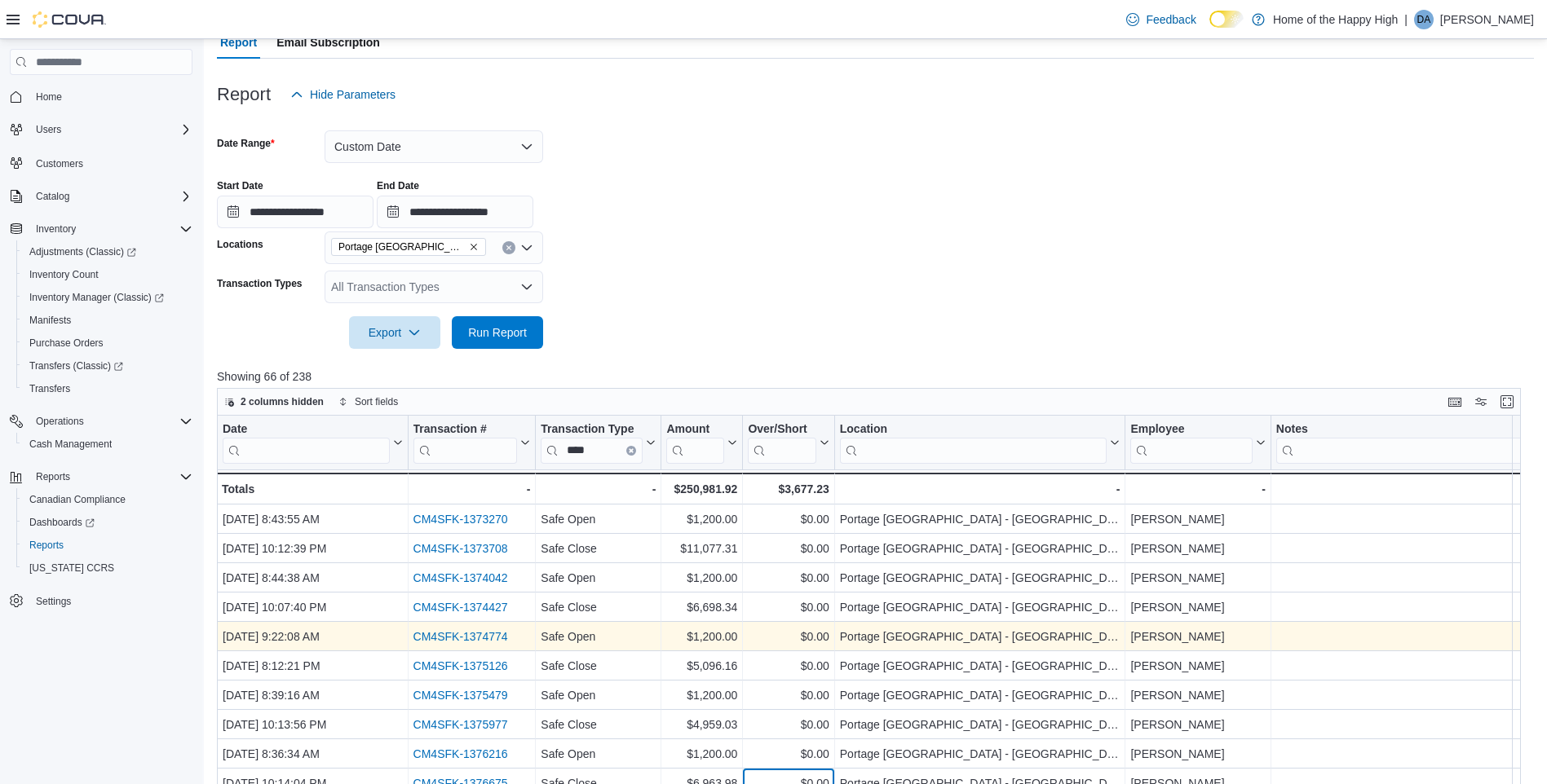
scroll to position [82, 0]
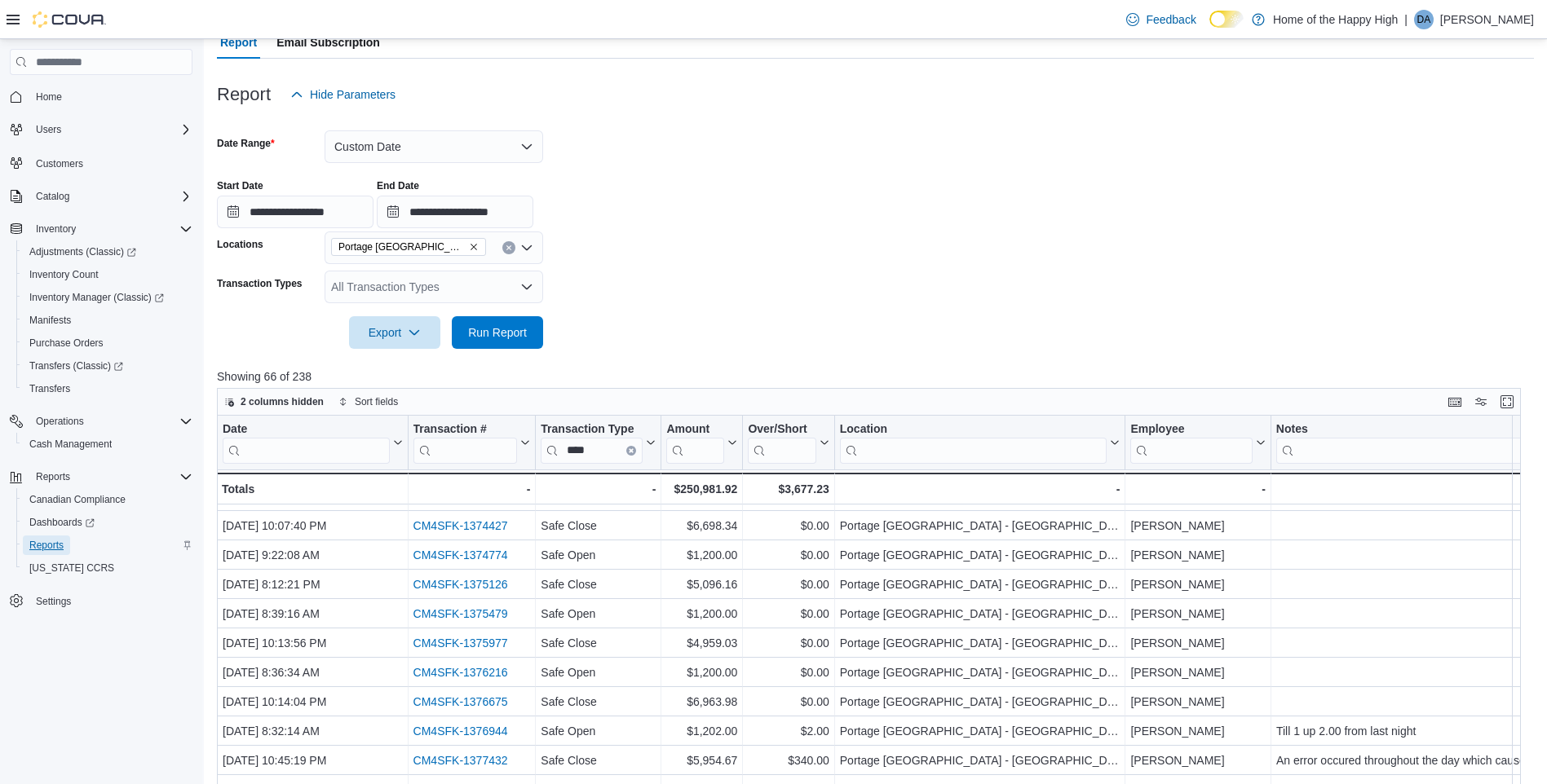
click at [57, 539] on span "Reports" at bounding box center [46, 545] width 34 height 13
click at [57, 541] on span "Reports" at bounding box center [46, 545] width 34 height 13
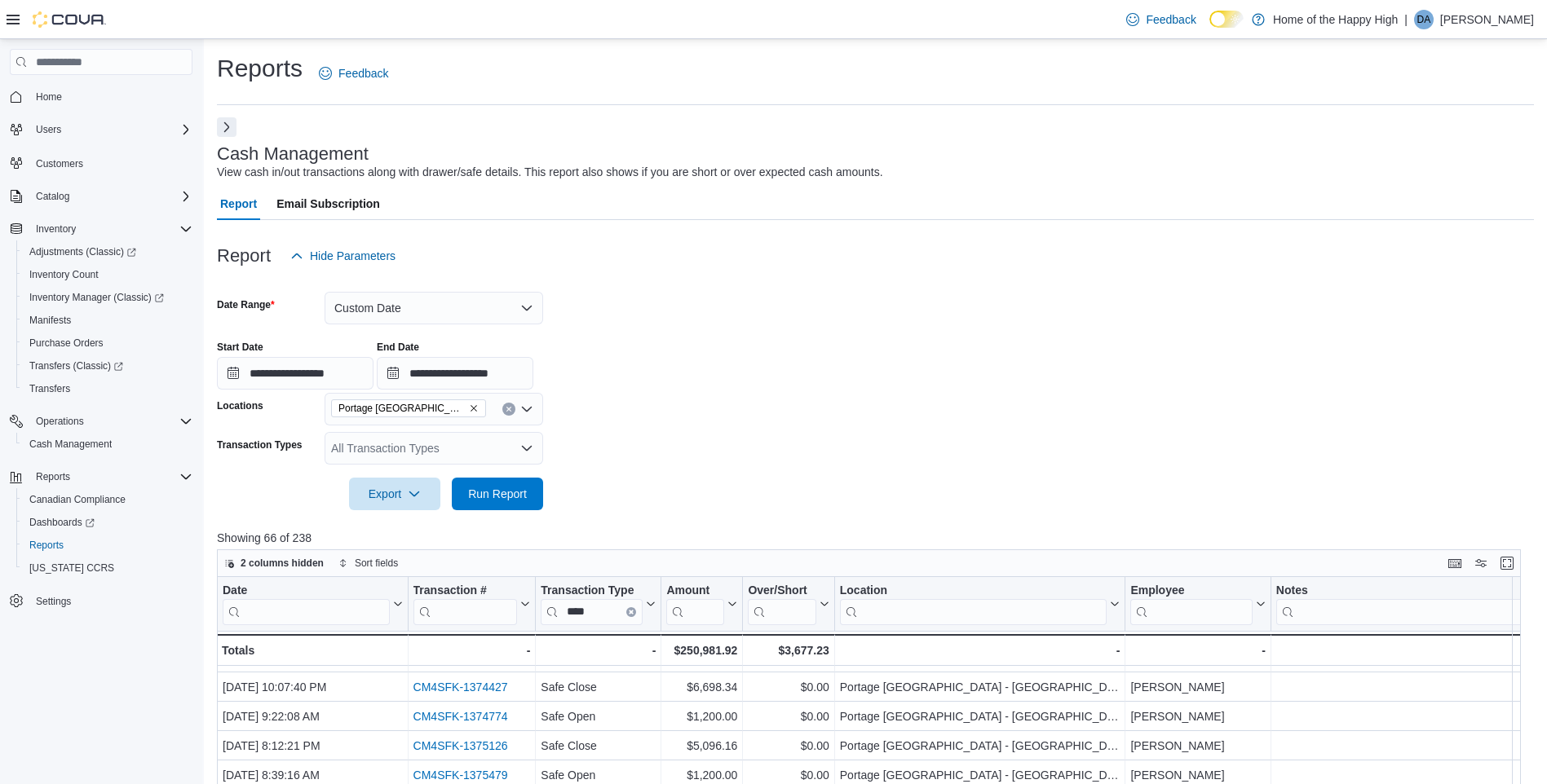
click at [230, 126] on button "Next" at bounding box center [227, 127] width 20 height 20
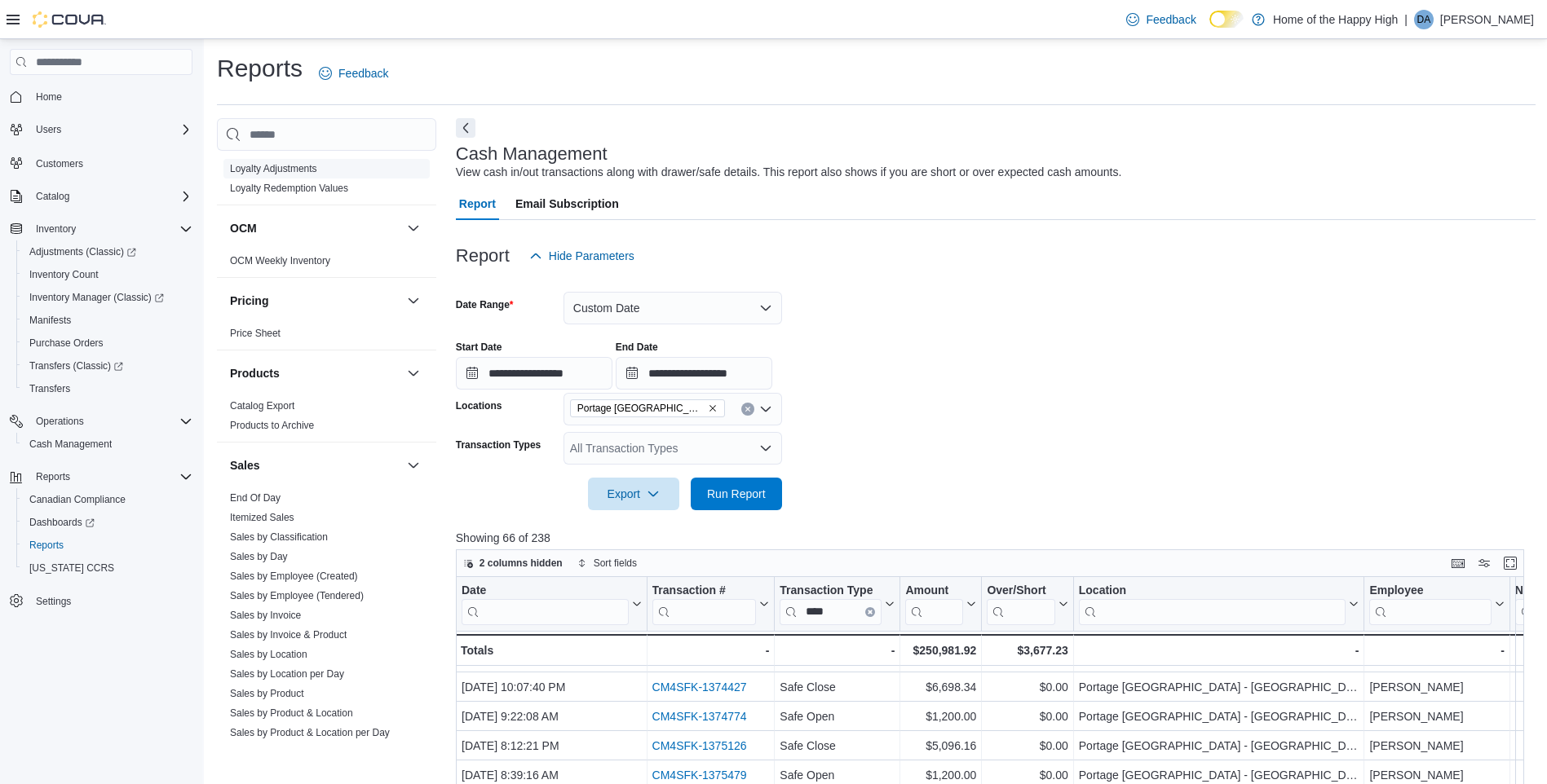
scroll to position [733, 0]
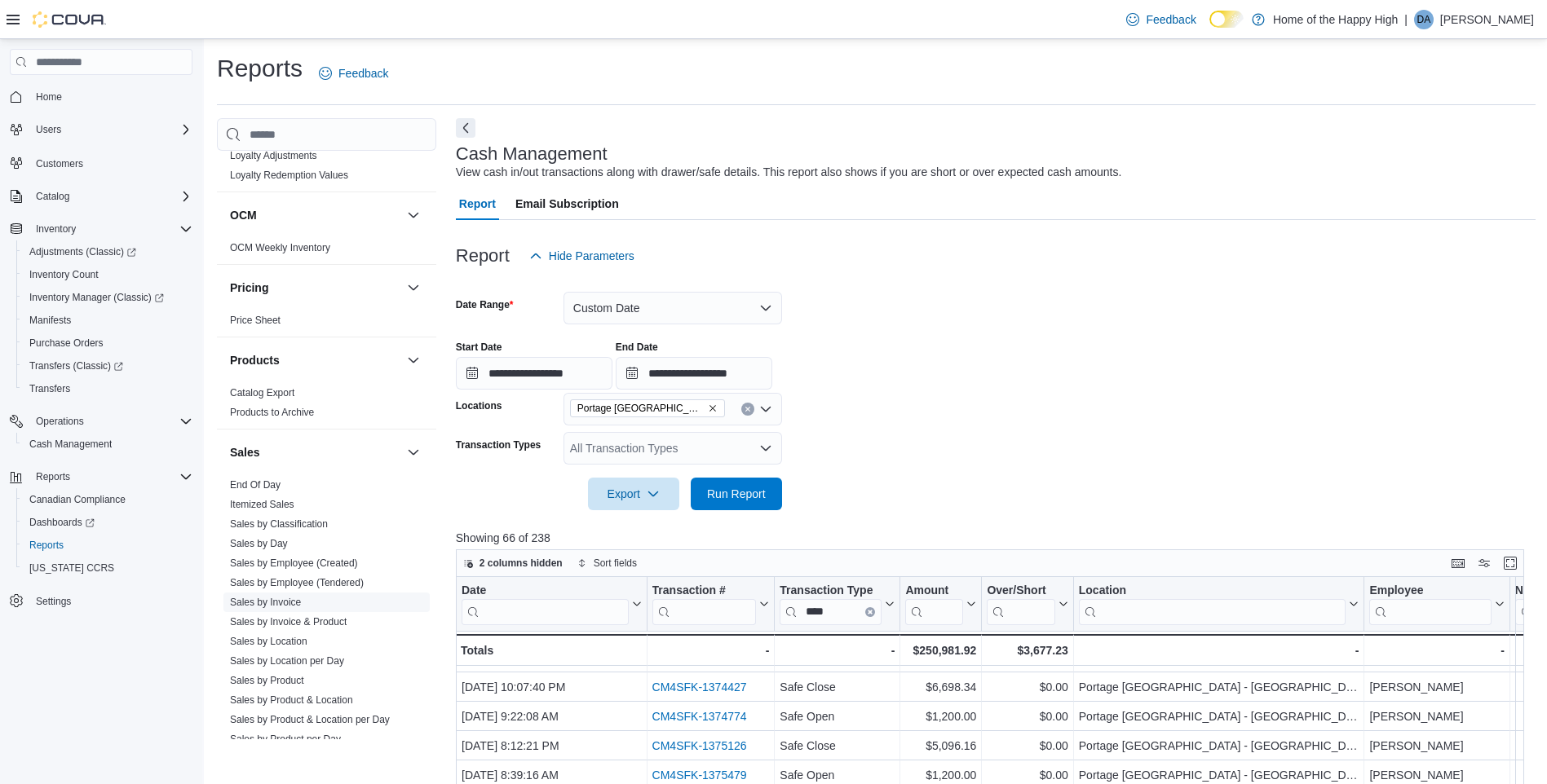
click at [307, 602] on span "Sales by Invoice" at bounding box center [326, 602] width 206 height 20
click at [541, 368] on input "**********" at bounding box center [534, 373] width 157 height 33
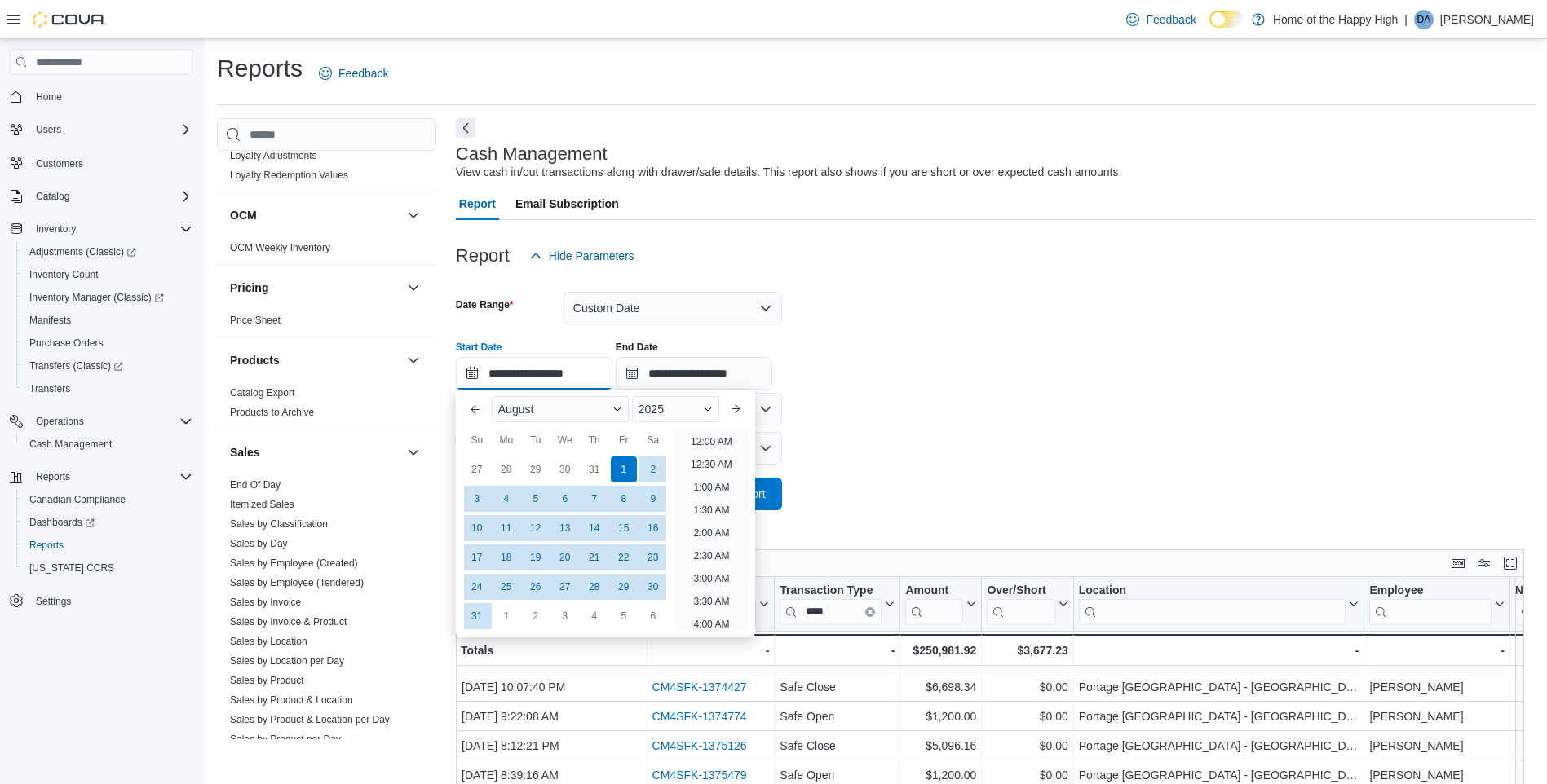
scroll to position [416, 0]
click at [989, 477] on div at bounding box center [996, 471] width 1080 height 13
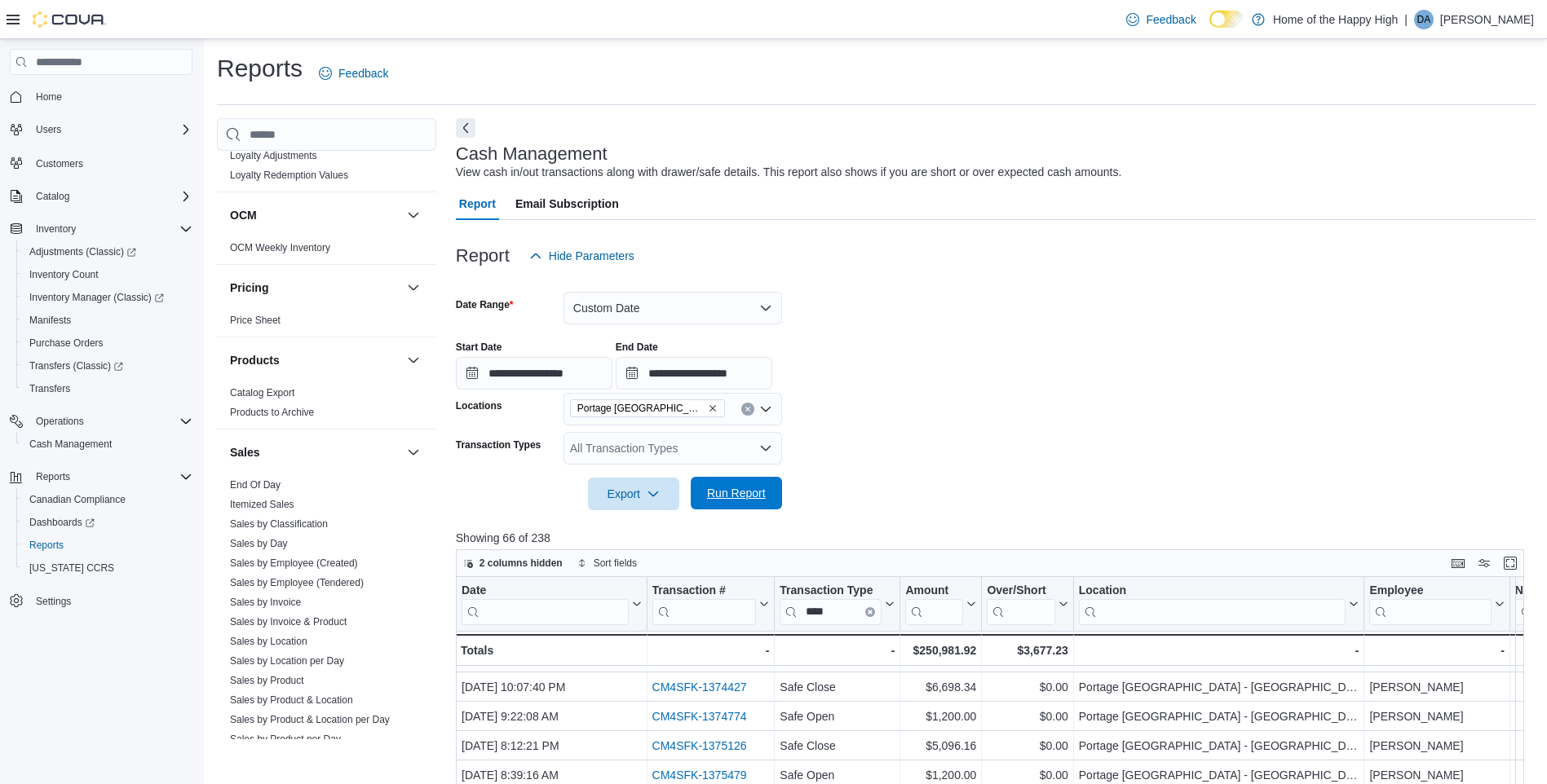
click at [722, 489] on span "Run Report" at bounding box center [736, 493] width 58 height 16
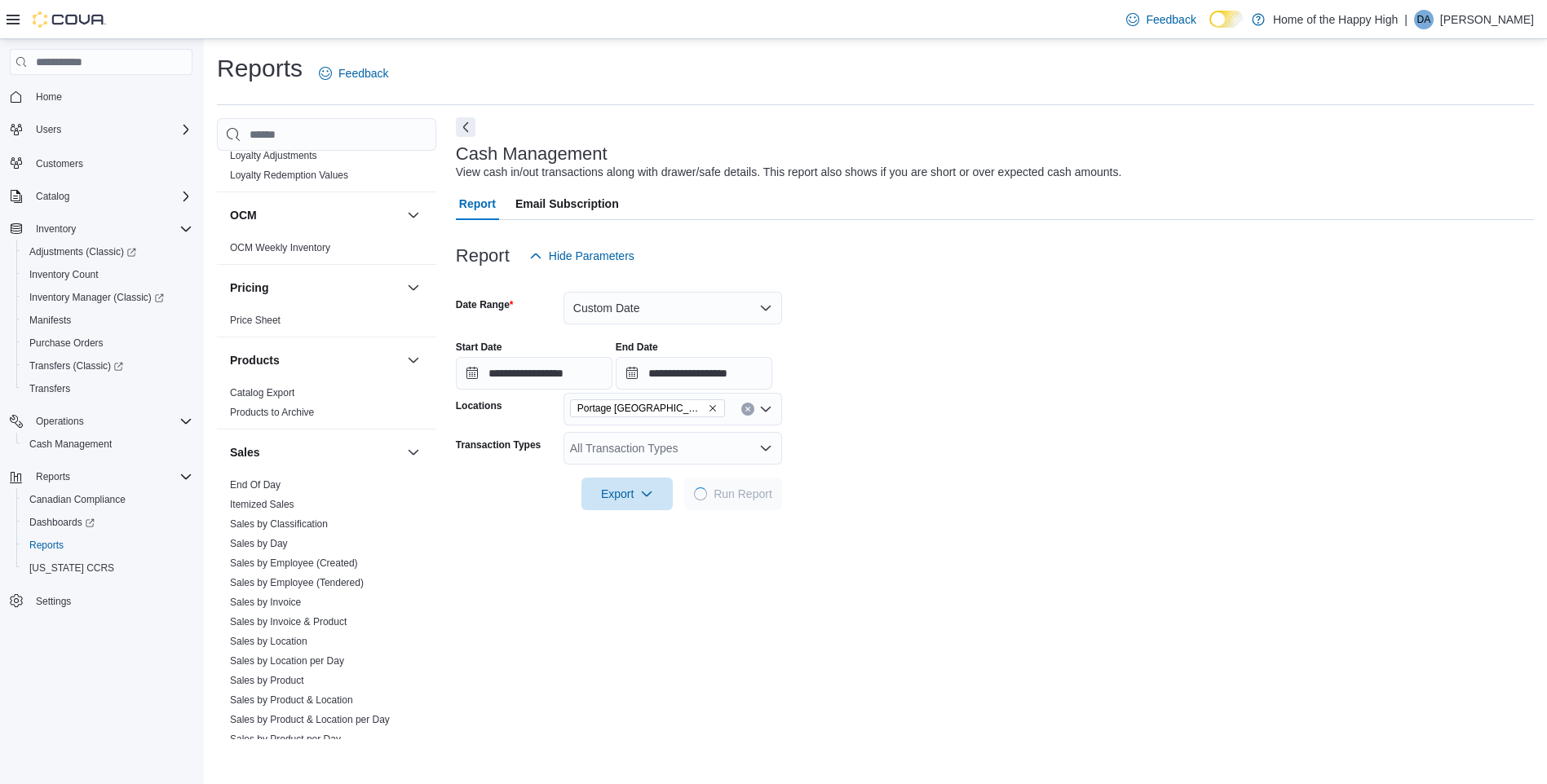
click at [458, 130] on button "Next" at bounding box center [466, 127] width 20 height 20
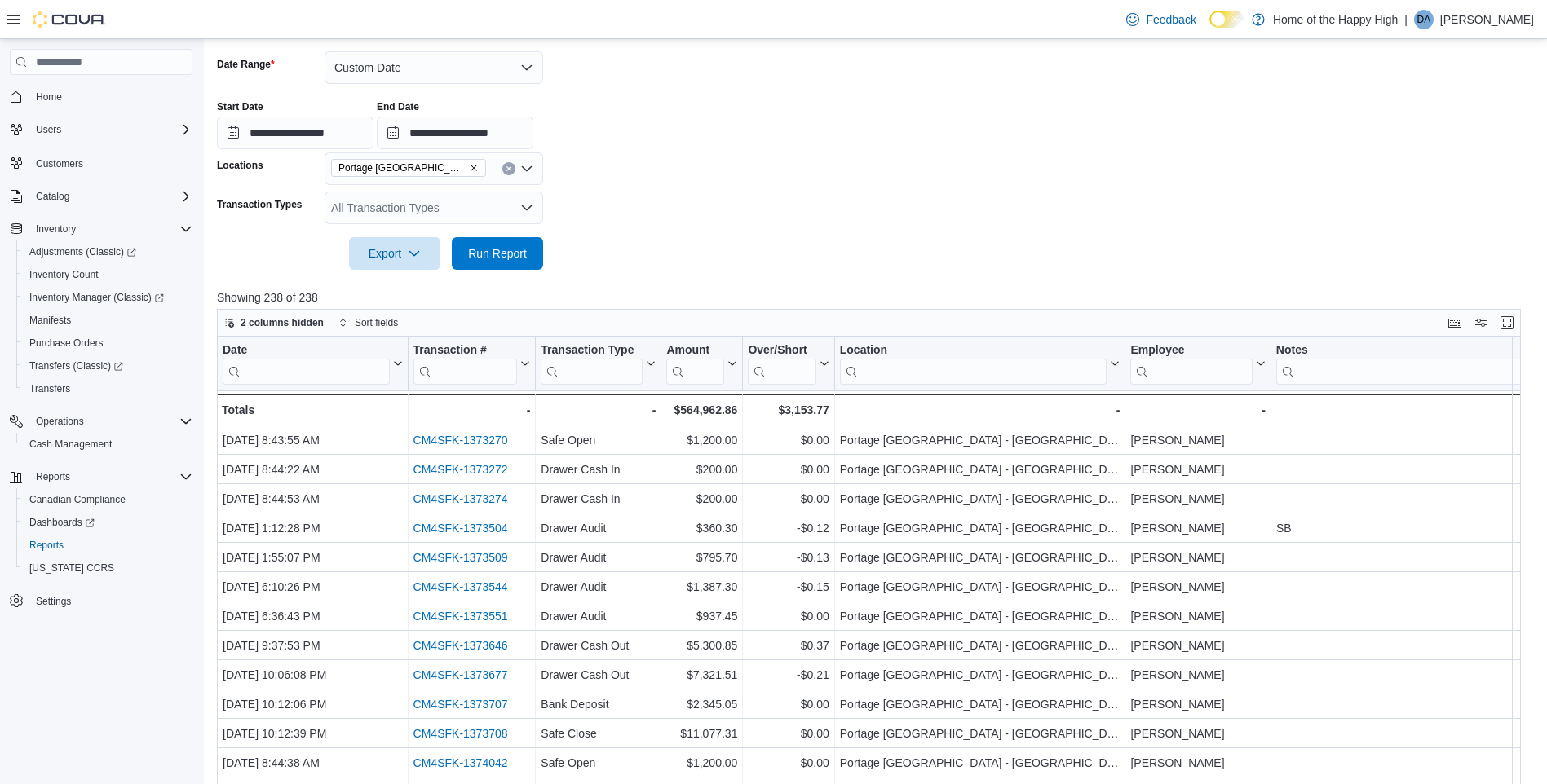
scroll to position [244, 0]
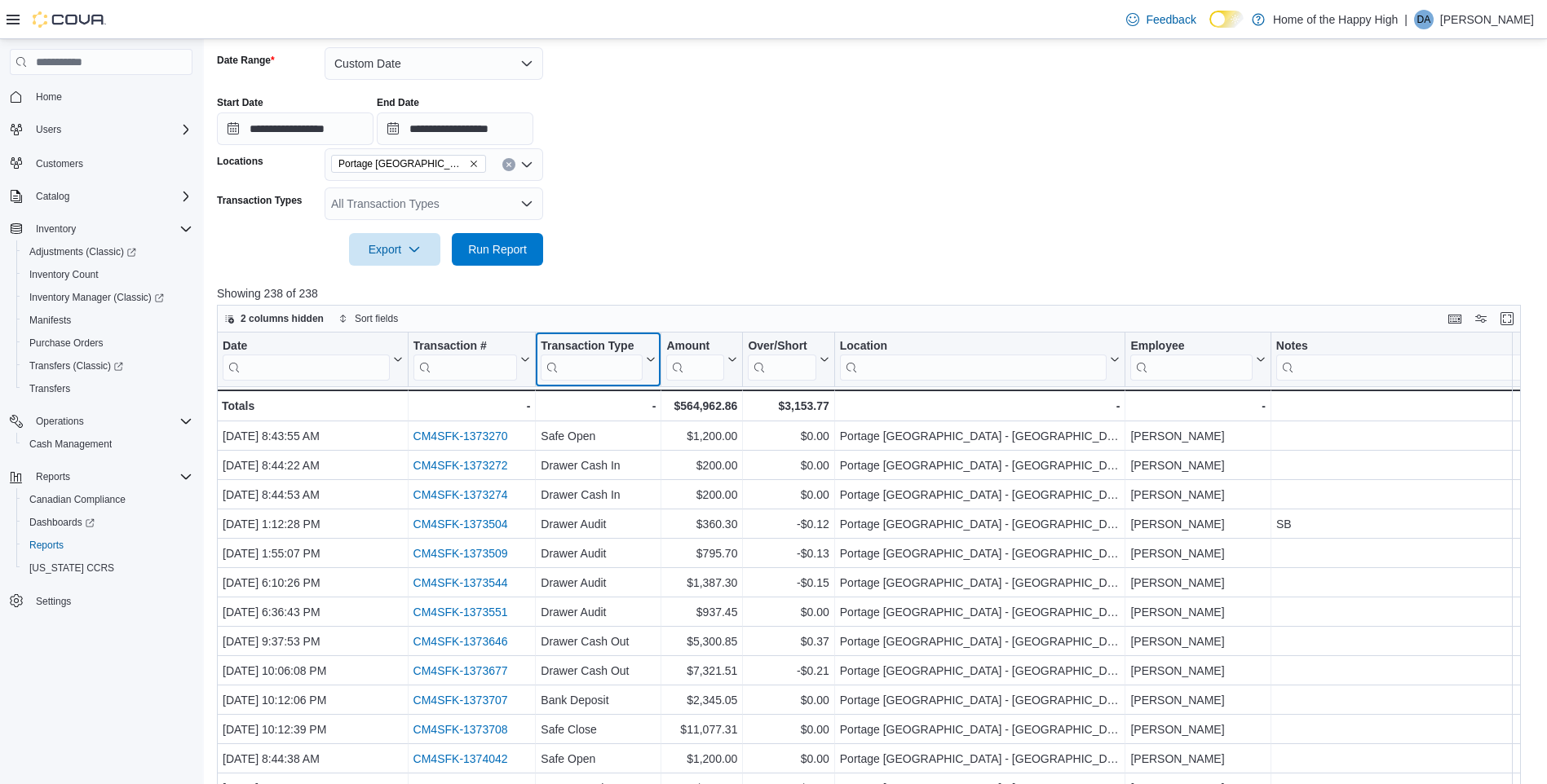
click at [601, 359] on input "search" at bounding box center [592, 368] width 102 height 26
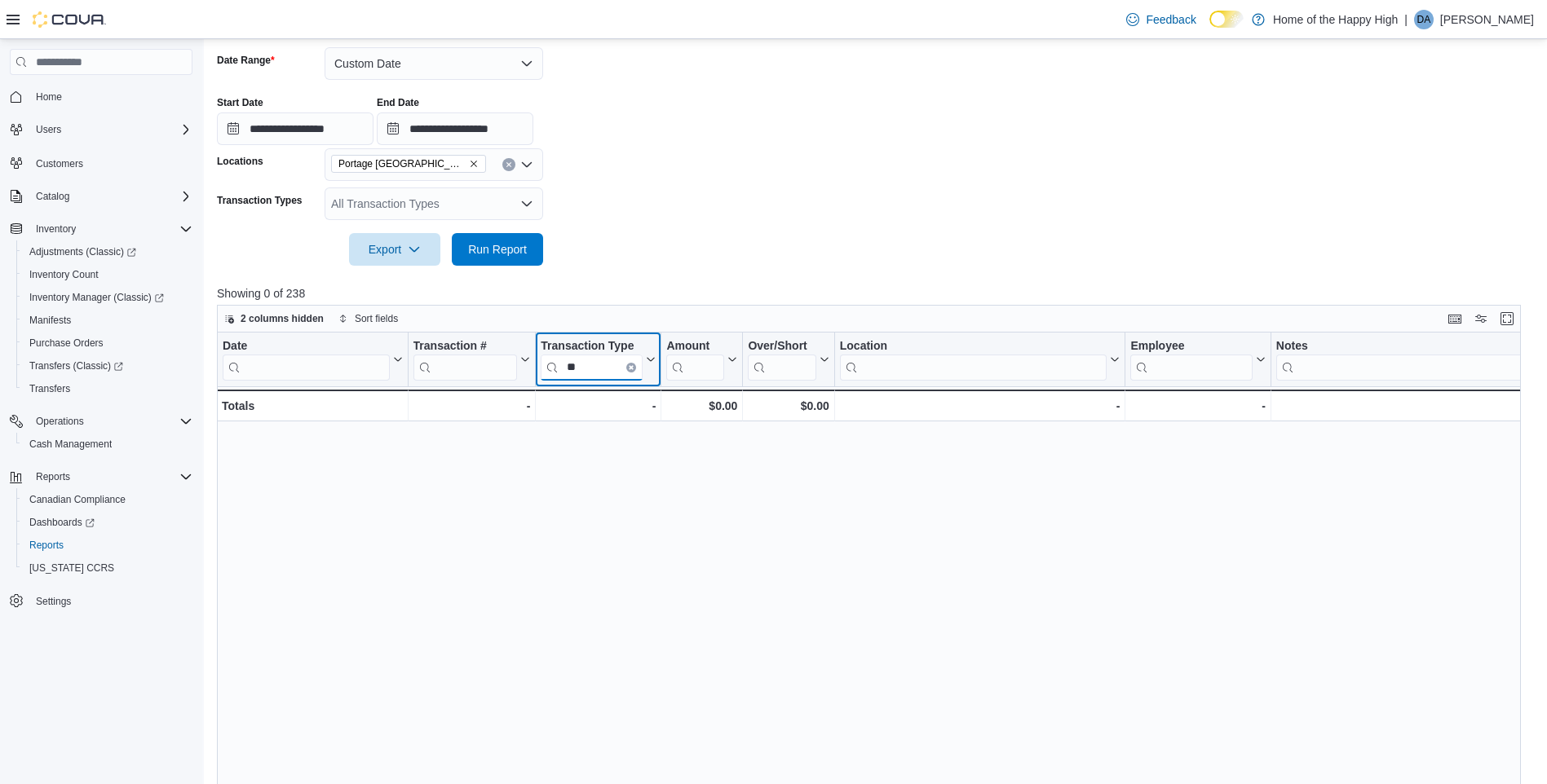
type input "*"
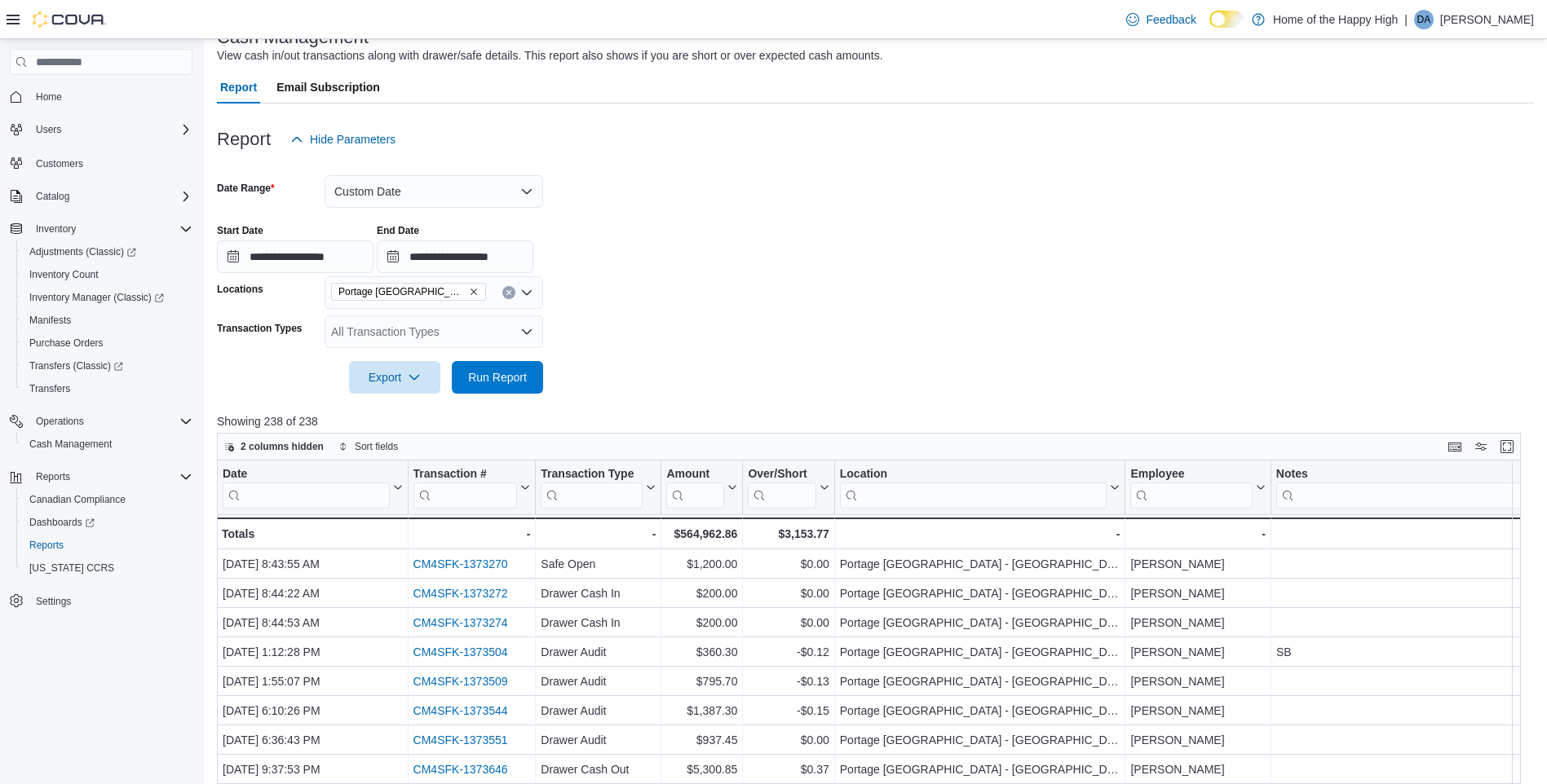
scroll to position [0, 0]
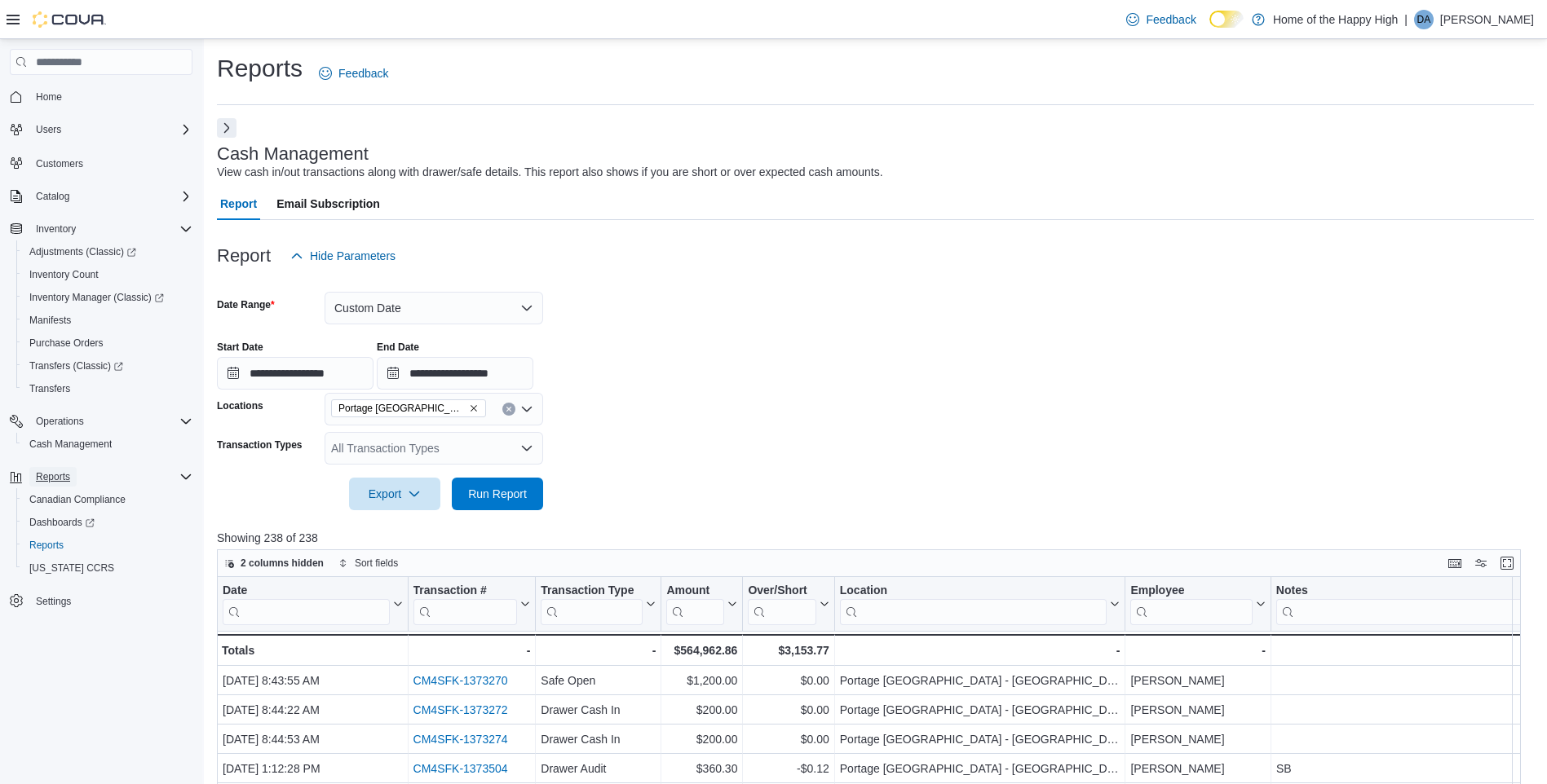
click at [61, 474] on span "Reports" at bounding box center [53, 477] width 34 height 13
click at [221, 132] on button "Next" at bounding box center [227, 127] width 20 height 20
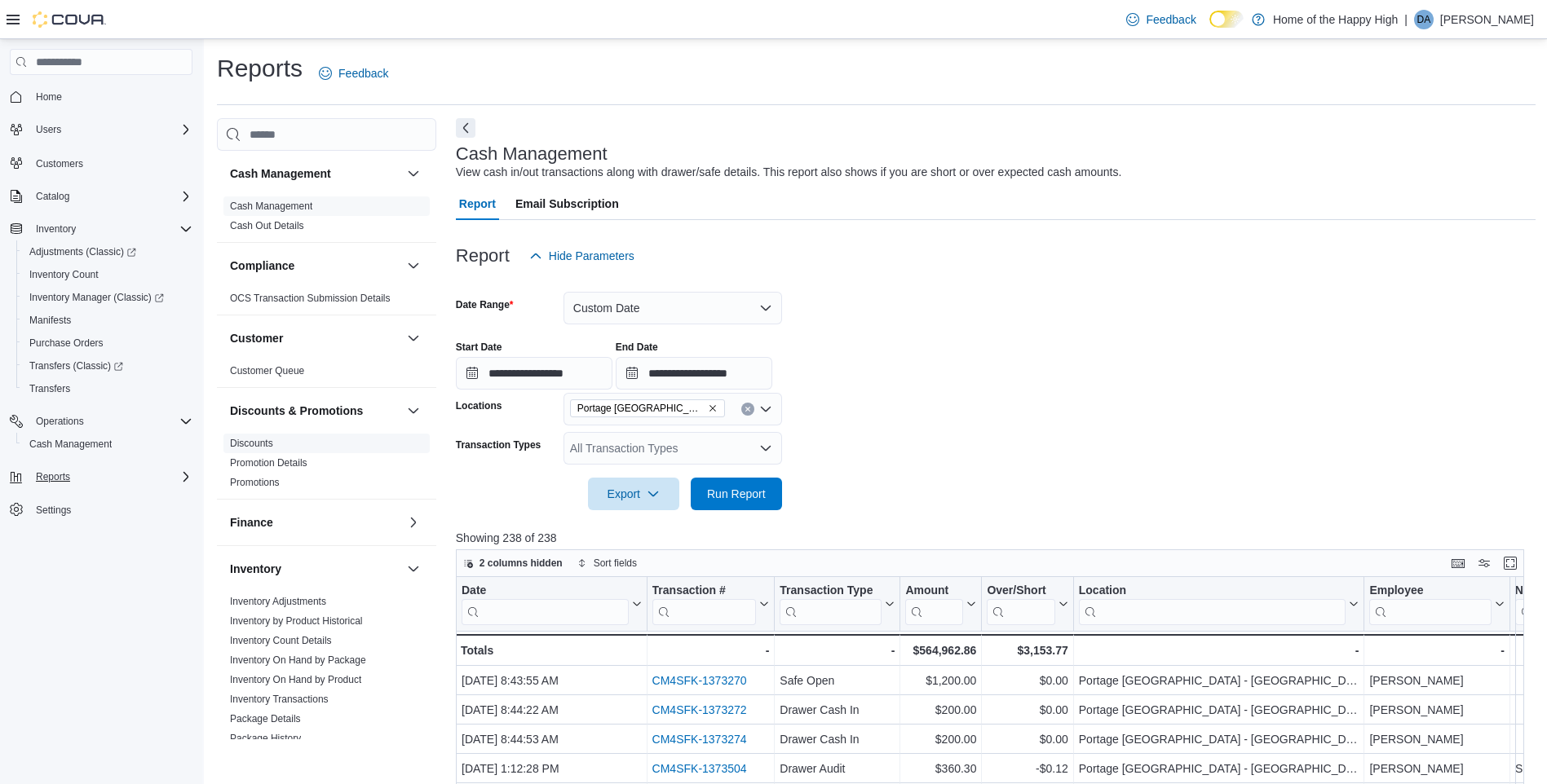
click at [276, 443] on span "Discounts" at bounding box center [326, 443] width 206 height 20
click at [260, 438] on link "Discounts" at bounding box center [252, 444] width 43 height 11
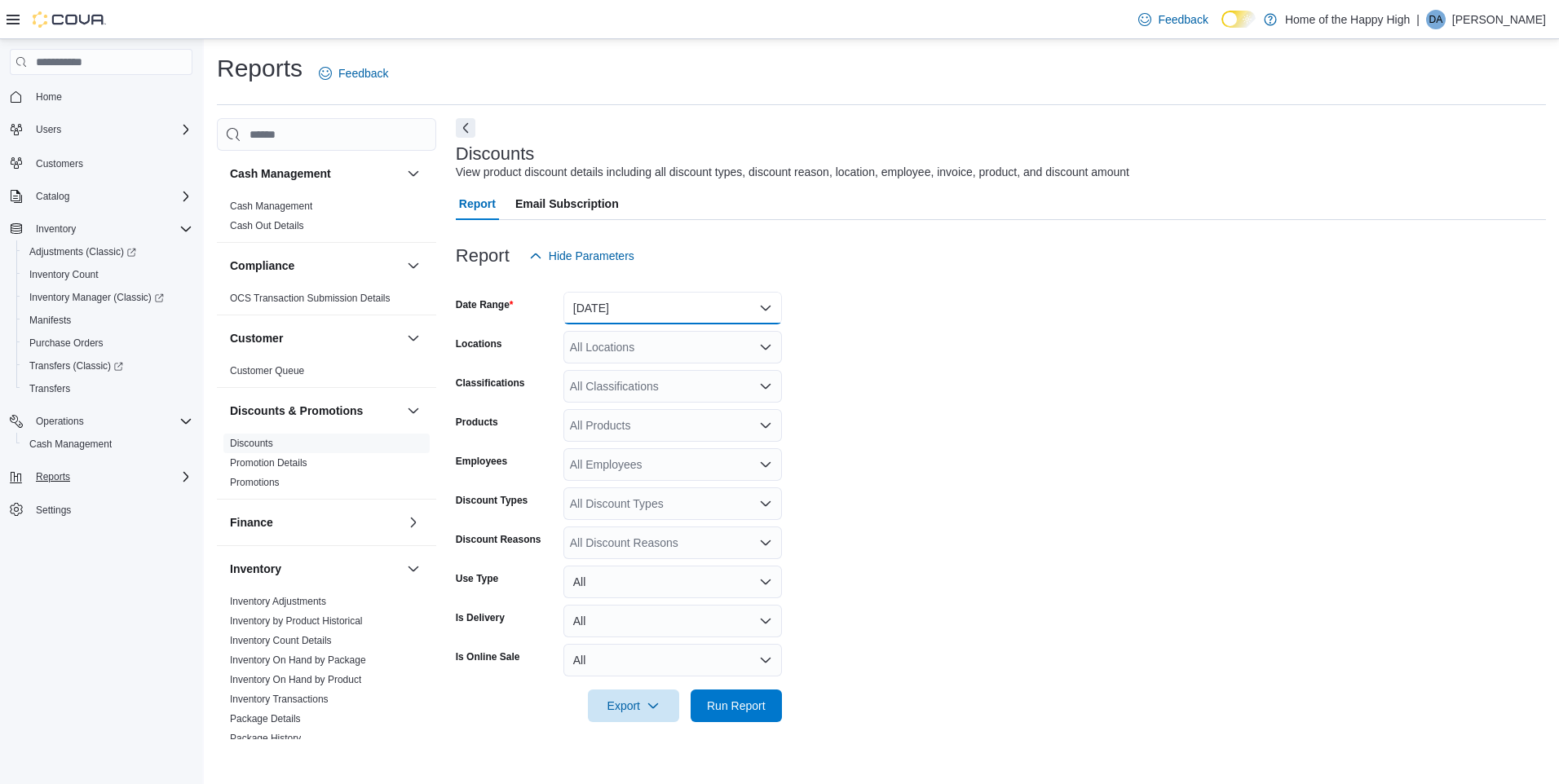
click at [691, 320] on button "Yesterday" at bounding box center [672, 307] width 218 height 33
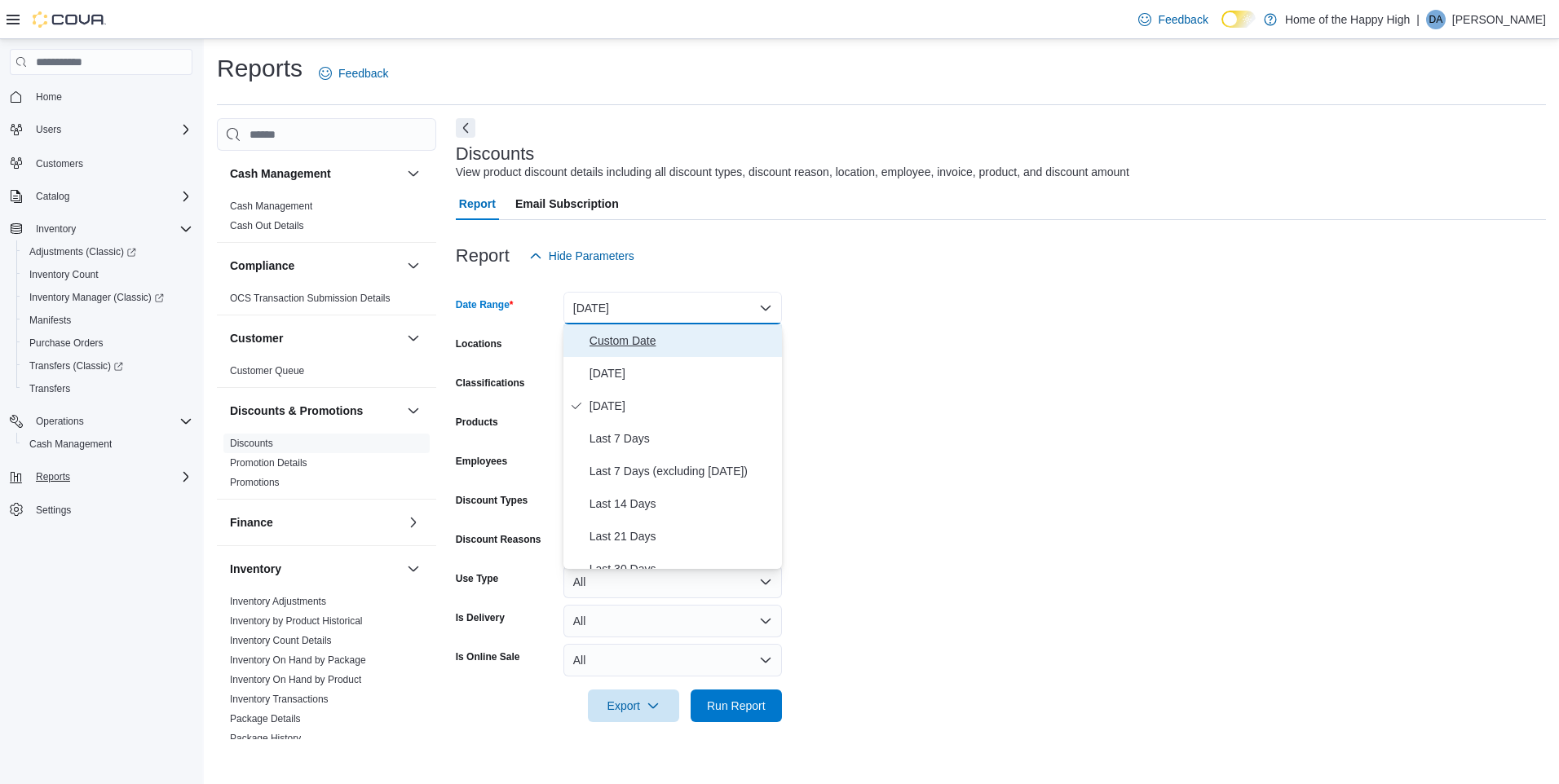
click at [646, 348] on span "Custom Date" at bounding box center [683, 340] width 186 height 20
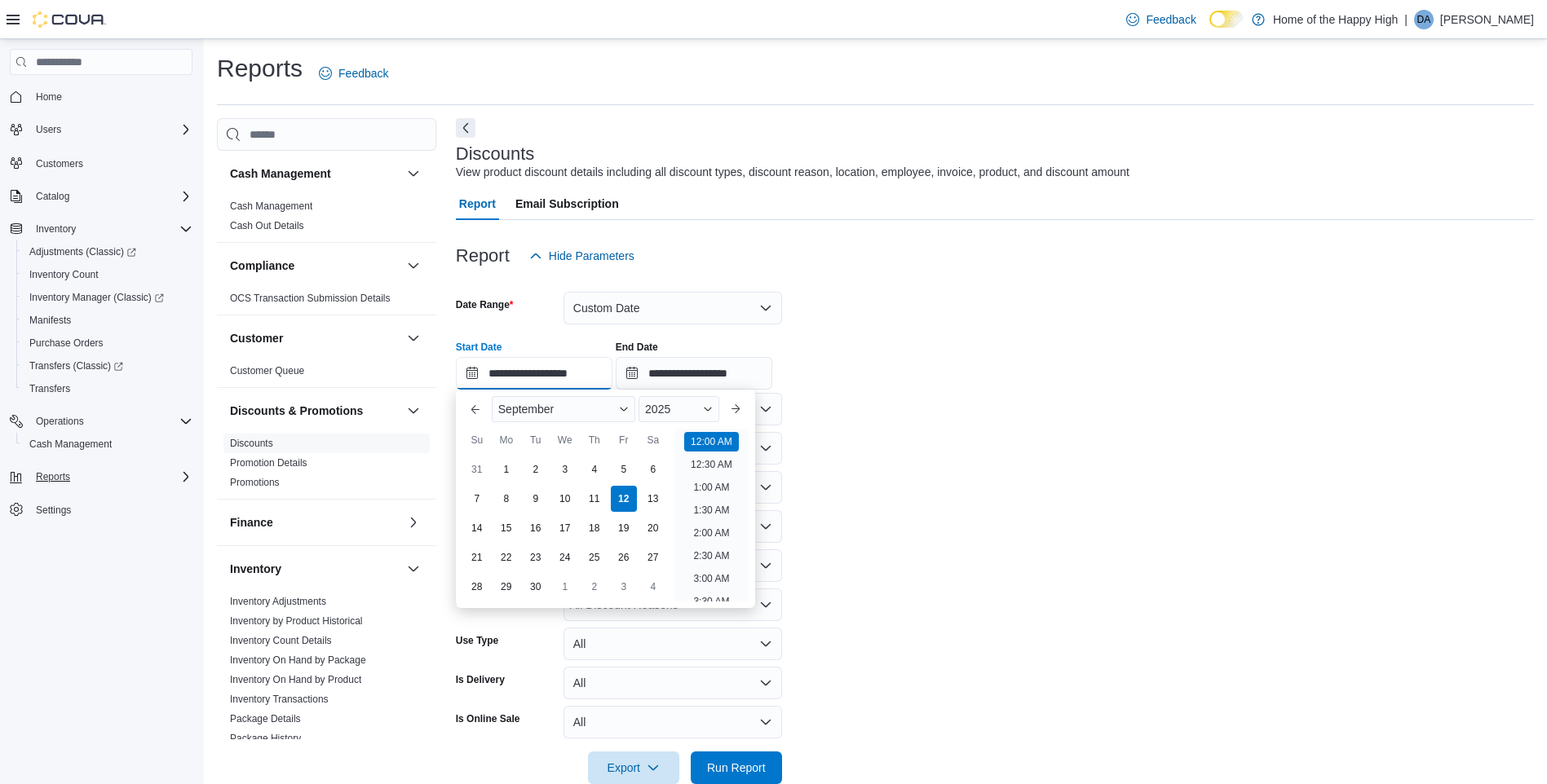
click at [476, 379] on input "**********" at bounding box center [534, 373] width 157 height 33
click at [506, 462] on div "1" at bounding box center [506, 469] width 28 height 28
type input "**********"
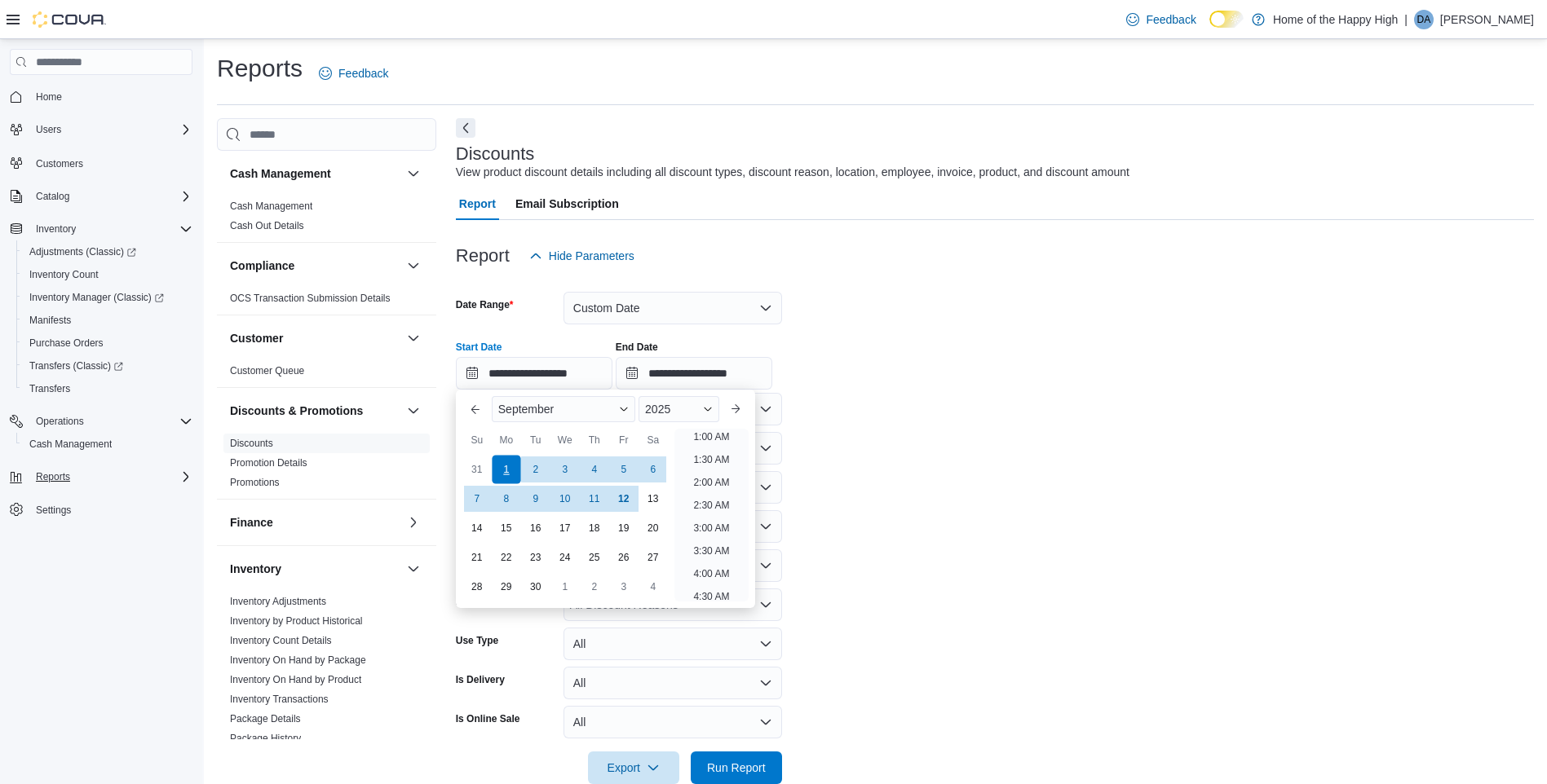
scroll to position [3, 0]
click at [944, 372] on div "**********" at bounding box center [995, 359] width 1078 height 62
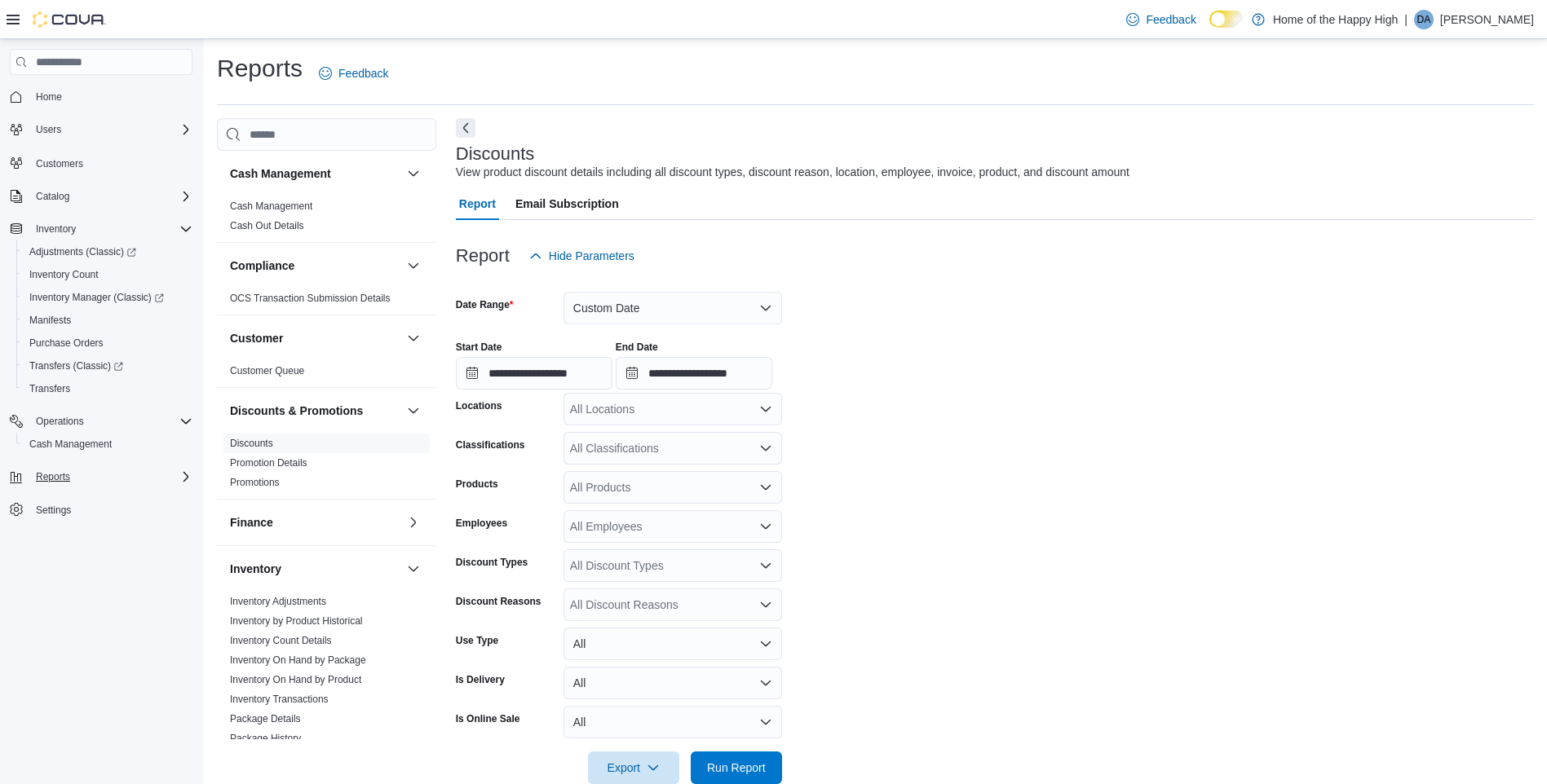
click at [608, 405] on div "All Locations" at bounding box center [672, 409] width 218 height 33
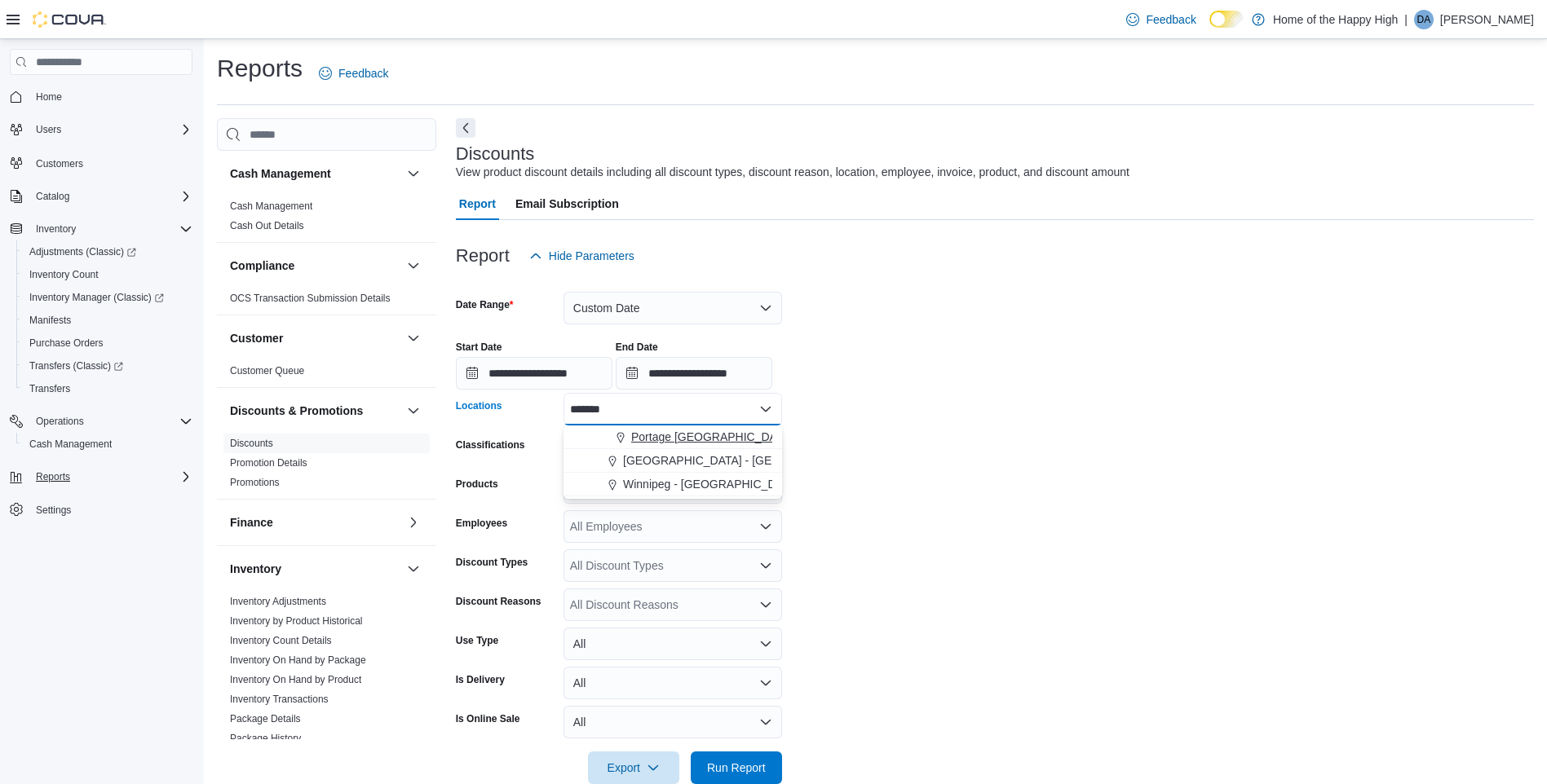
type input "*******"
click at [679, 440] on span "Portage [GEOGRAPHIC_DATA] - [GEOGRAPHIC_DATA] - Fire & Flower" at bounding box center [815, 436] width 370 height 16
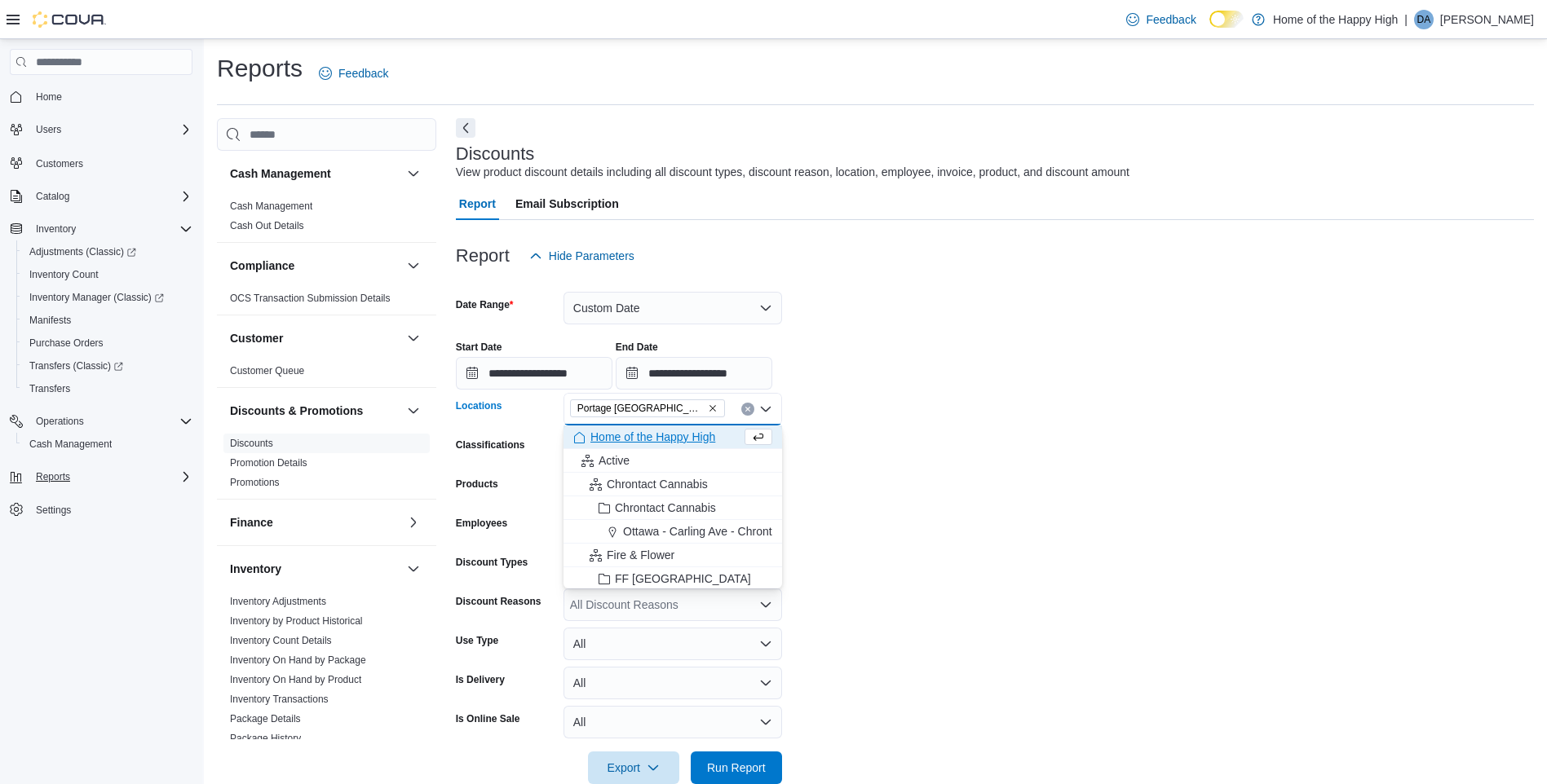
click at [953, 494] on form "**********" at bounding box center [995, 528] width 1078 height 512
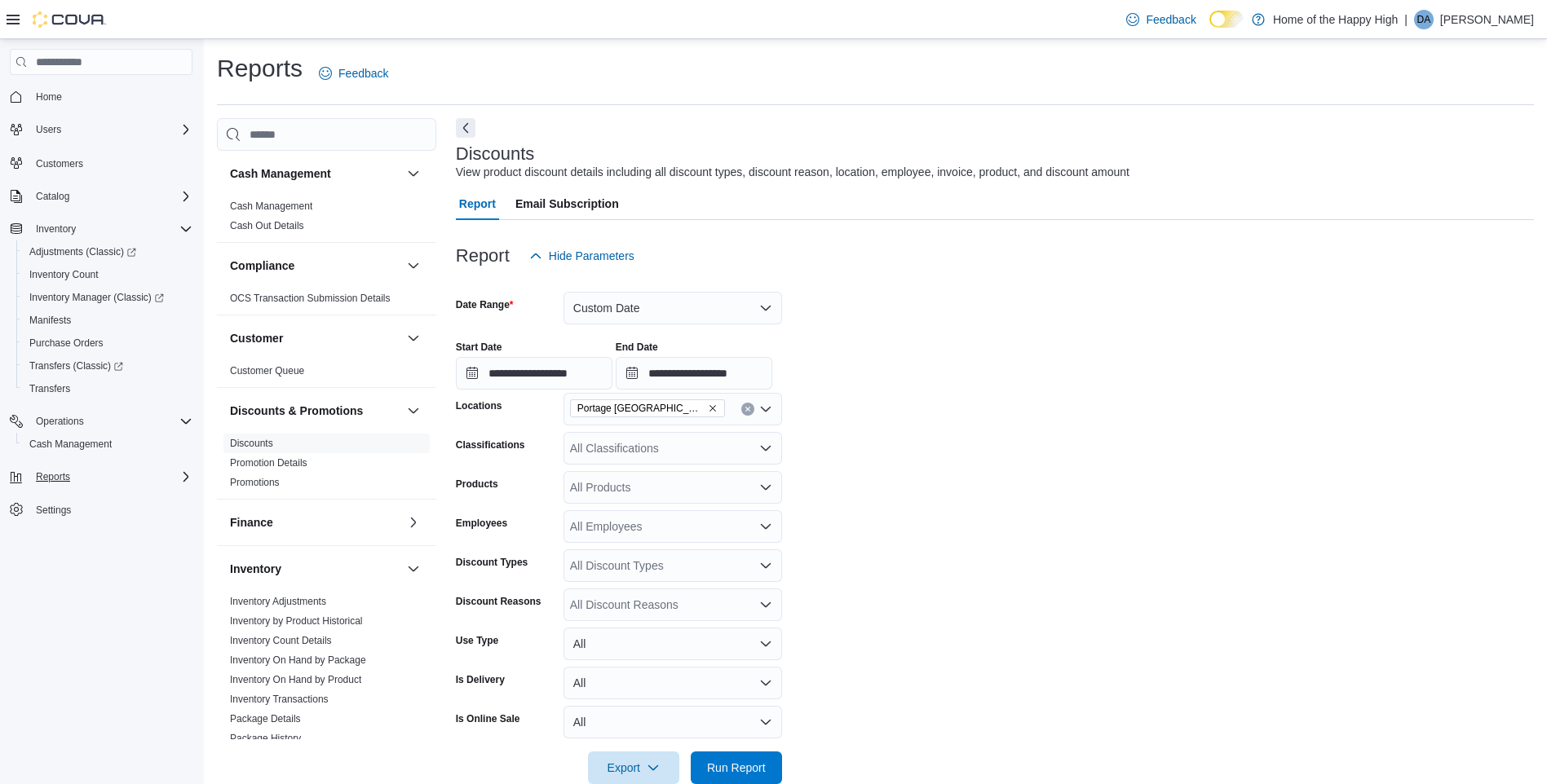
scroll to position [33, 0]
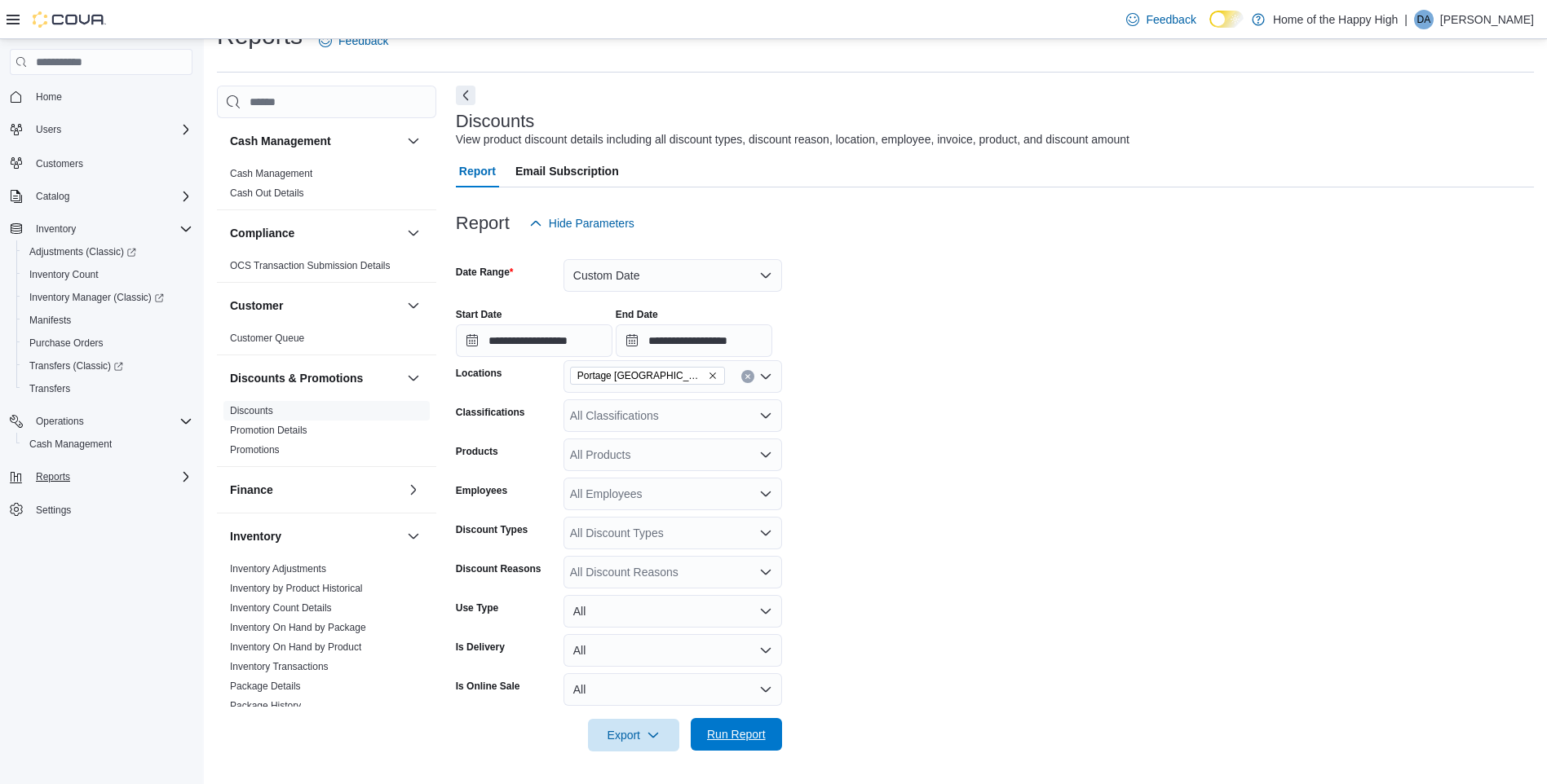
click at [717, 737] on span "Run Report" at bounding box center [736, 734] width 58 height 16
click at [460, 106] on div at bounding box center [995, 108] width 1078 height 7
click at [461, 93] on button "Next" at bounding box center [466, 94] width 20 height 20
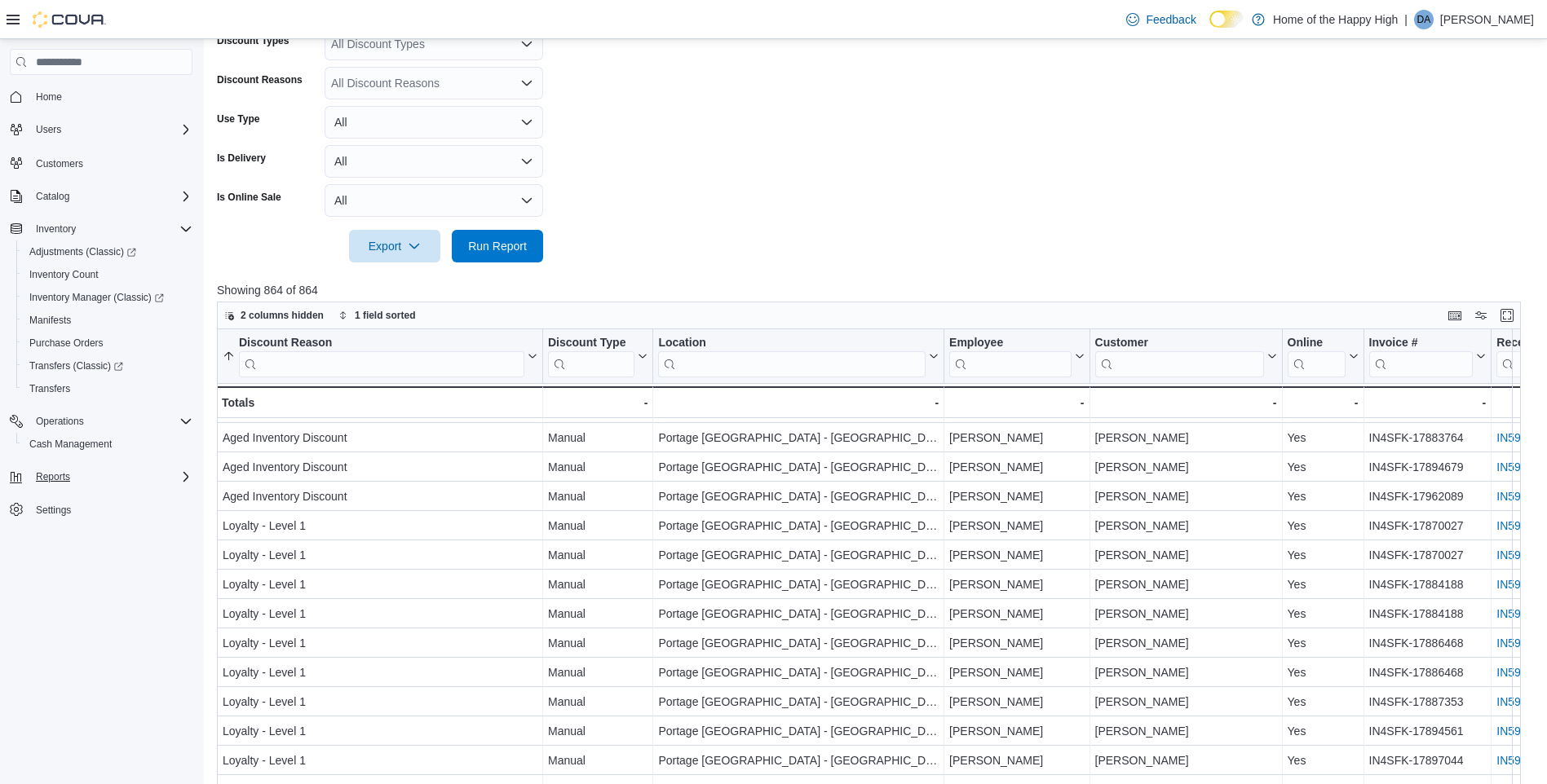
scroll to position [82, 0]
click at [933, 353] on icon at bounding box center [932, 356] width 13 height 9
click at [825, 401] on span "Hide column" at bounding box center [810, 400] width 55 height 13
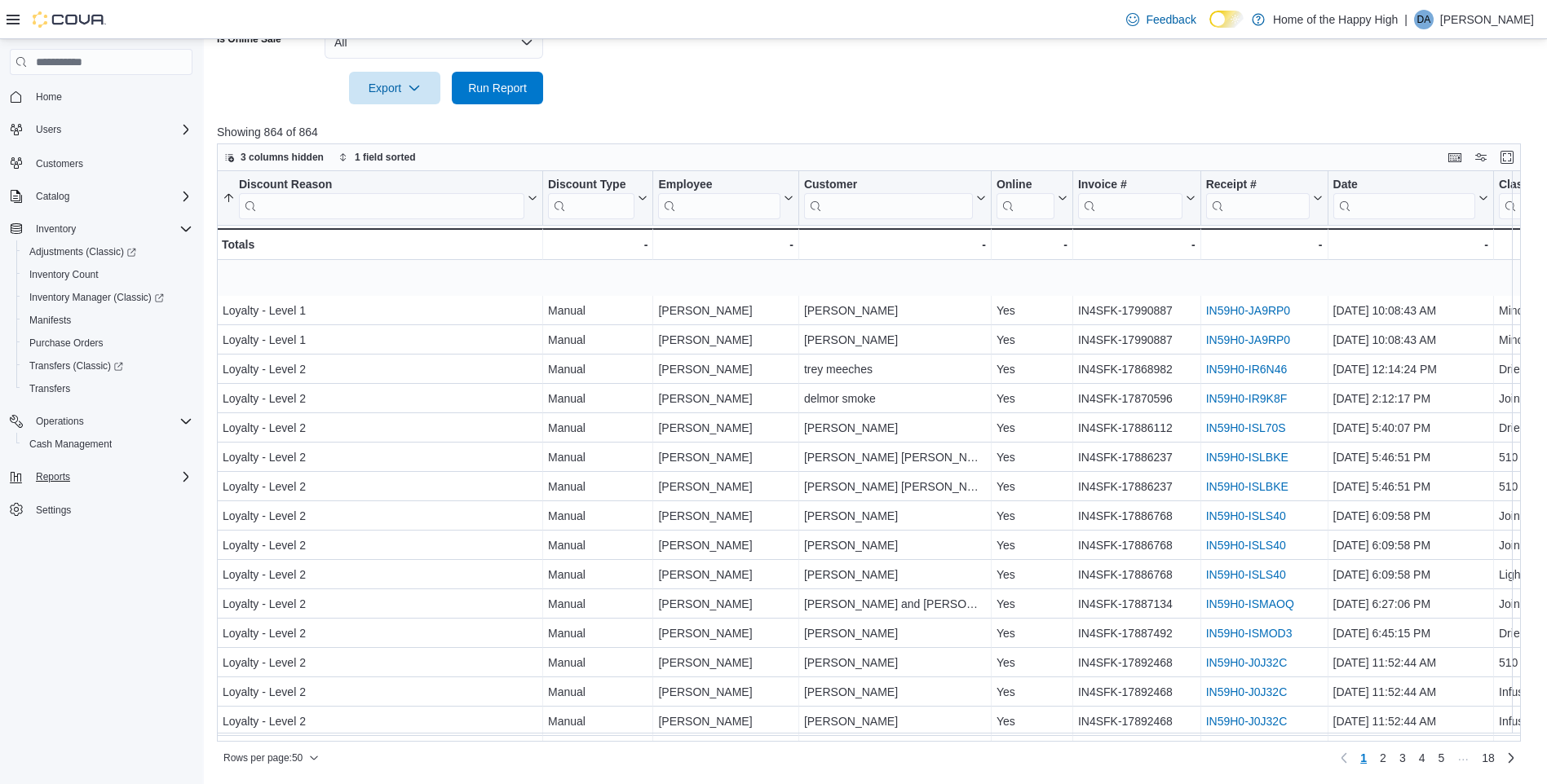
scroll to position [994, 0]
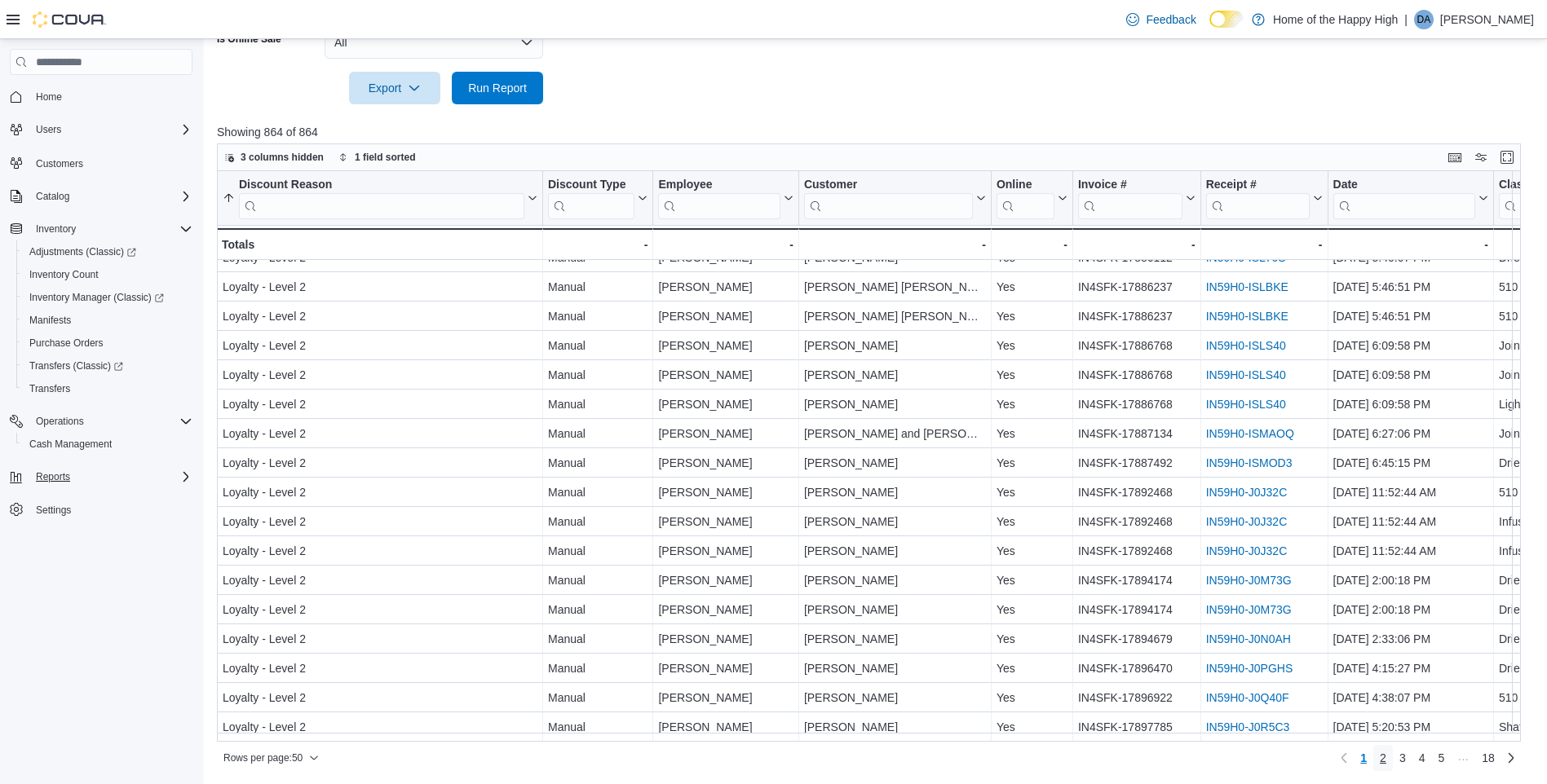
click at [1386, 759] on span "2" at bounding box center [1382, 758] width 7 height 16
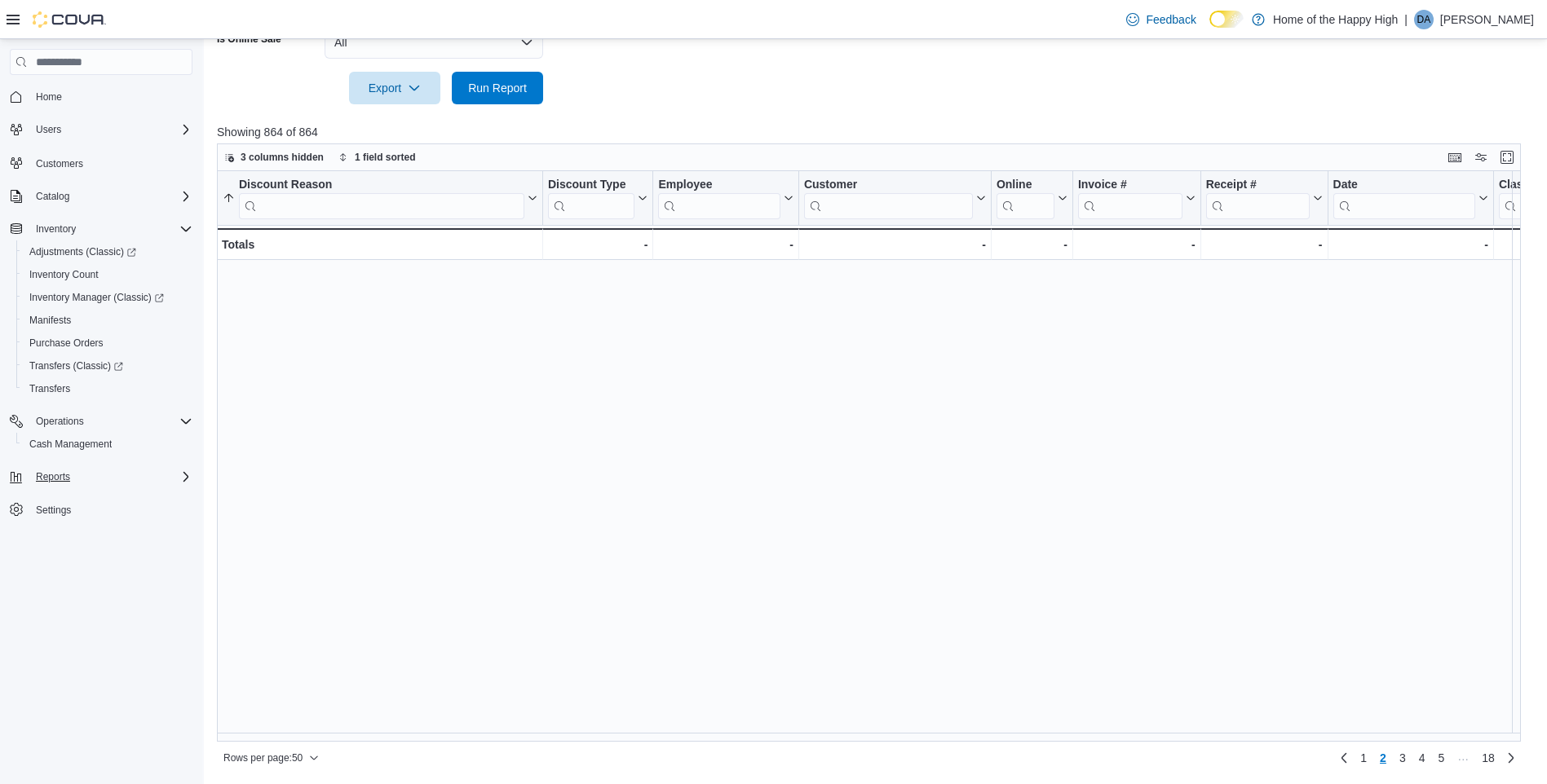
scroll to position [0, 0]
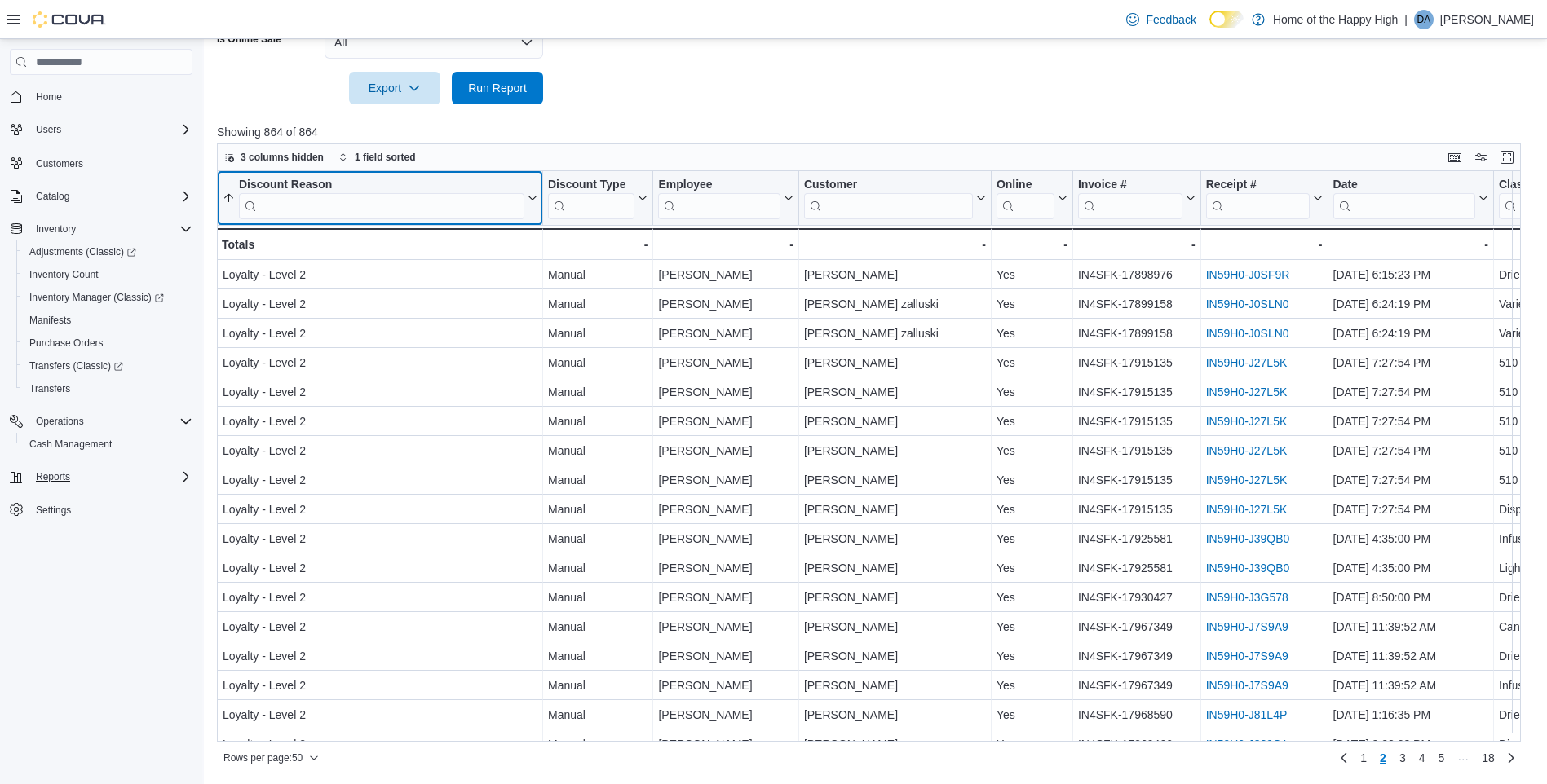
click at [458, 208] on input "search" at bounding box center [382, 207] width 286 height 26
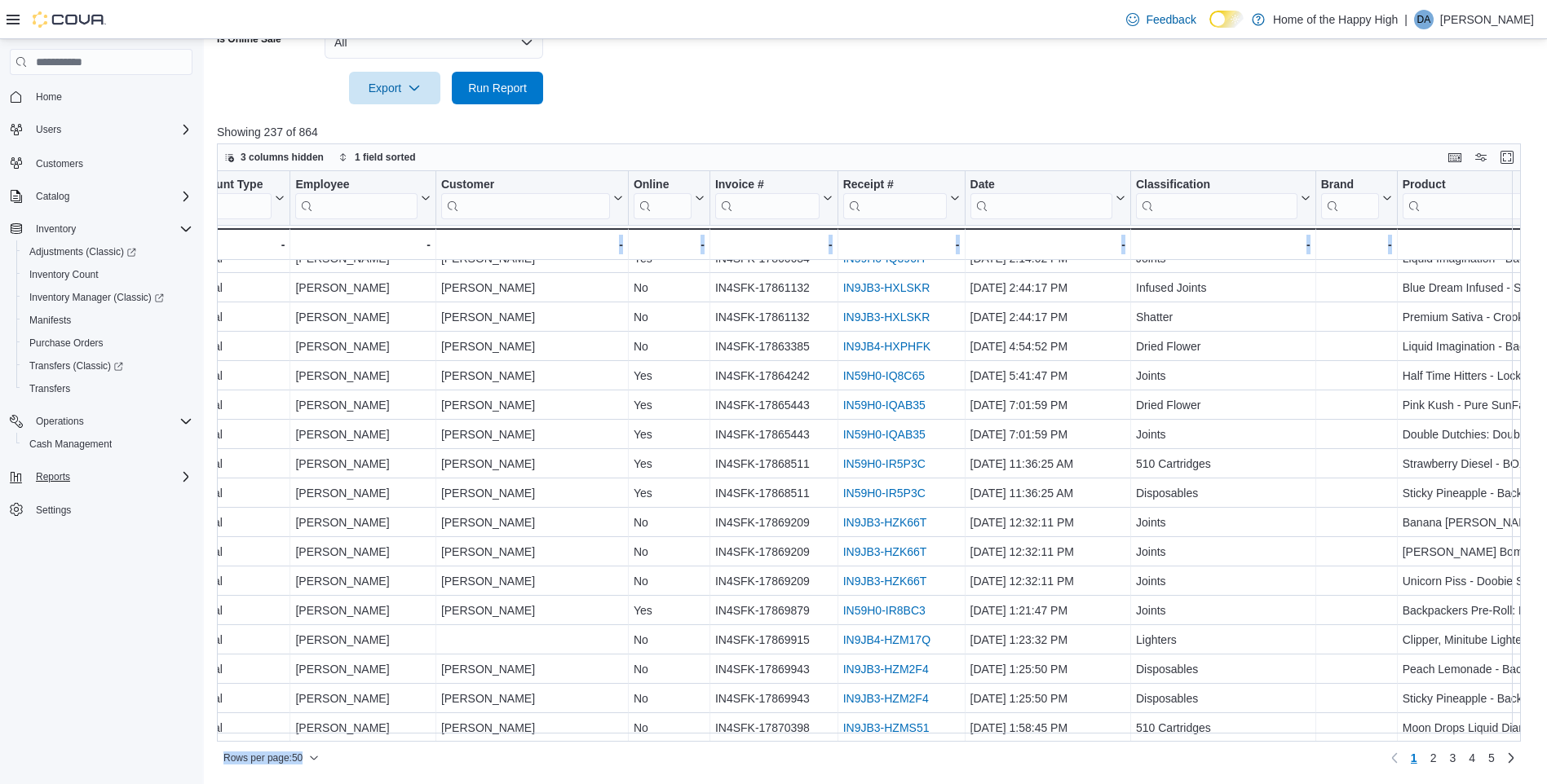
scroll to position [295, 363]
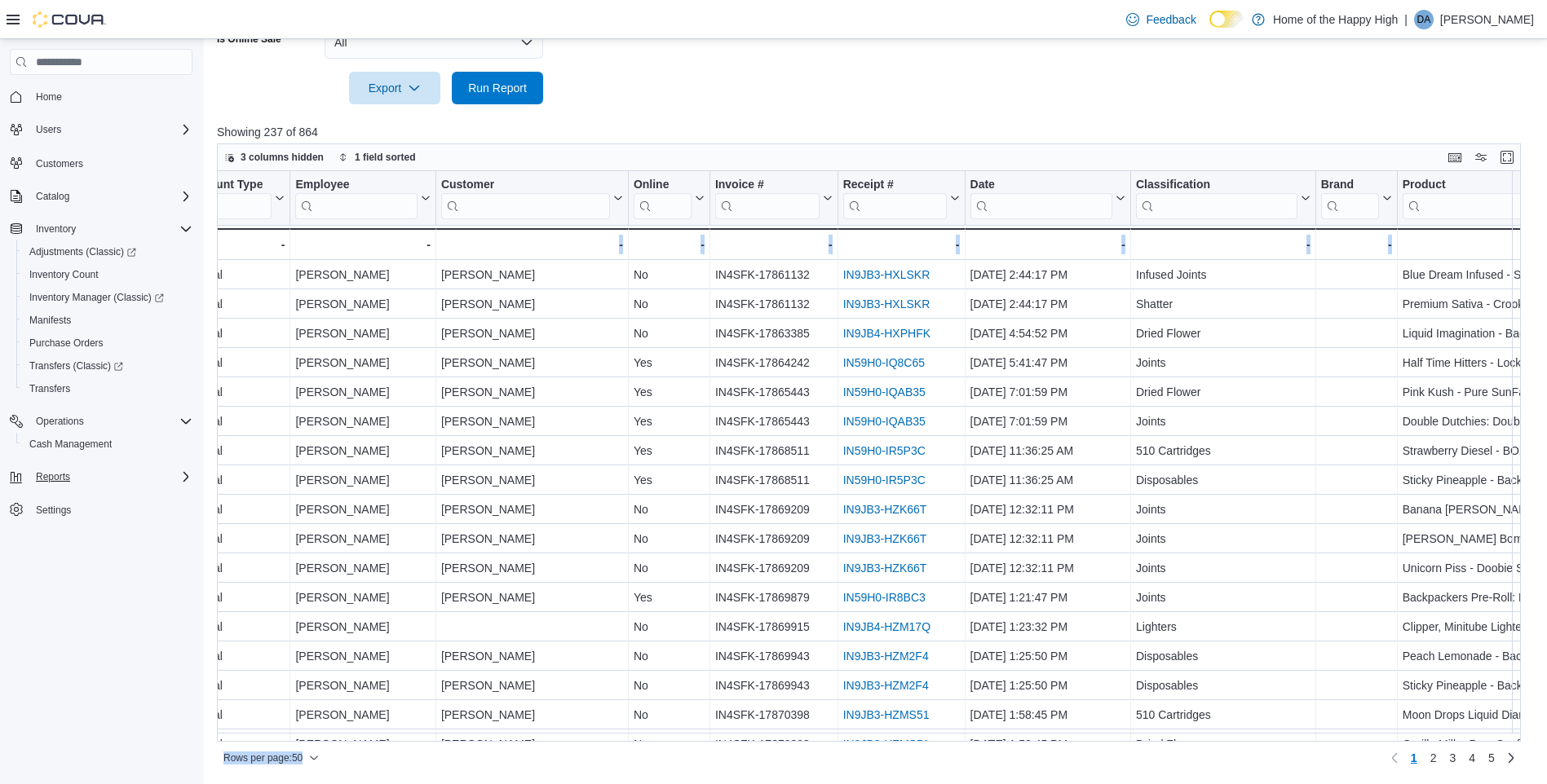
drag, startPoint x: 647, startPoint y: 741, endPoint x: 590, endPoint y: 719, distance: 61.1
click at [590, 719] on div "3 columns hidden 1 field sorted Discount Reason ******* Sorted ascending . Clic…" at bounding box center [869, 458] width 1304 height 628
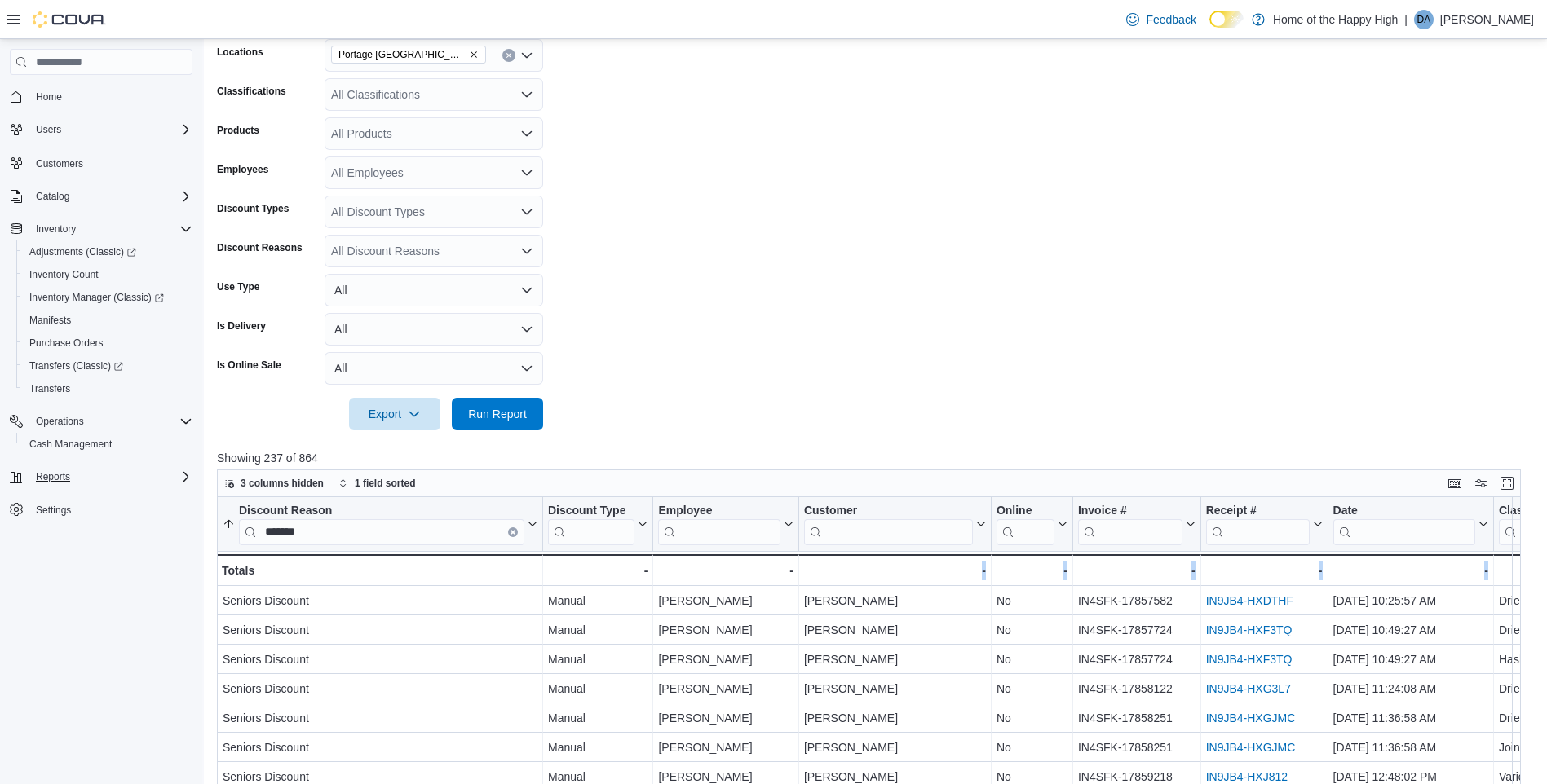
scroll to position [273, 0]
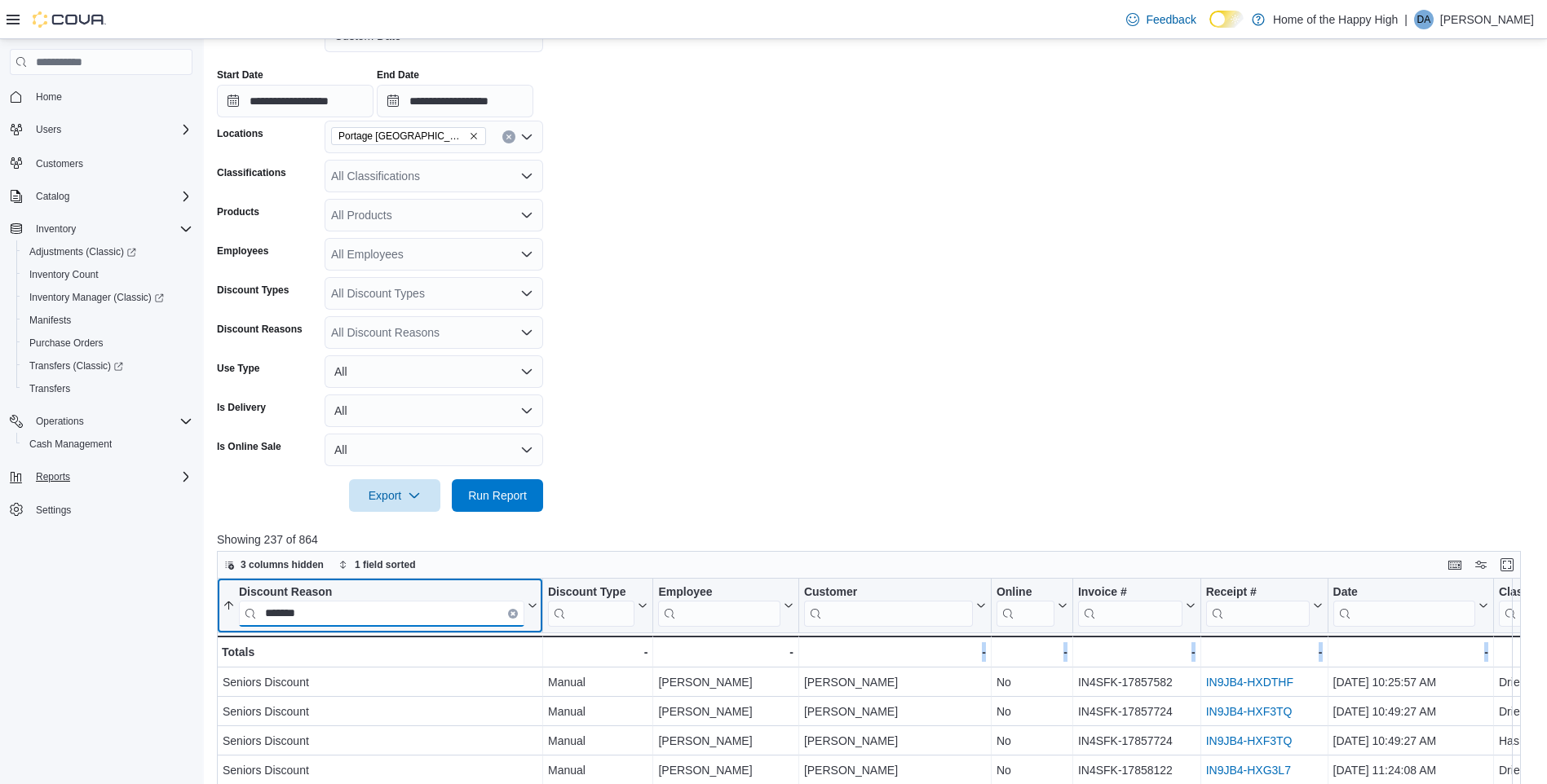
click at [440, 619] on input "*******" at bounding box center [382, 614] width 286 height 26
type input "*"
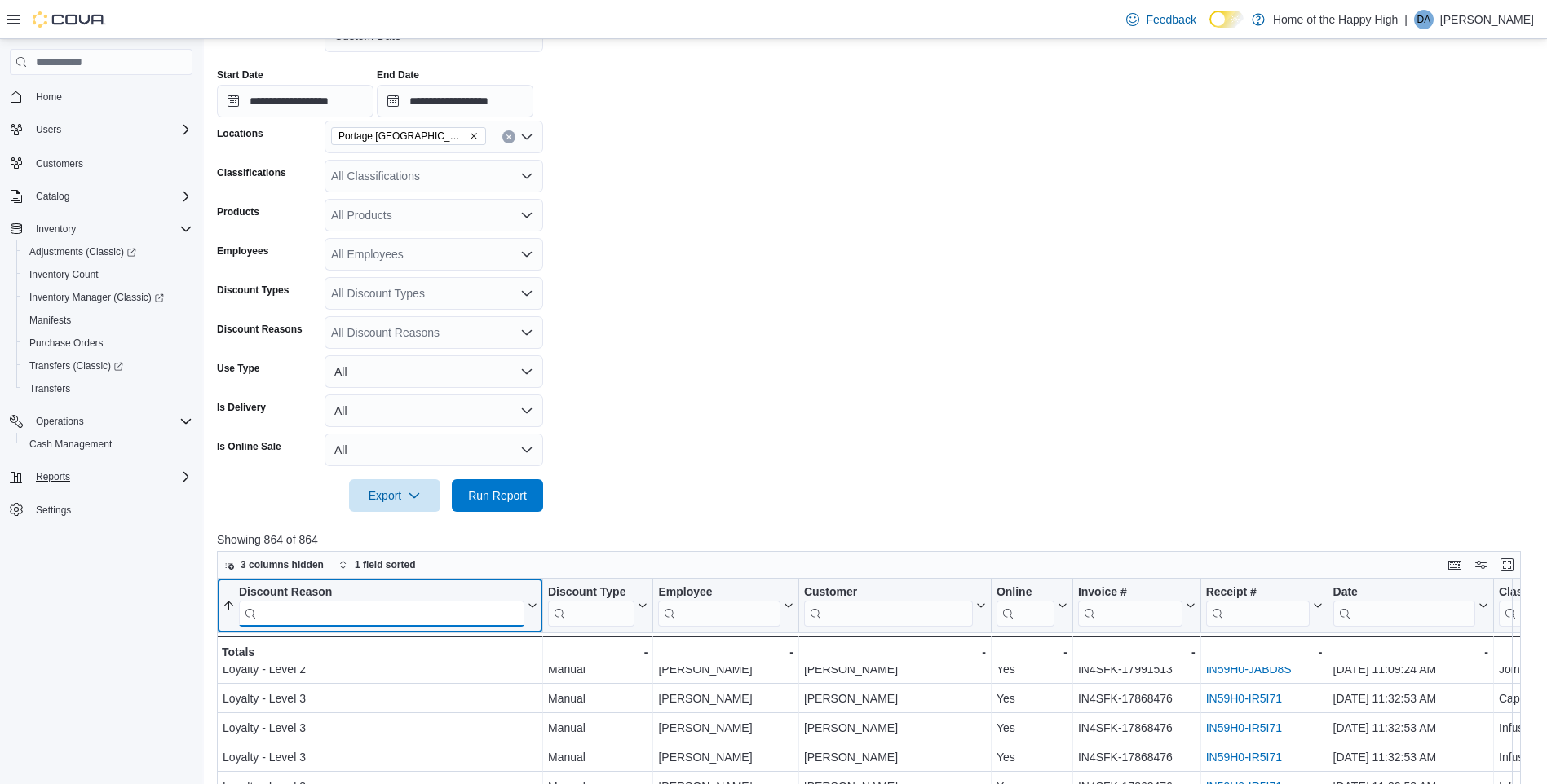
scroll to position [815, 0]
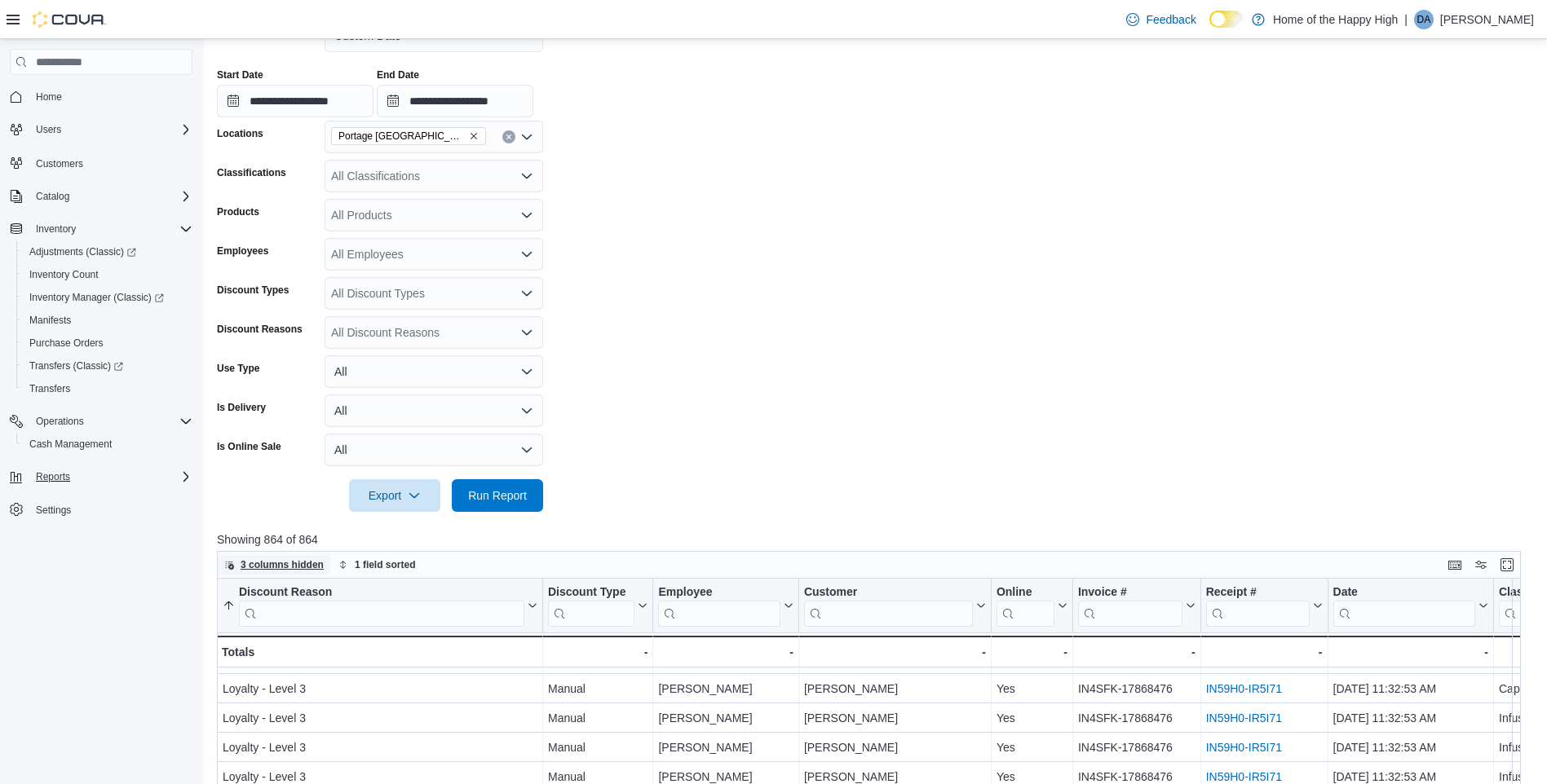
click at [287, 570] on span "3 columns hidden" at bounding box center [282, 565] width 83 height 13
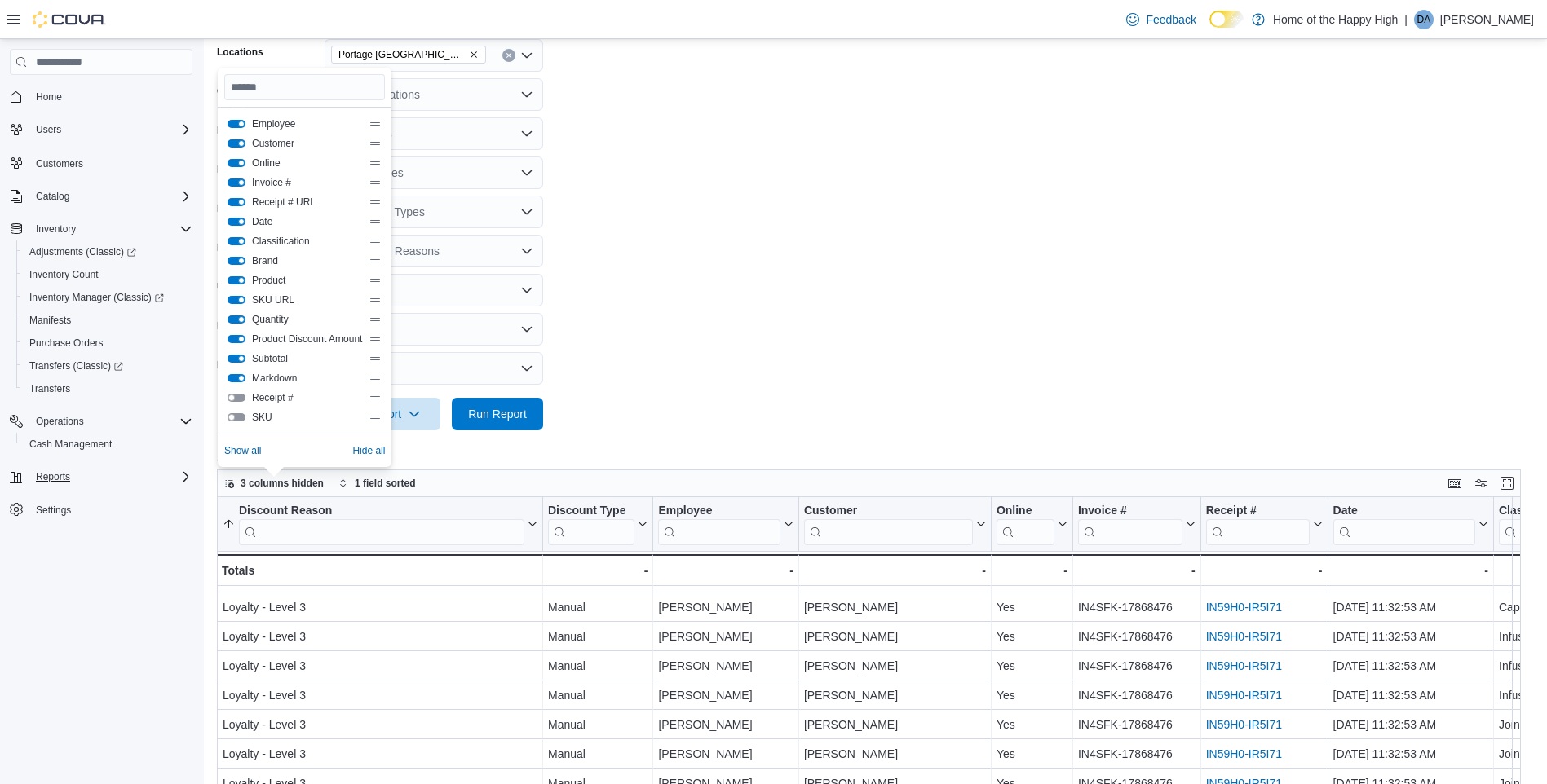
scroll to position [0, 0]
click at [637, 247] on form "**********" at bounding box center [876, 174] width 1318 height 512
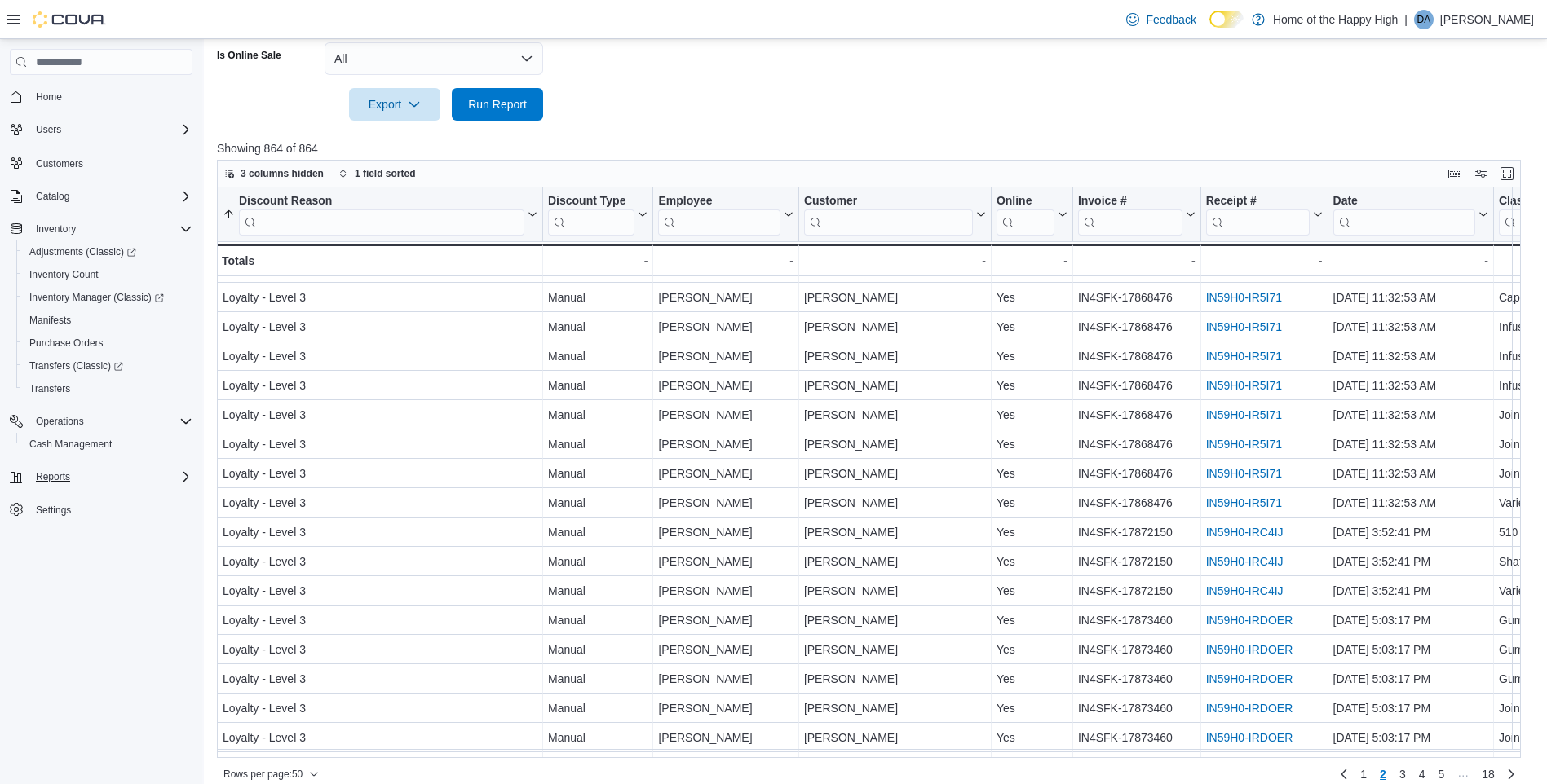
scroll to position [680, 0]
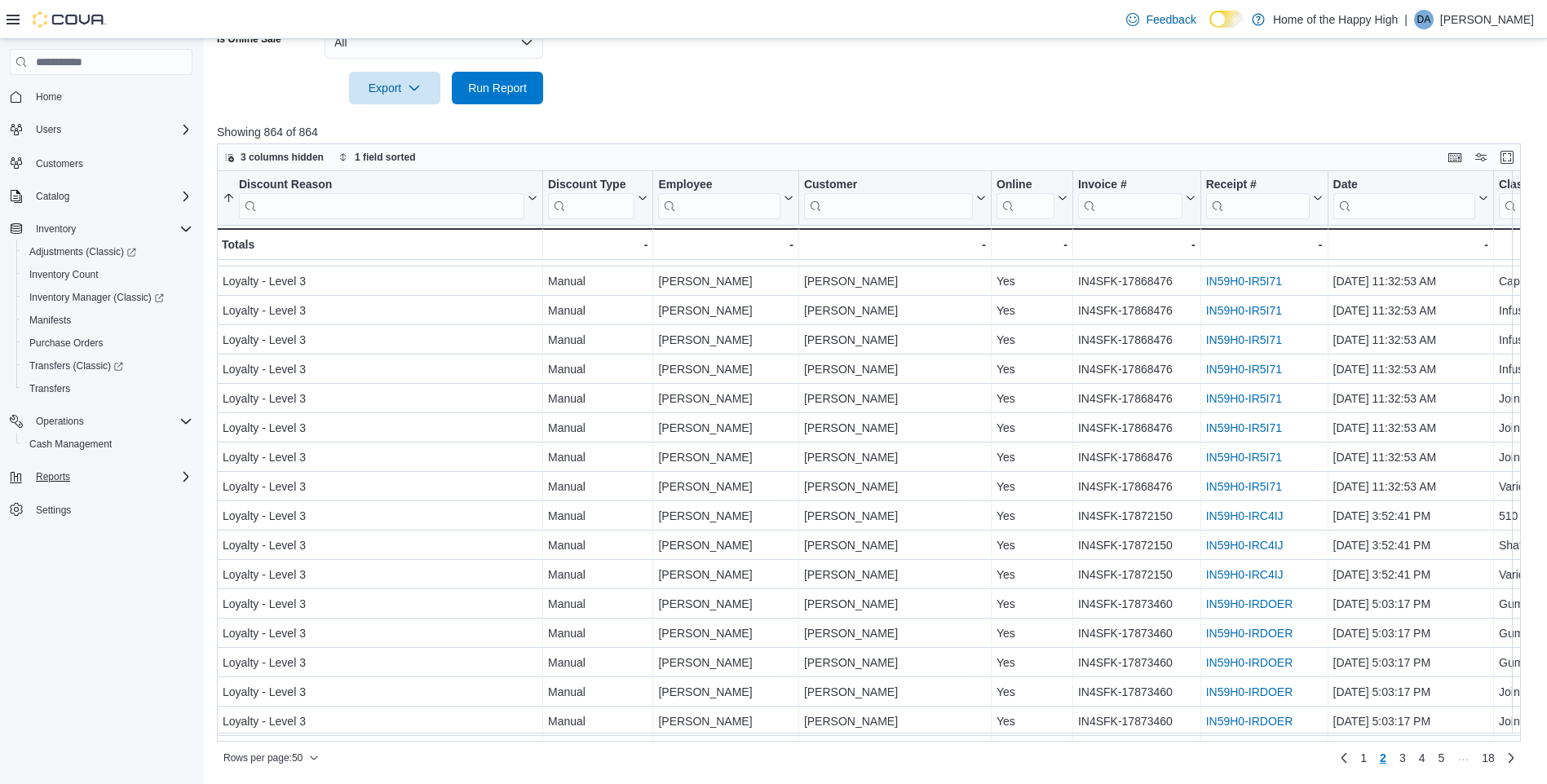
drag, startPoint x: 718, startPoint y: 741, endPoint x: 733, endPoint y: 744, distance: 15.3
click at [733, 744] on div "Rows per page : 50 Page 2 of 18 1 2 3 4 5 … 18" at bounding box center [869, 756] width 1304 height 29
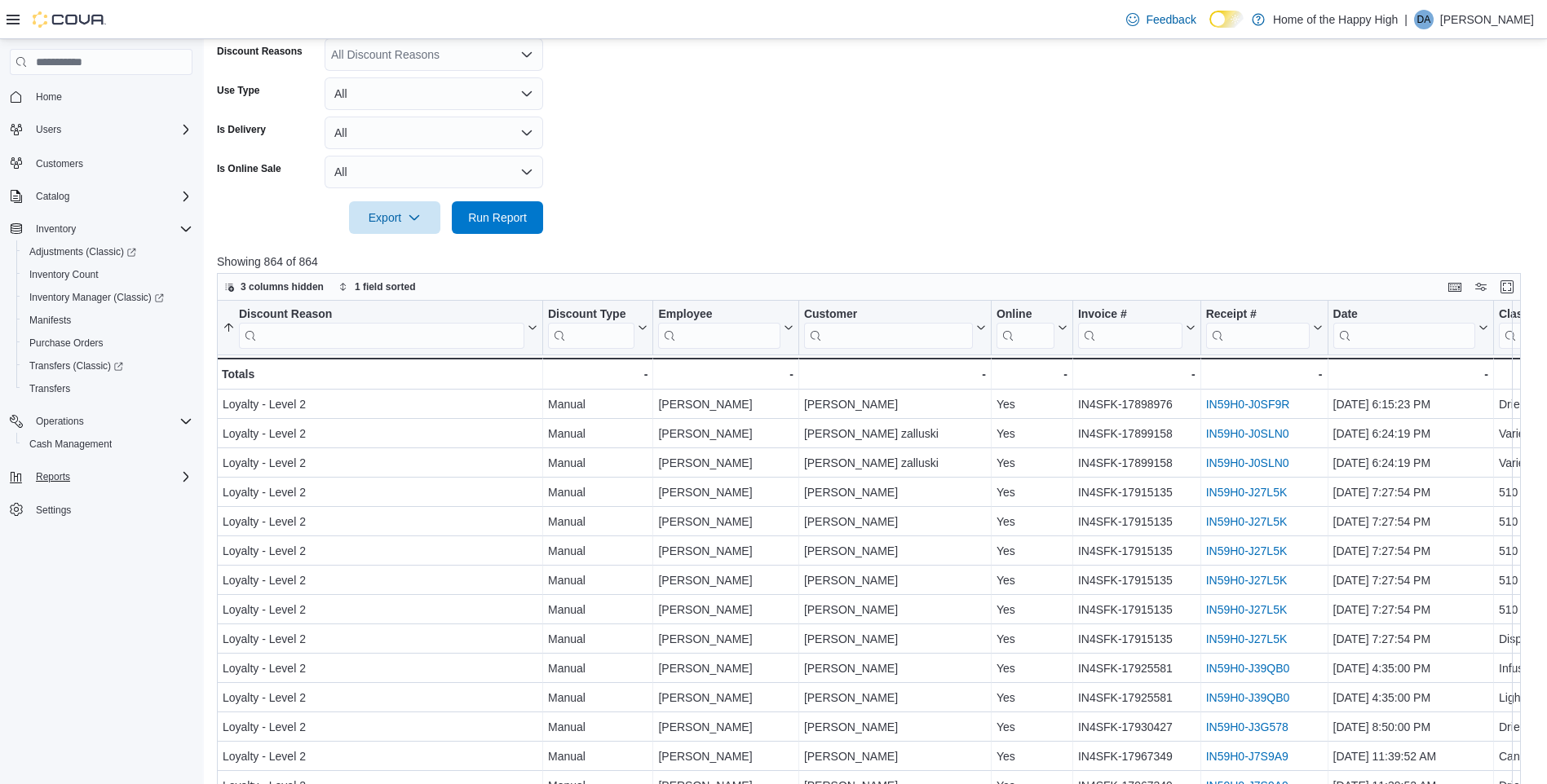
scroll to position [599, 0]
